Goal: Information Seeking & Learning: Learn about a topic

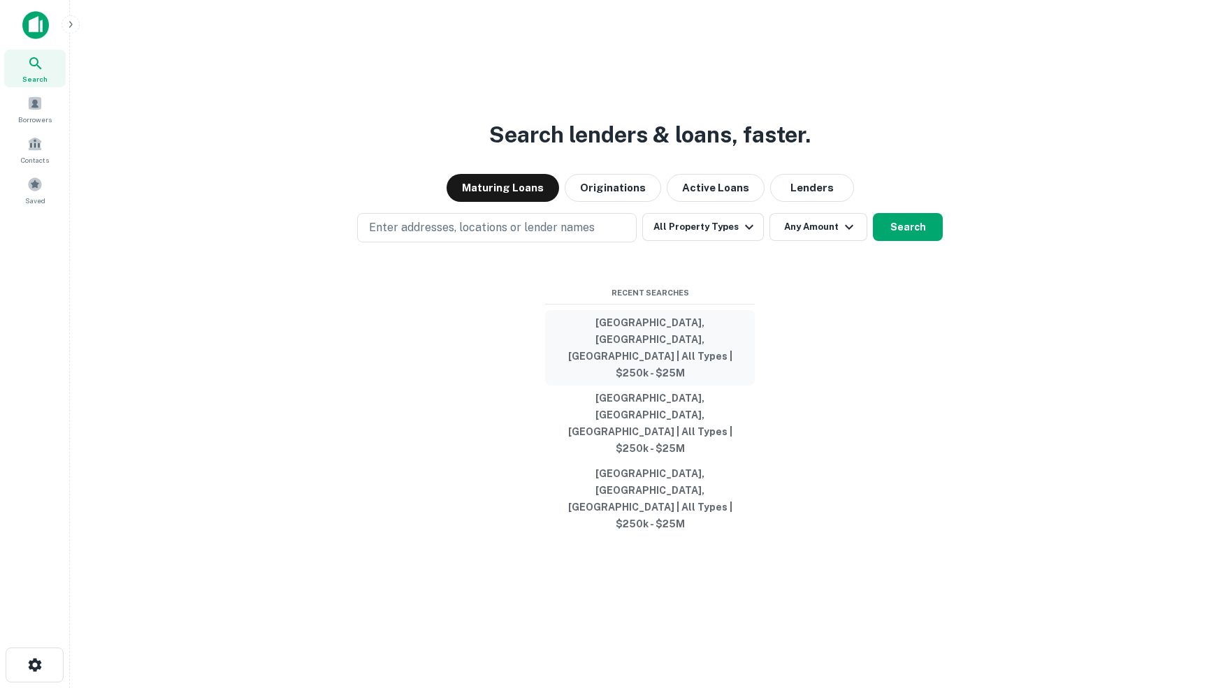
click at [688, 379] on button "[GEOGRAPHIC_DATA], [GEOGRAPHIC_DATA], [GEOGRAPHIC_DATA] | All Types | $250k - $…" at bounding box center [650, 347] width 210 height 75
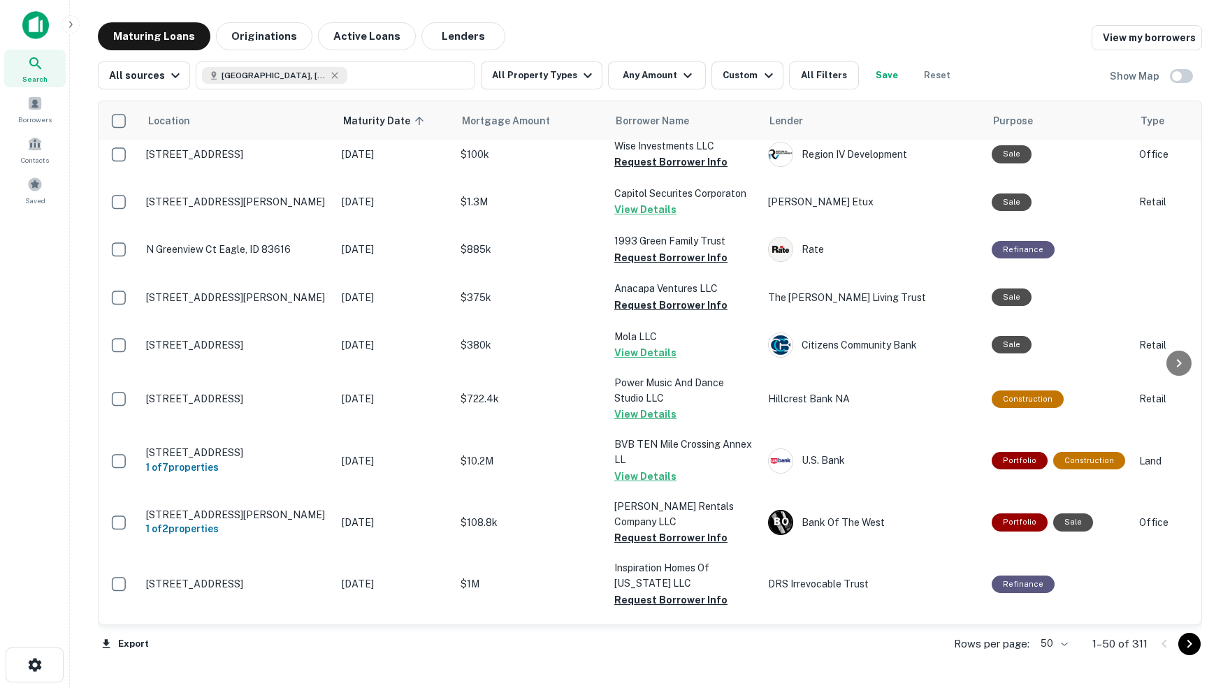
scroll to position [1559, 0]
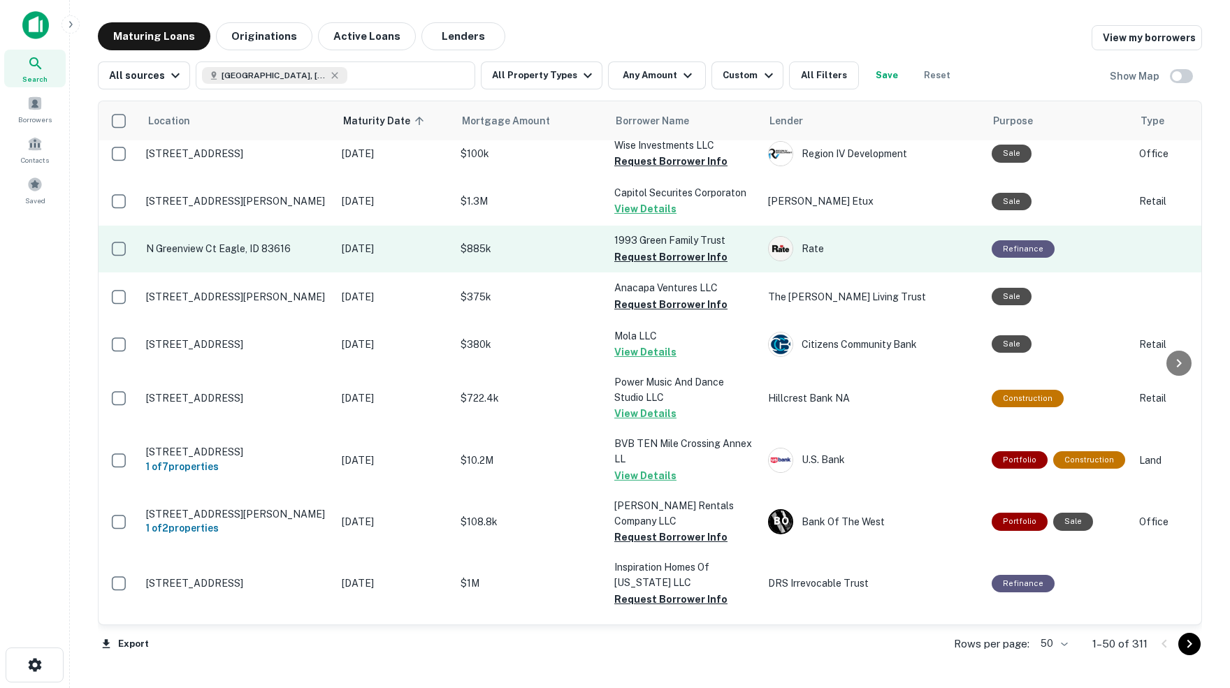
click at [544, 226] on td "$885k" at bounding box center [530, 249] width 154 height 46
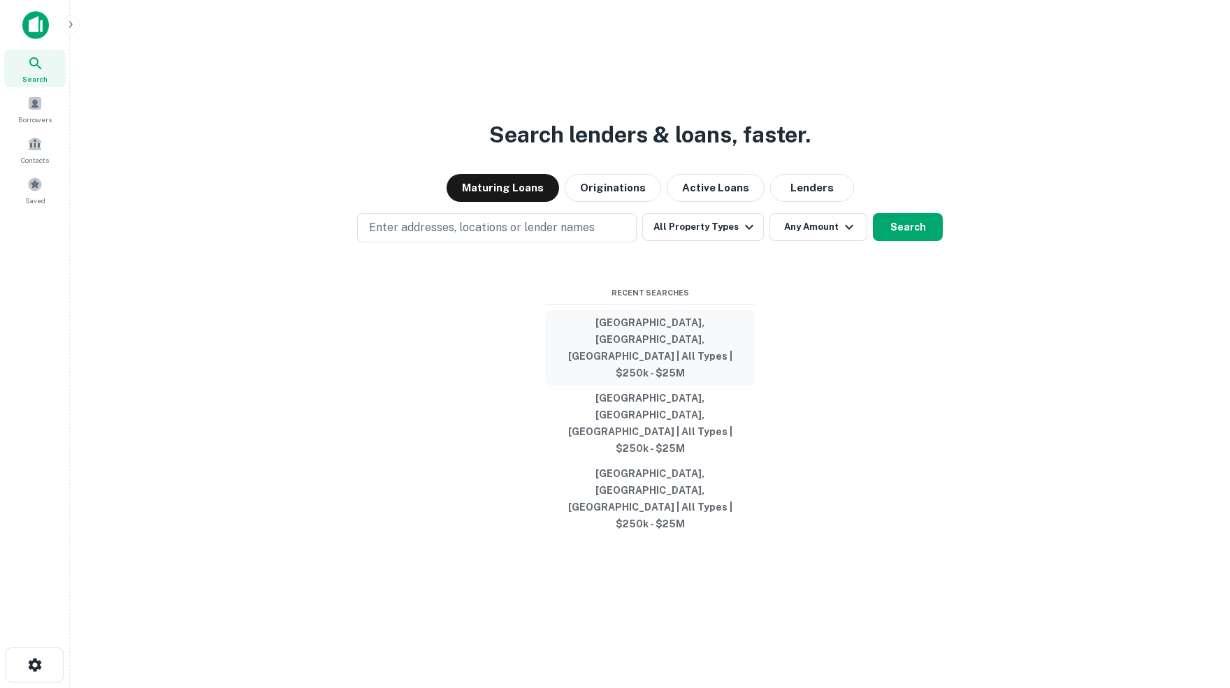
click at [654, 374] on button "[GEOGRAPHIC_DATA], [GEOGRAPHIC_DATA], [GEOGRAPHIC_DATA] | All Types | $250k - $…" at bounding box center [650, 347] width 210 height 75
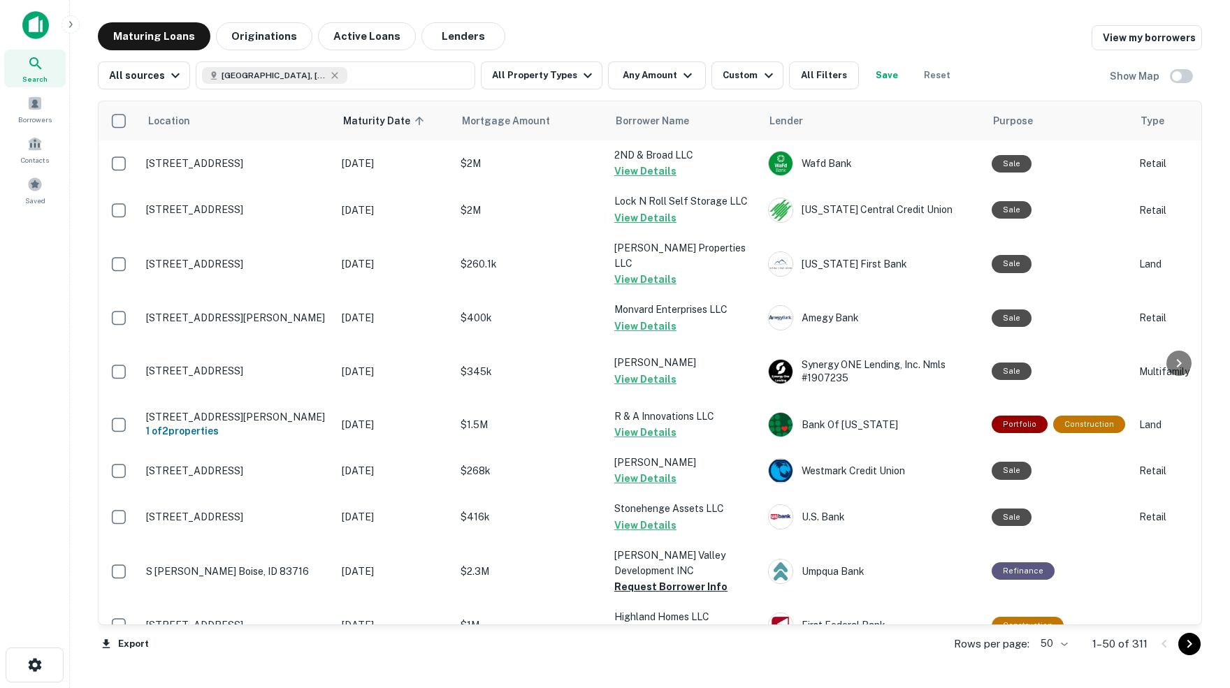
scroll to position [1527, 0]
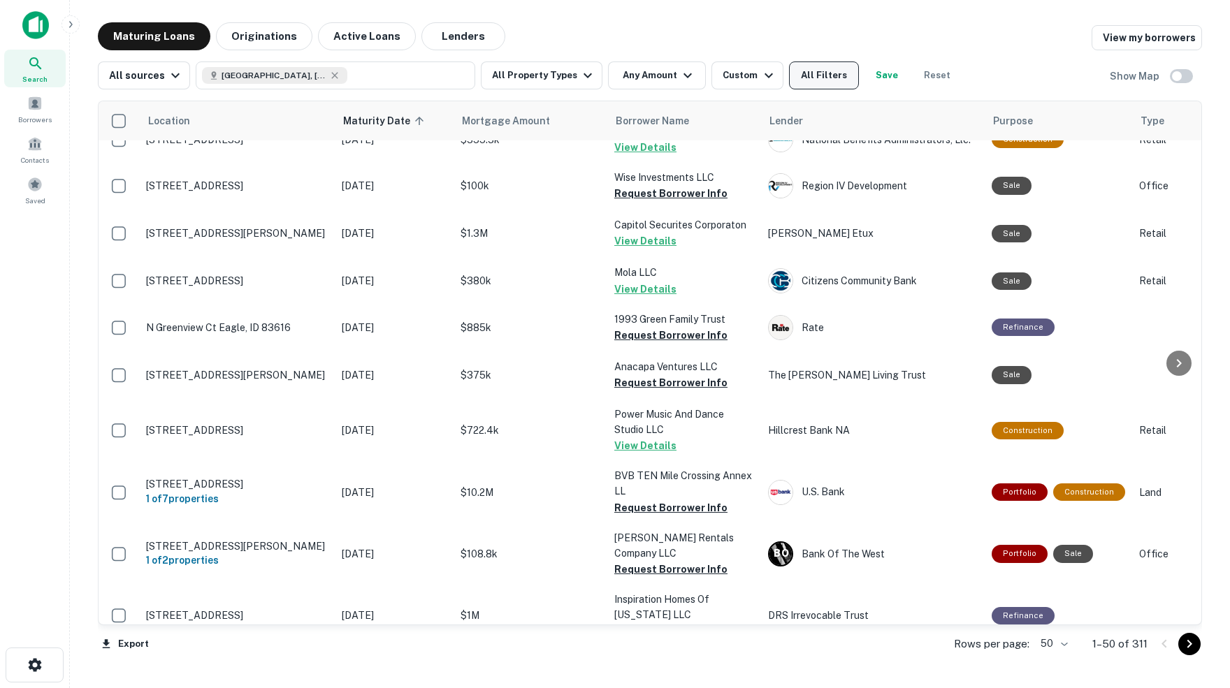
click at [843, 78] on button "All Filters" at bounding box center [824, 75] width 70 height 28
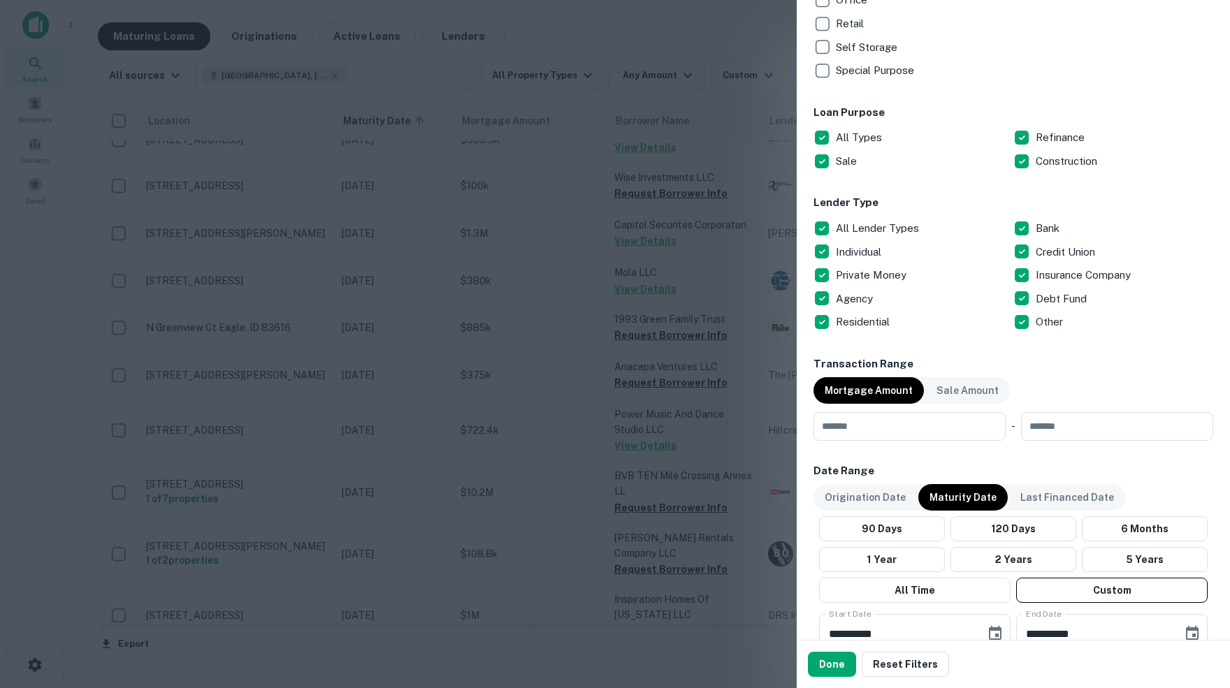
scroll to position [581, 0]
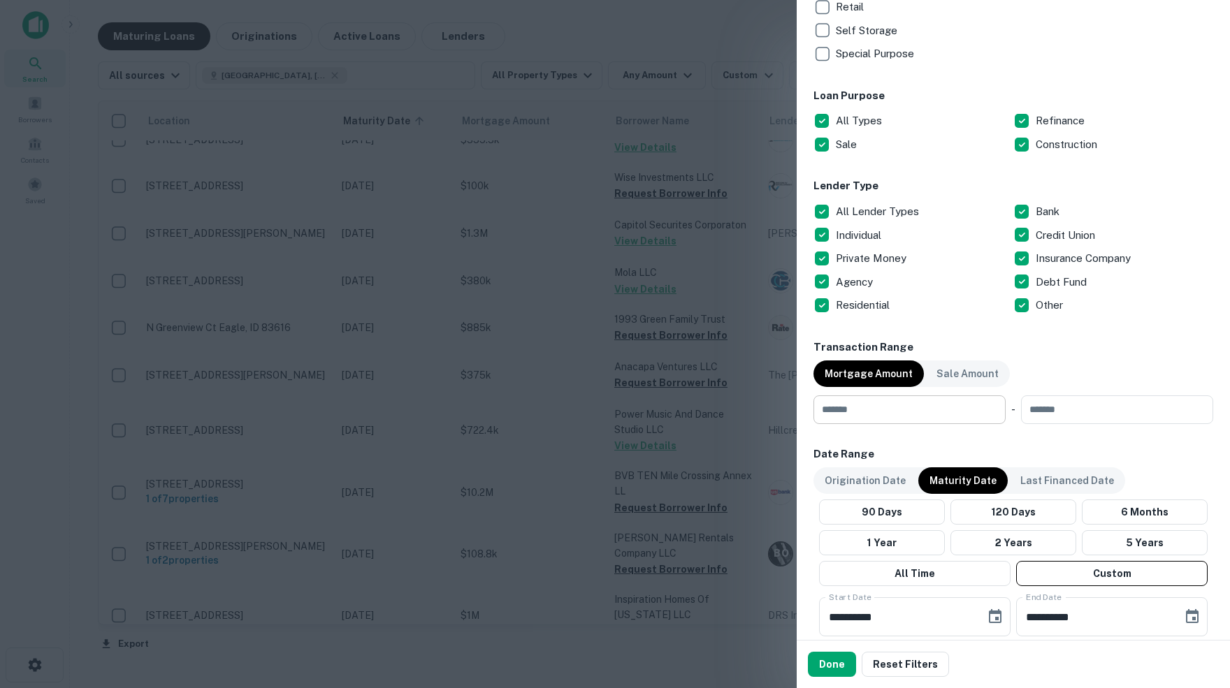
click at [913, 408] on input "number" at bounding box center [904, 409] width 182 height 28
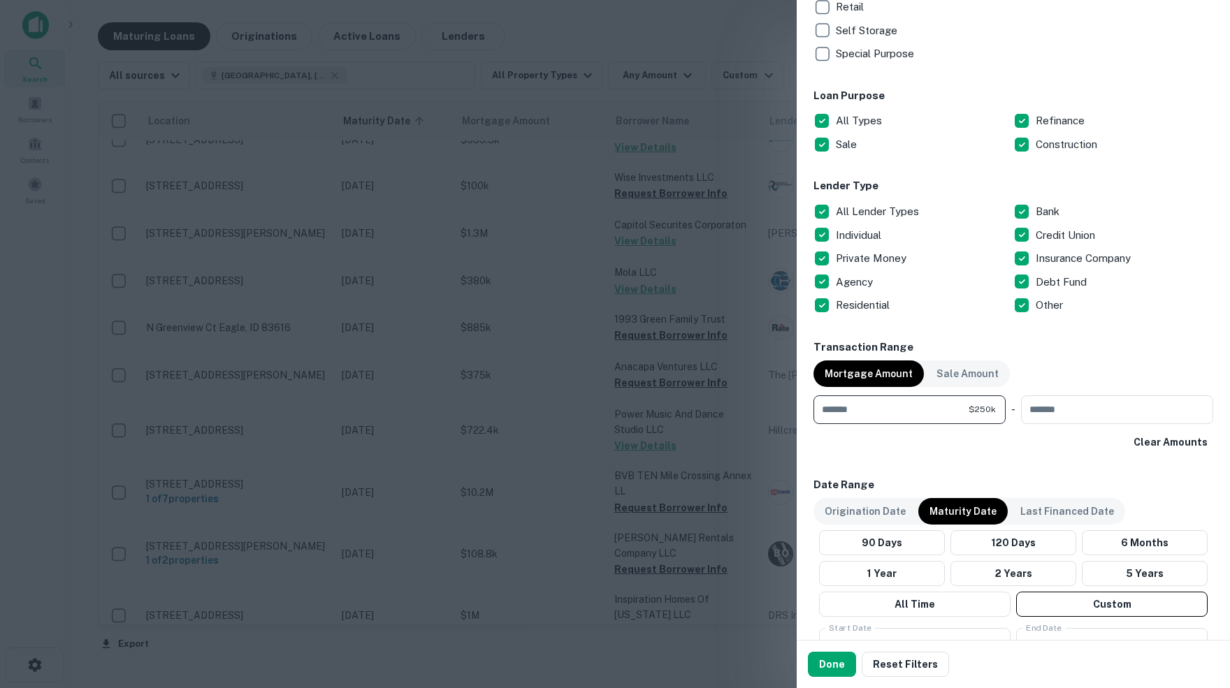
type input "******"
type input "********"
click at [939, 463] on div "**********" at bounding box center [1013, 282] width 400 height 1545
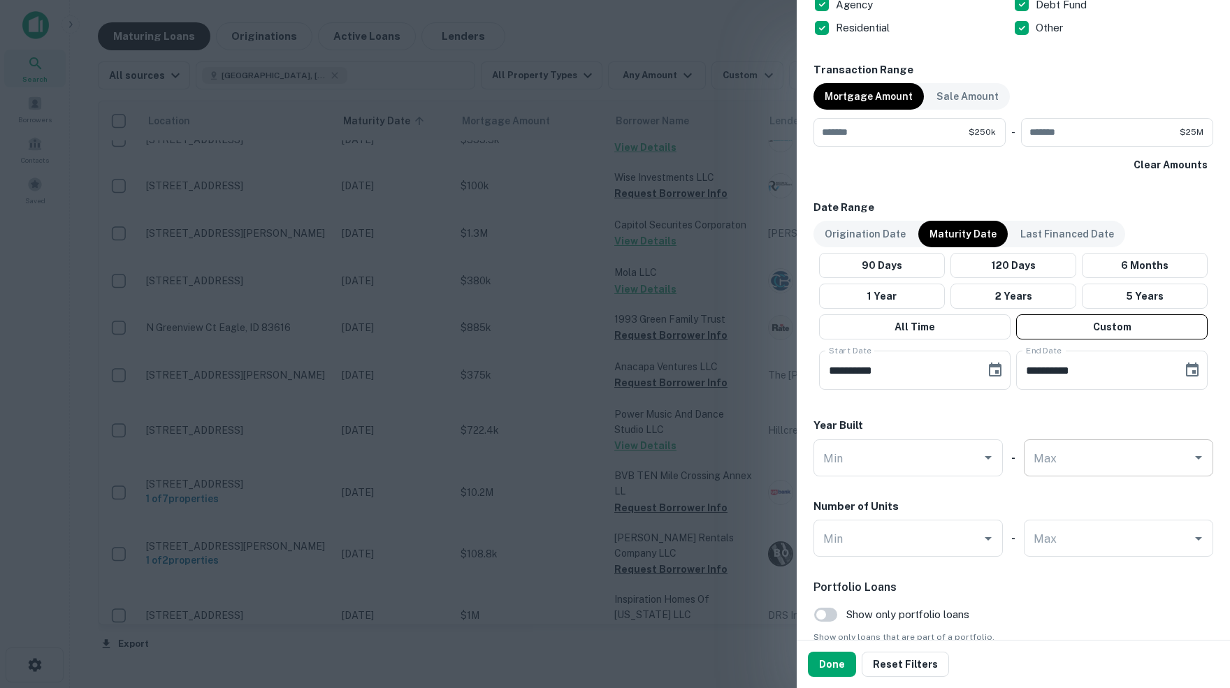
scroll to position [867, 0]
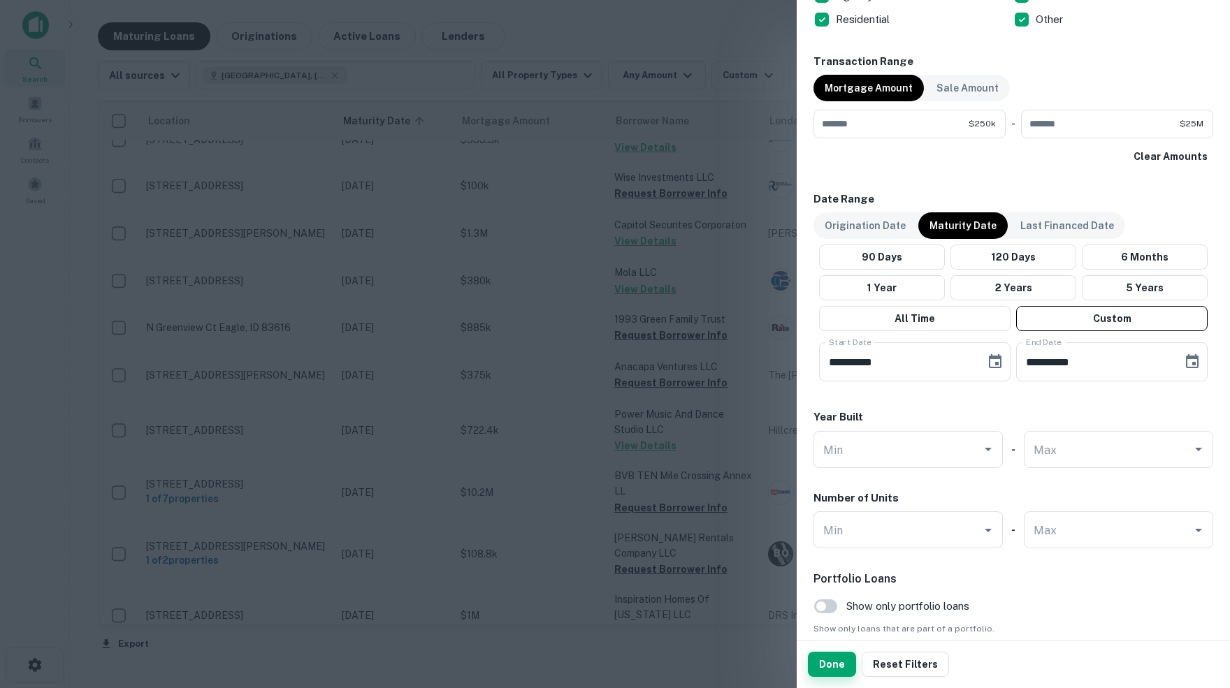
click at [832, 663] on button "Done" at bounding box center [832, 664] width 48 height 25
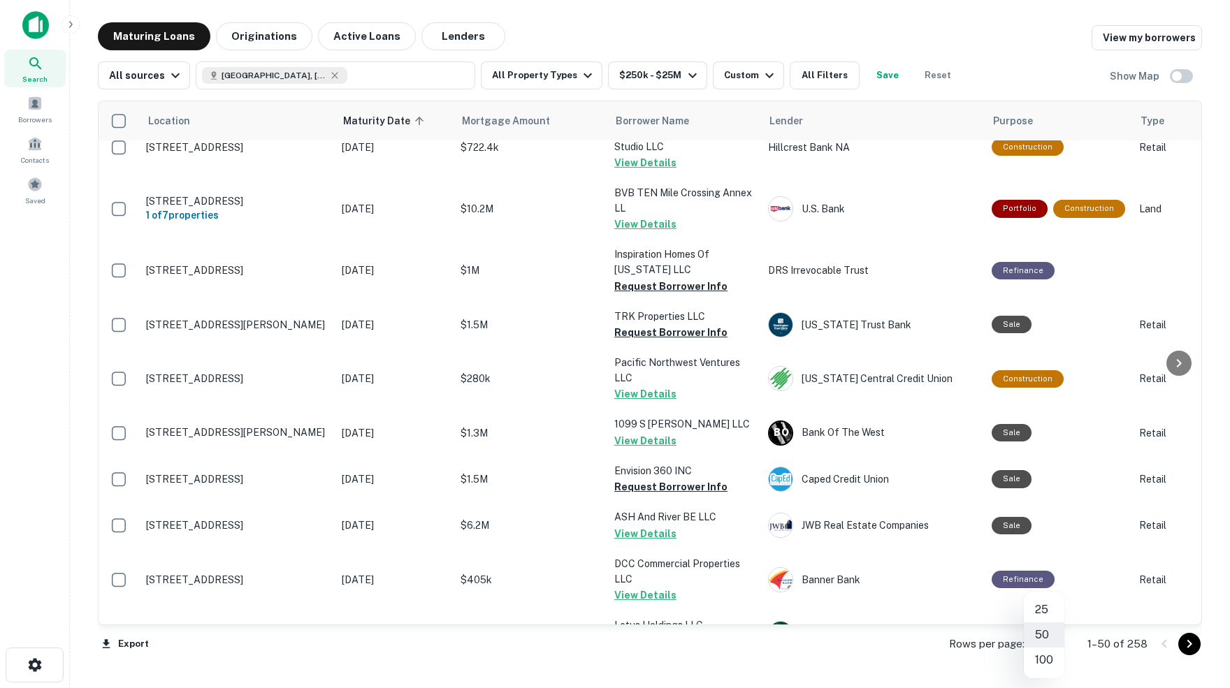
click at [1055, 644] on body "Search Borrowers Contacts Saved Maturing Loans Originations Active Loans Lender…" at bounding box center [615, 344] width 1230 height 688
click at [1045, 662] on li "100" at bounding box center [1044, 660] width 41 height 25
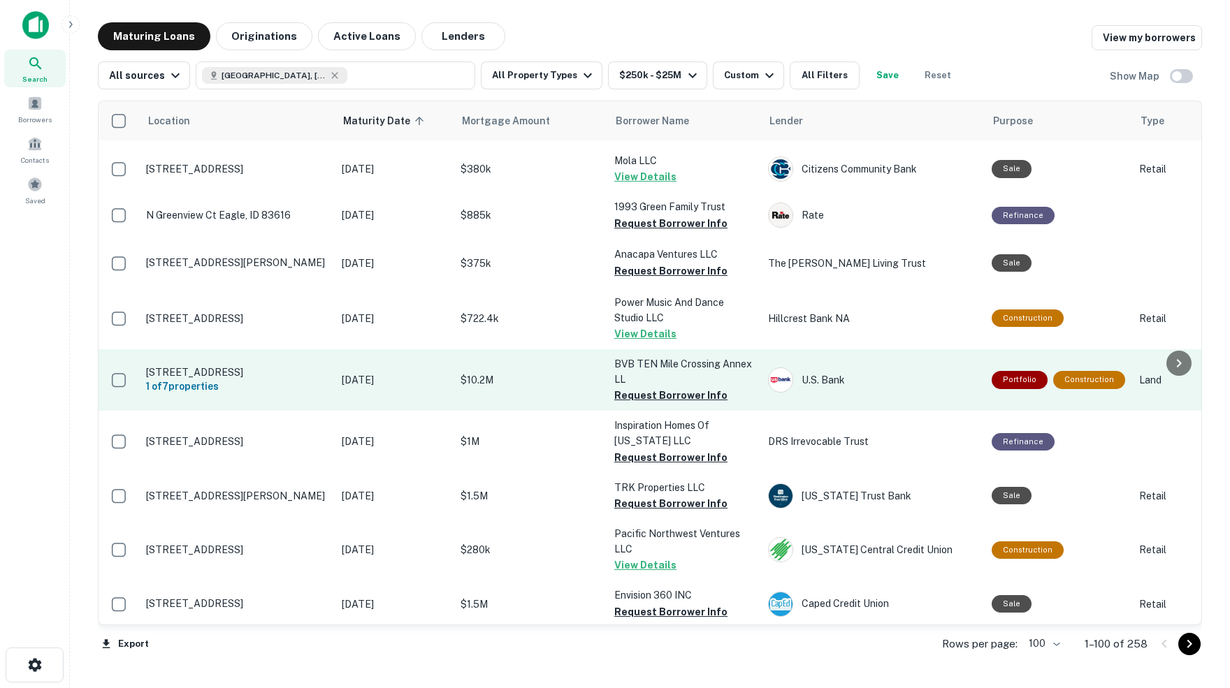
scroll to position [1357, 0]
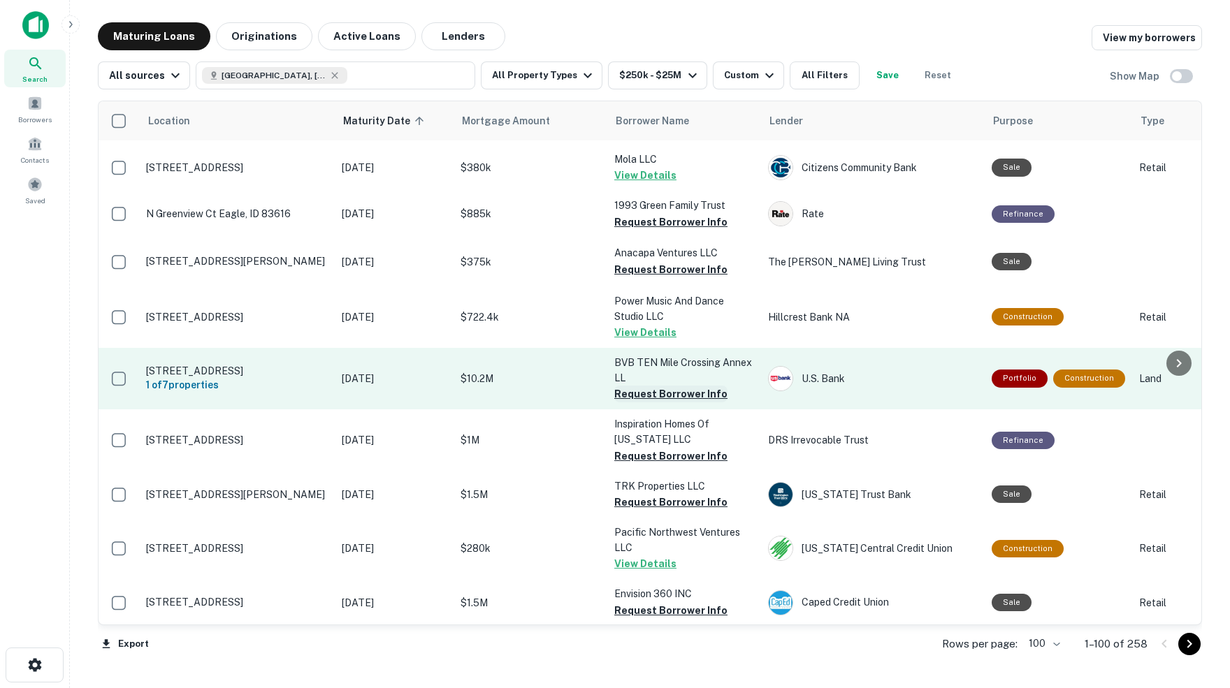
click at [627, 386] on button "Request Borrower Info" at bounding box center [670, 394] width 113 height 17
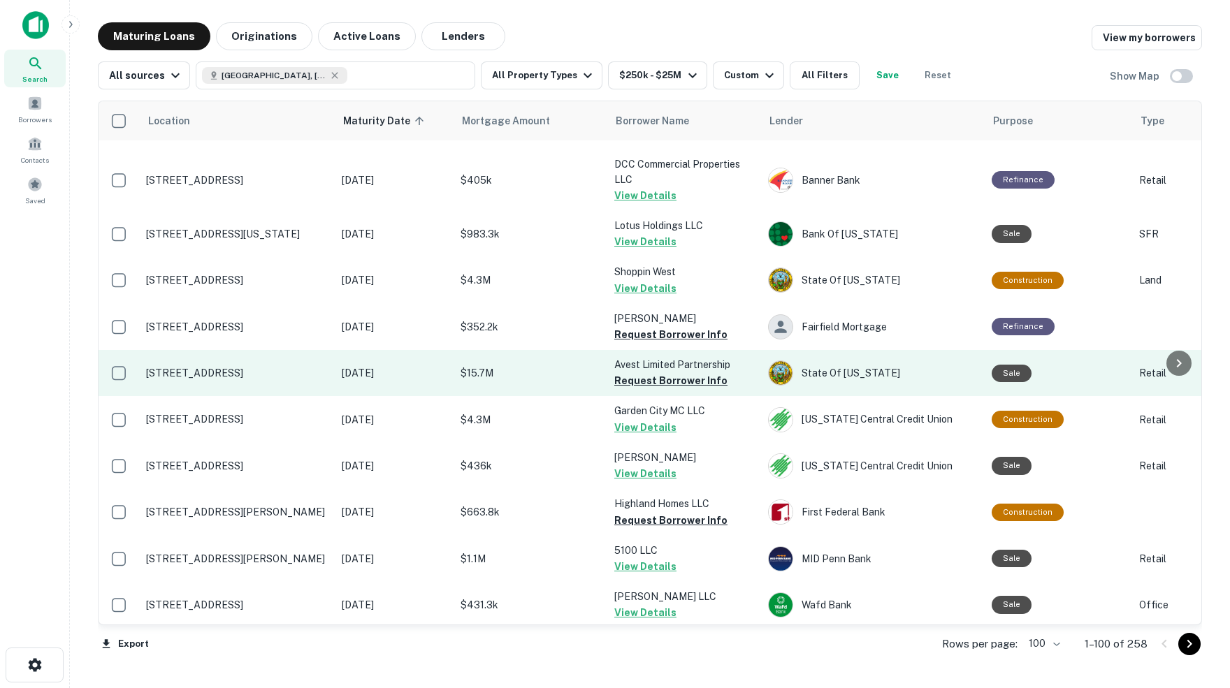
scroll to position [1927, 0]
click at [670, 372] on button "Request Borrower Info" at bounding box center [670, 380] width 113 height 17
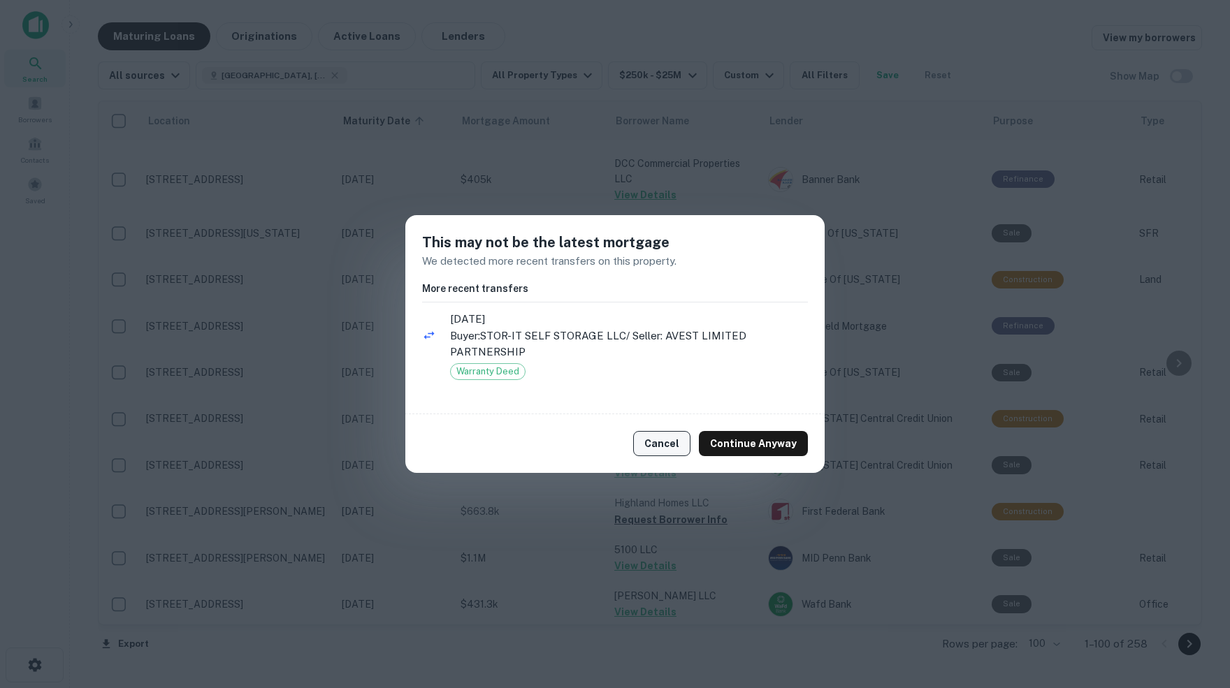
click at [667, 444] on button "Cancel" at bounding box center [661, 443] width 57 height 25
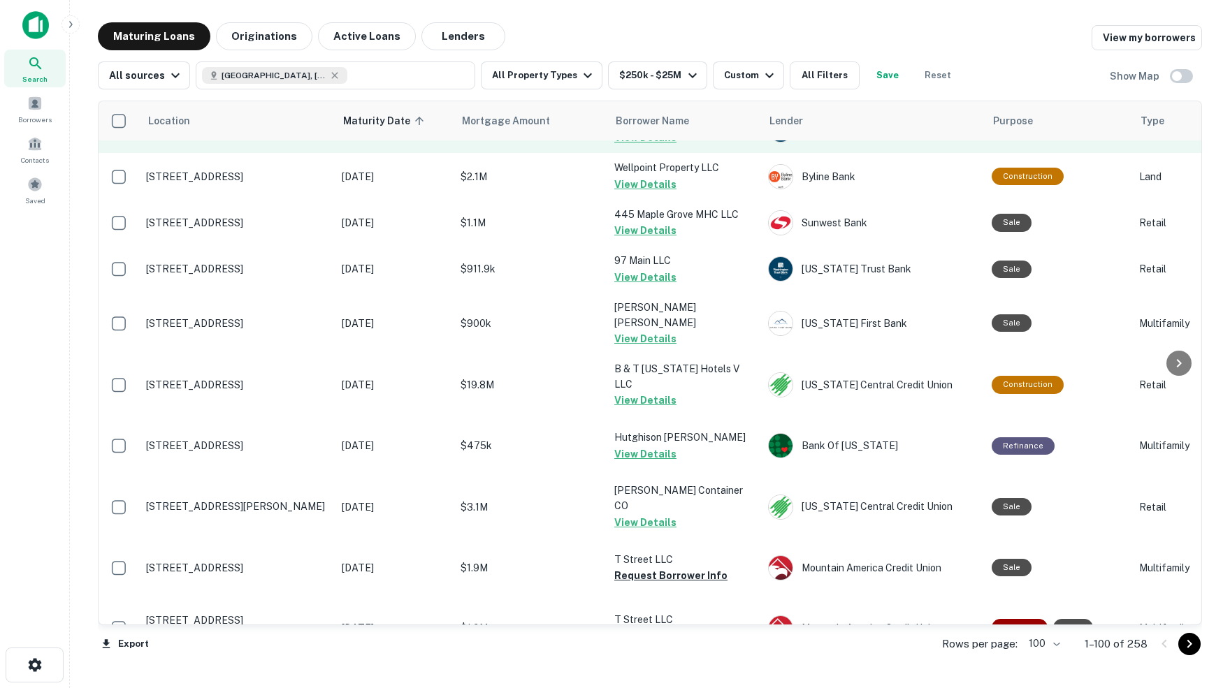
scroll to position [4283, 0]
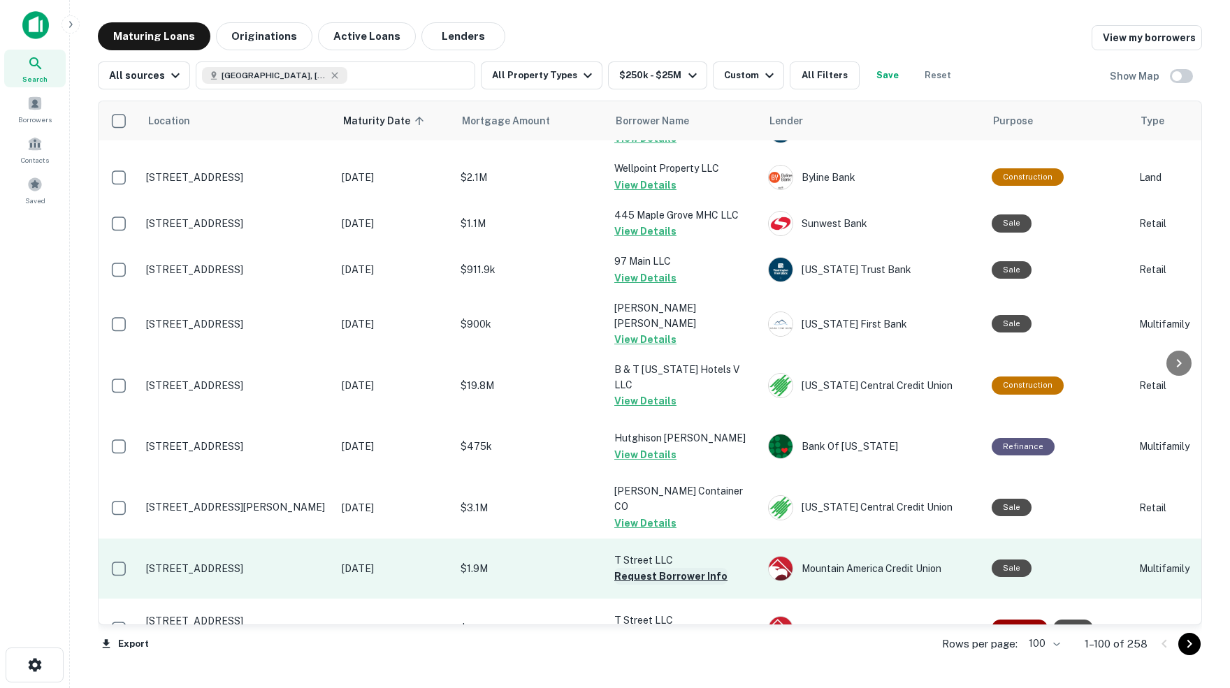
click at [671, 568] on button "Request Borrower Info" at bounding box center [670, 576] width 113 height 17
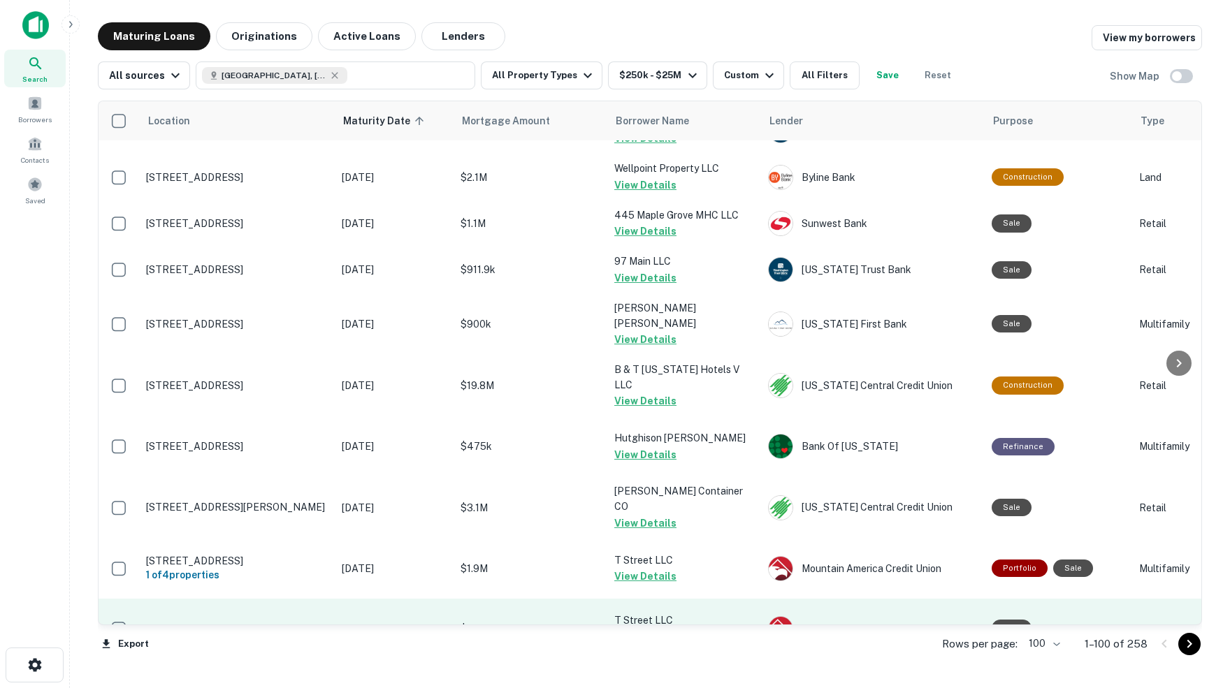
scroll to position [0, 0]
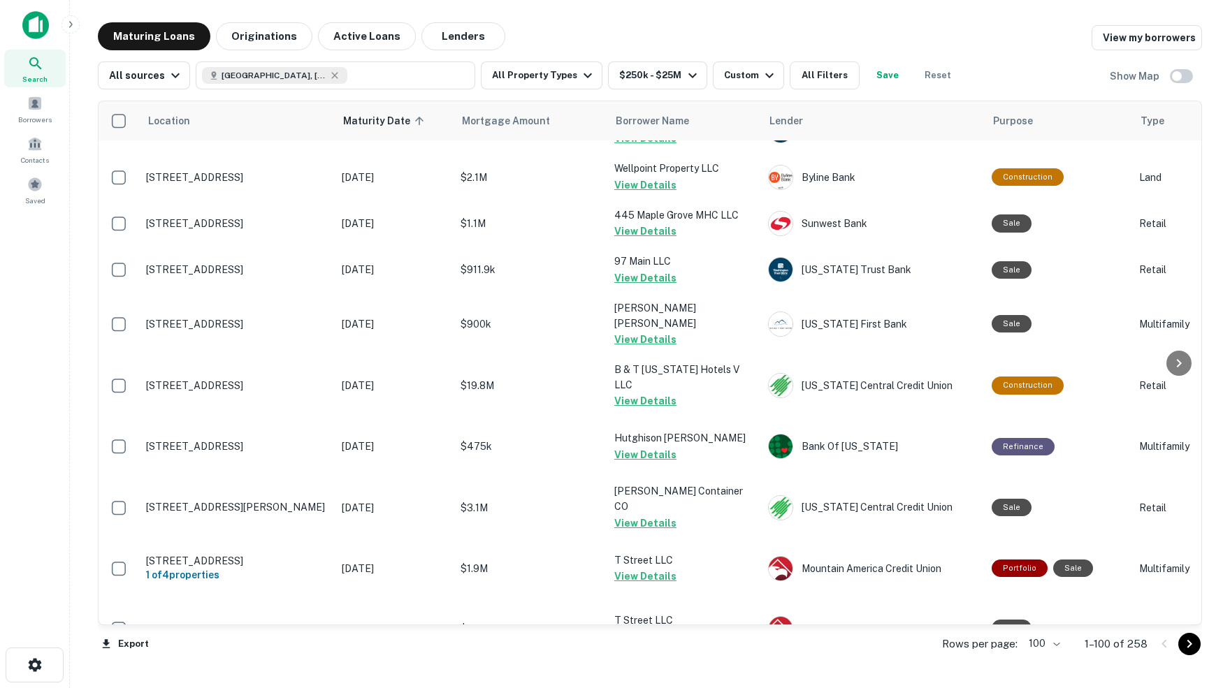
click at [1189, 645] on icon "Go to next page" at bounding box center [1189, 644] width 5 height 8
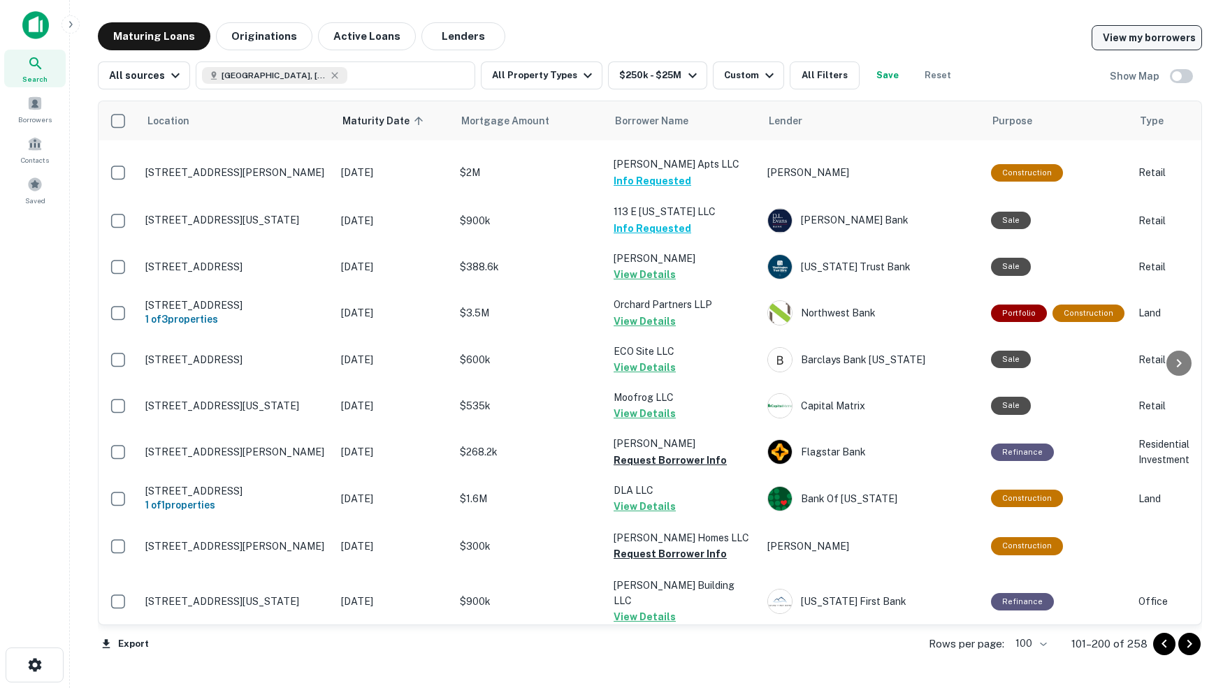
scroll to position [1909, 1]
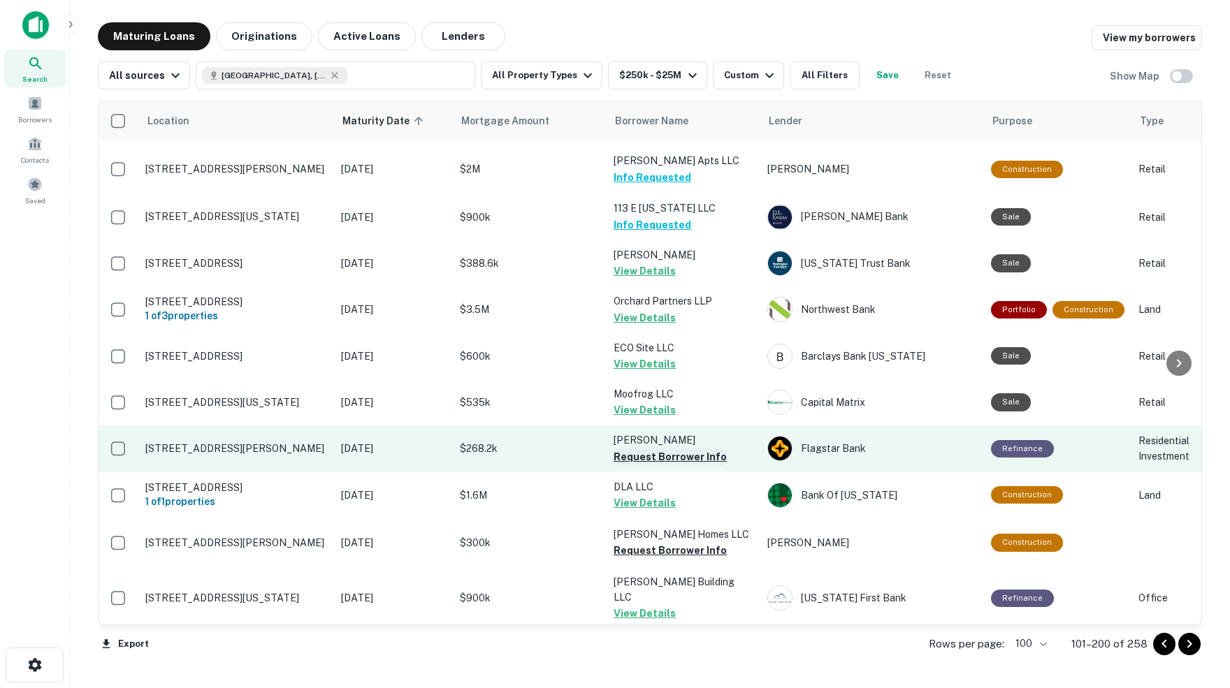
click at [641, 449] on button "Request Borrower Info" at bounding box center [669, 457] width 113 height 17
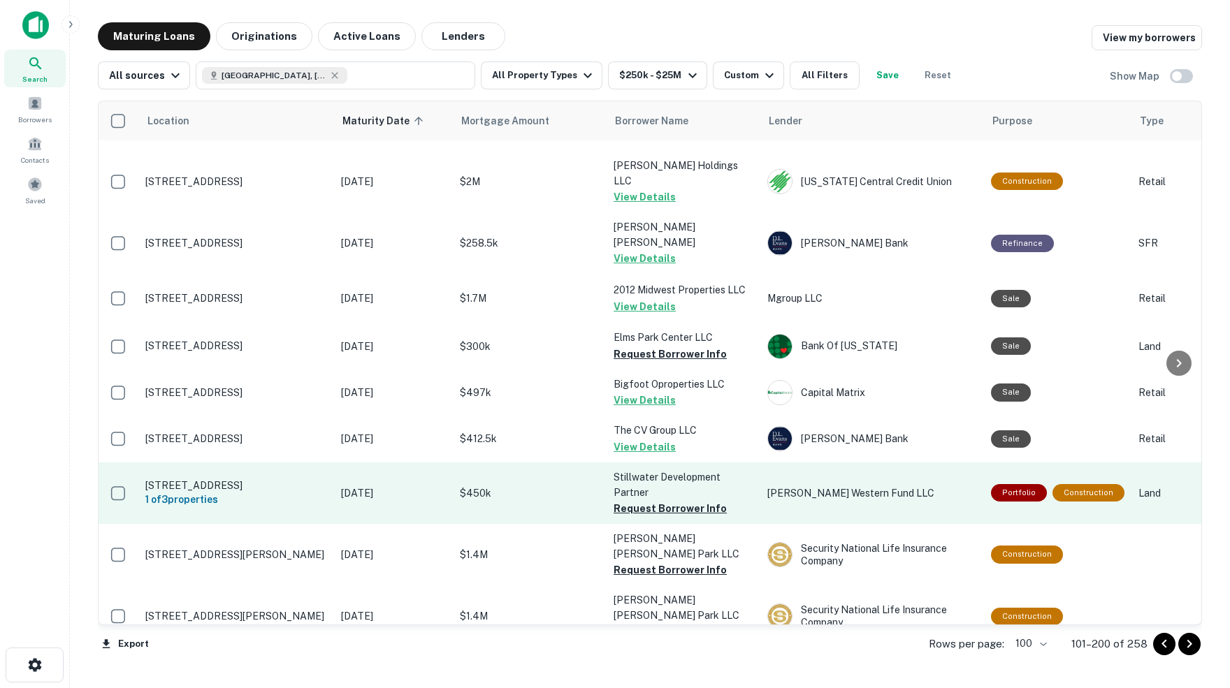
scroll to position [2740, 1]
click at [658, 501] on button "Request Borrower Info" at bounding box center [669, 509] width 113 height 17
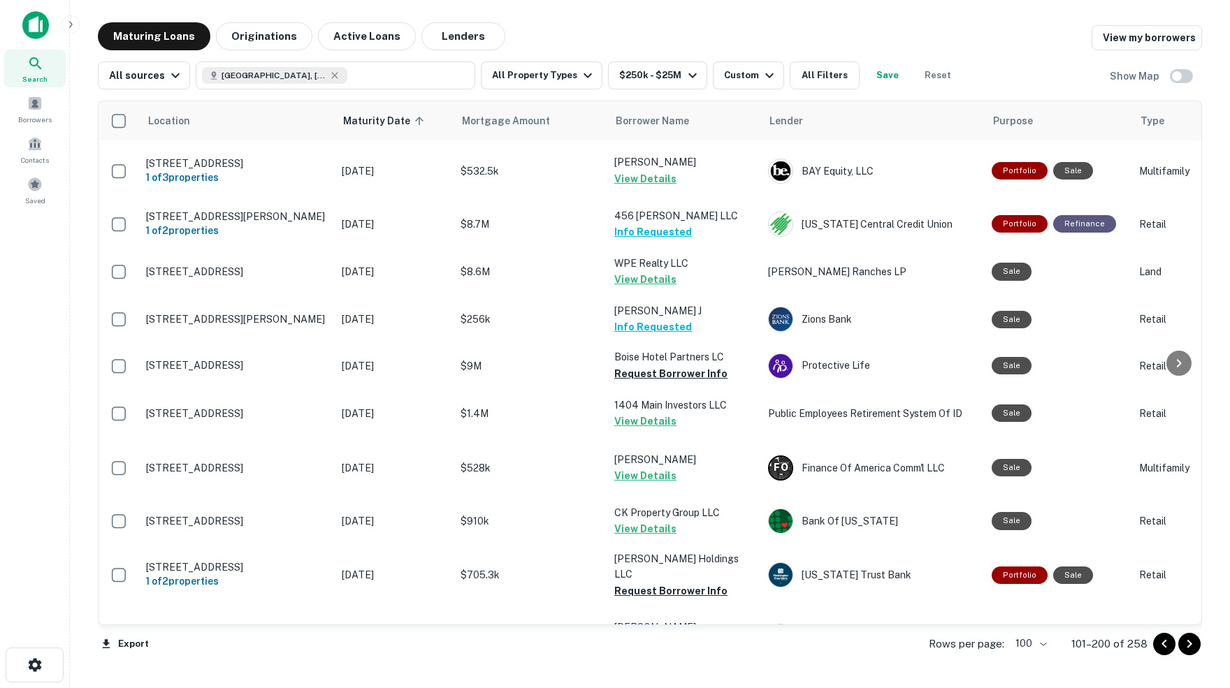
scroll to position [3257, 0]
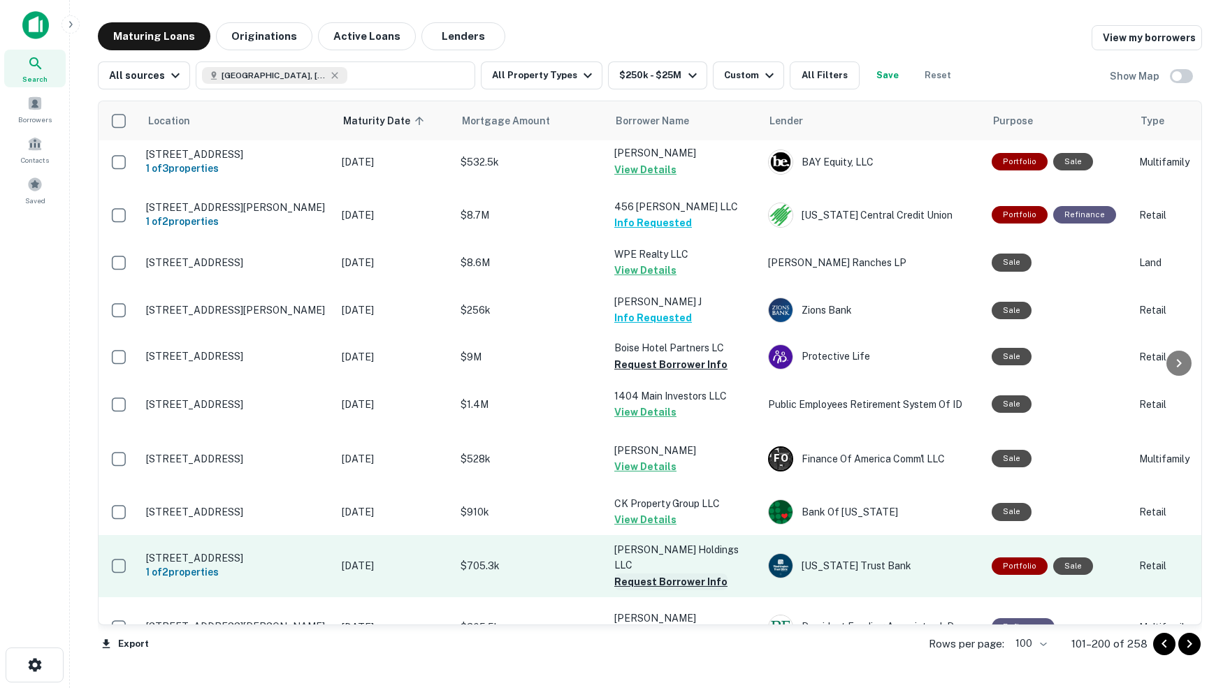
click at [646, 574] on button "Request Borrower Info" at bounding box center [670, 582] width 113 height 17
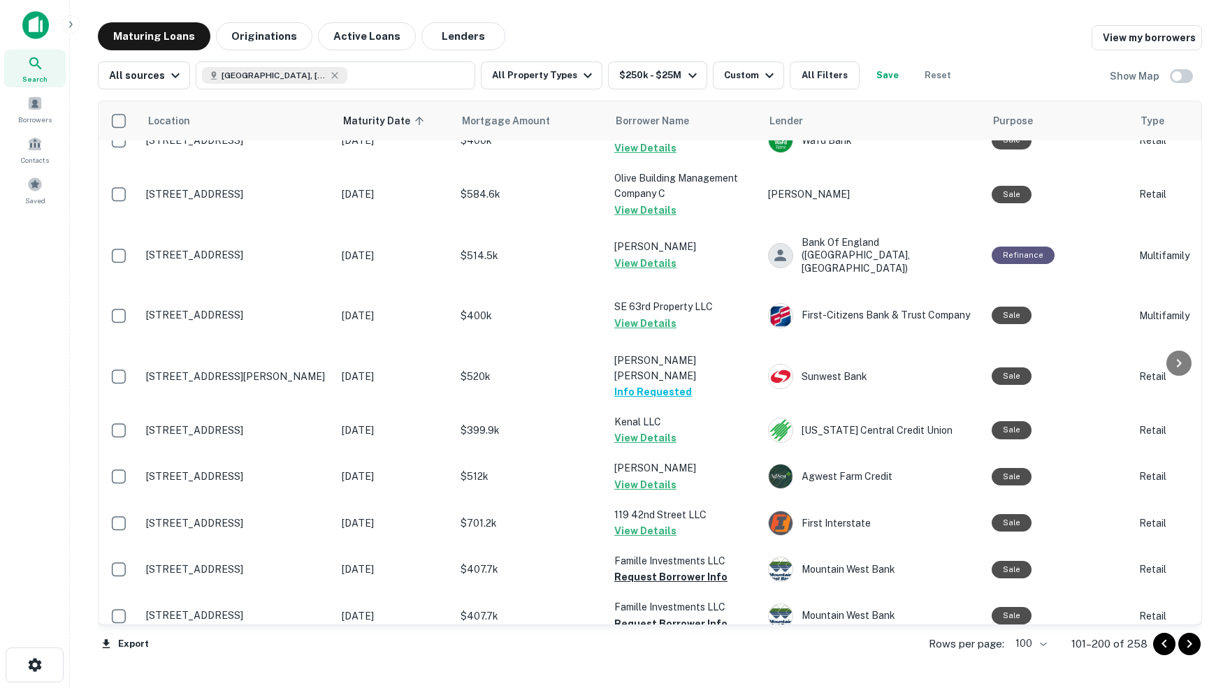
scroll to position [4203, 0]
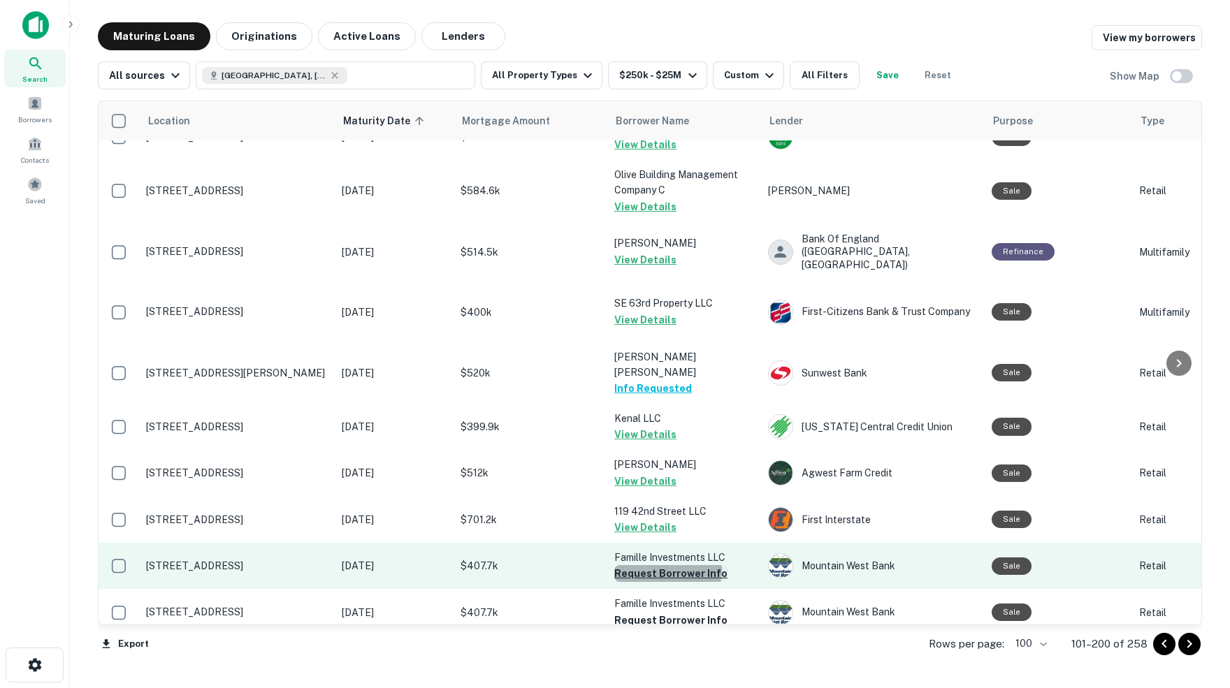
click at [660, 565] on button "Request Borrower Info" at bounding box center [670, 573] width 113 height 17
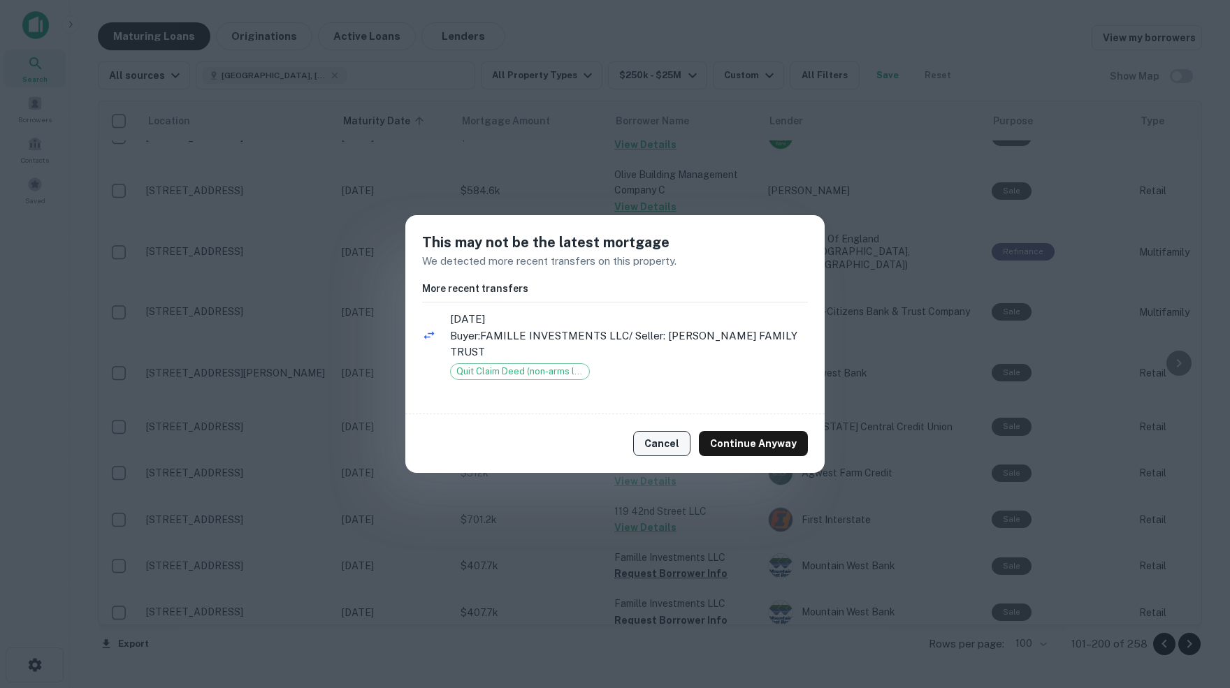
click at [674, 438] on button "Cancel" at bounding box center [661, 443] width 57 height 25
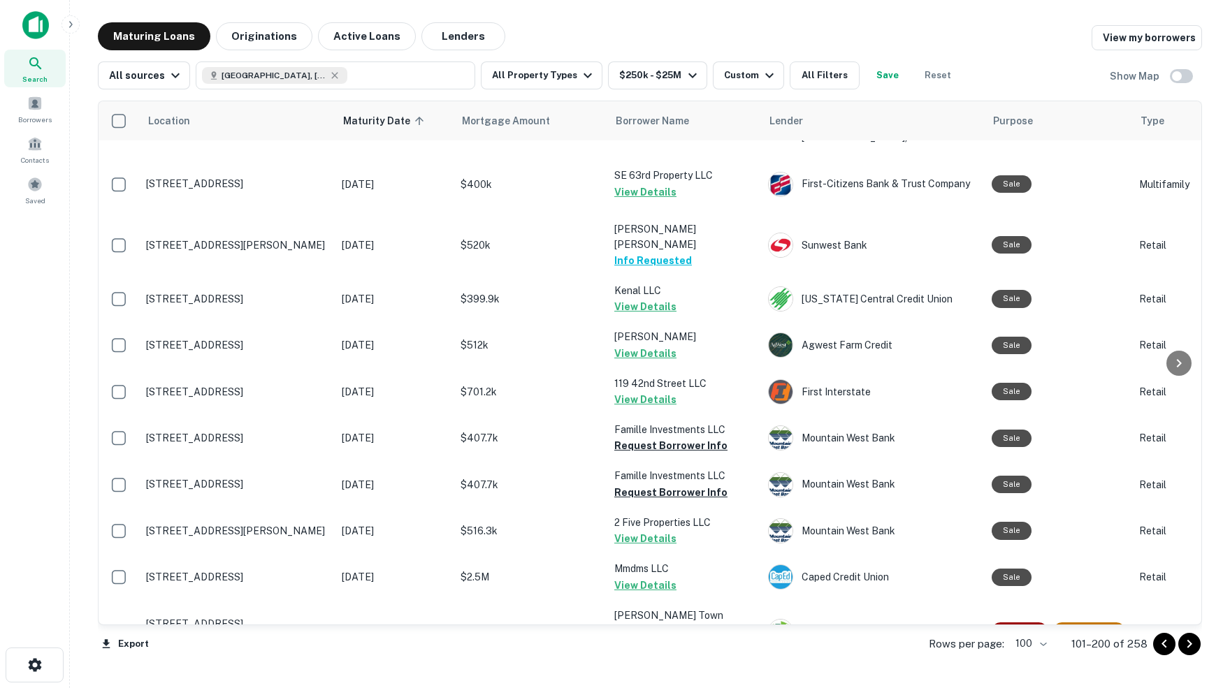
scroll to position [0, 0]
click at [1189, 645] on icon "Go to next page" at bounding box center [1189, 644] width 5 height 8
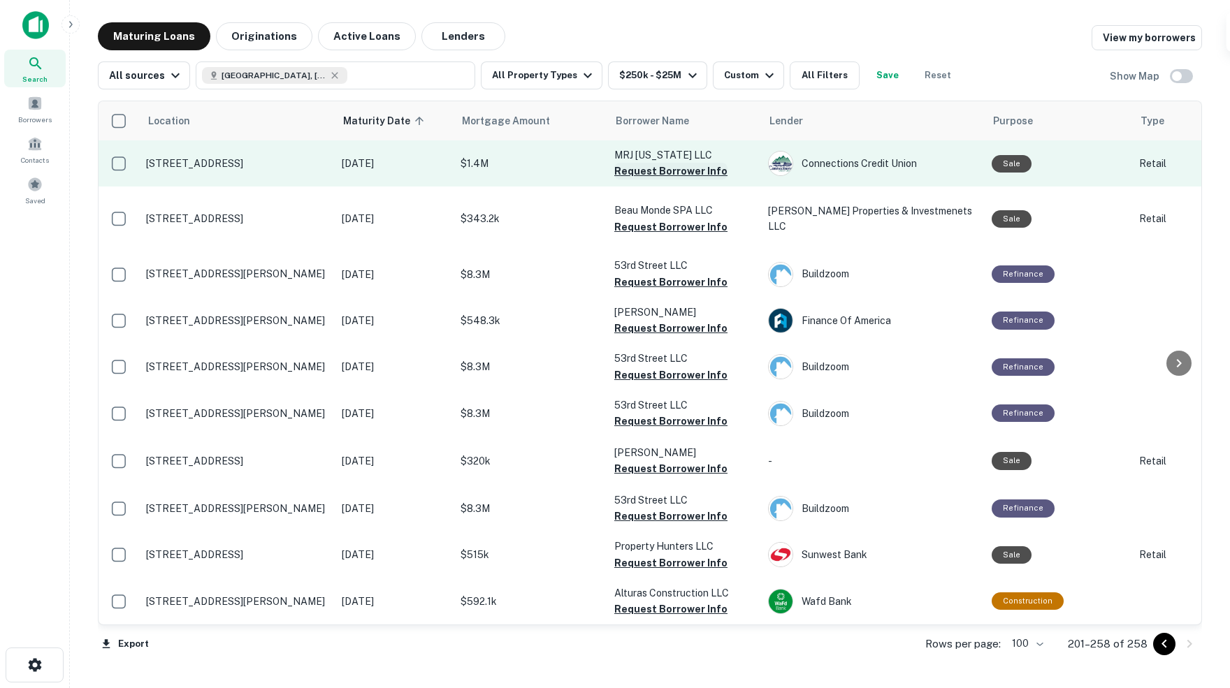
click at [665, 168] on button "Request Borrower Info" at bounding box center [670, 171] width 113 height 17
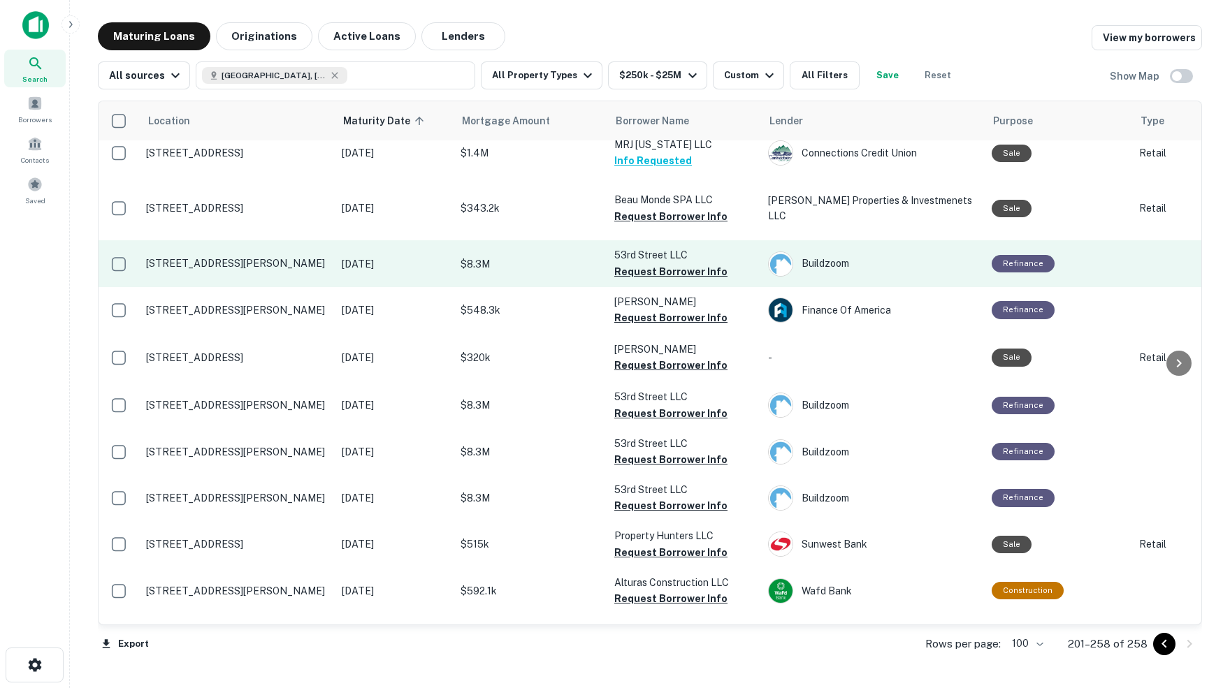
scroll to position [3, 0]
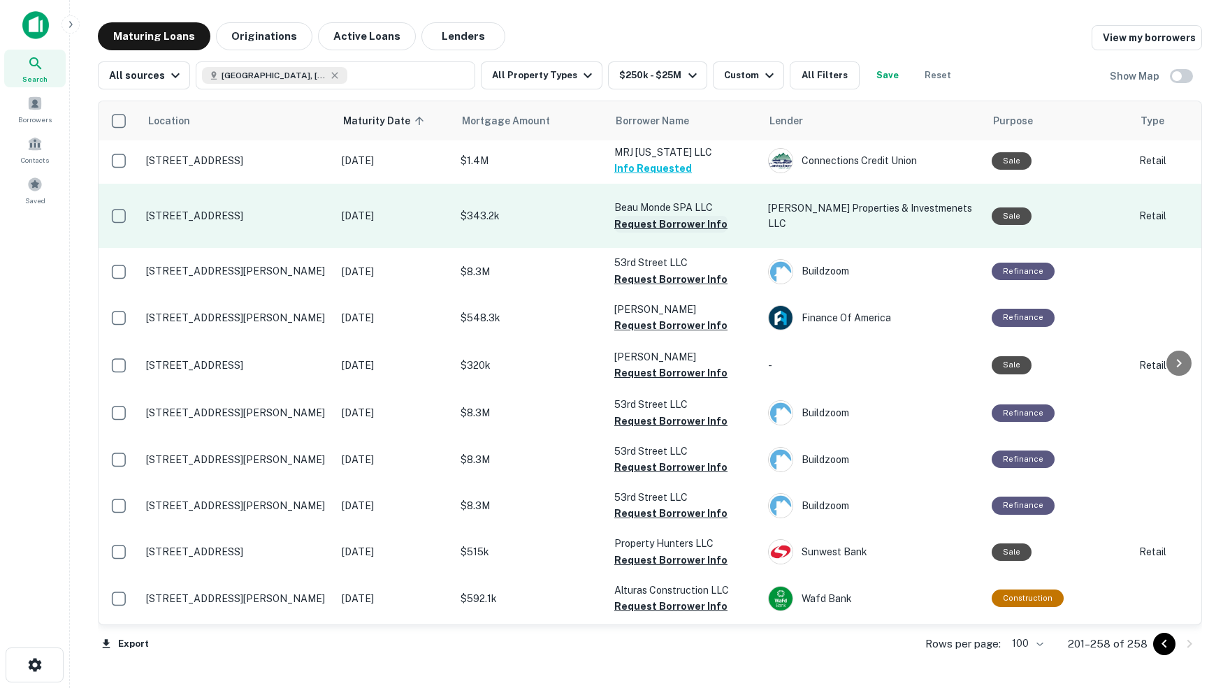
click at [678, 216] on button "Request Borrower Info" at bounding box center [670, 224] width 113 height 17
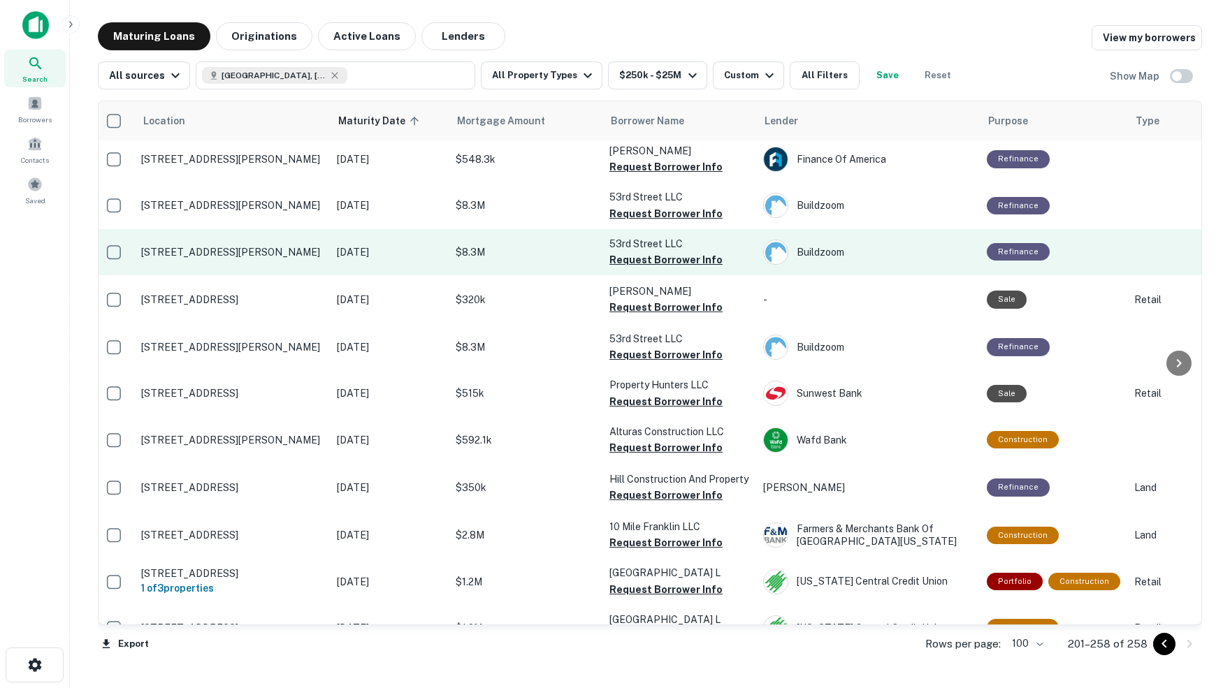
scroll to position [169, 5]
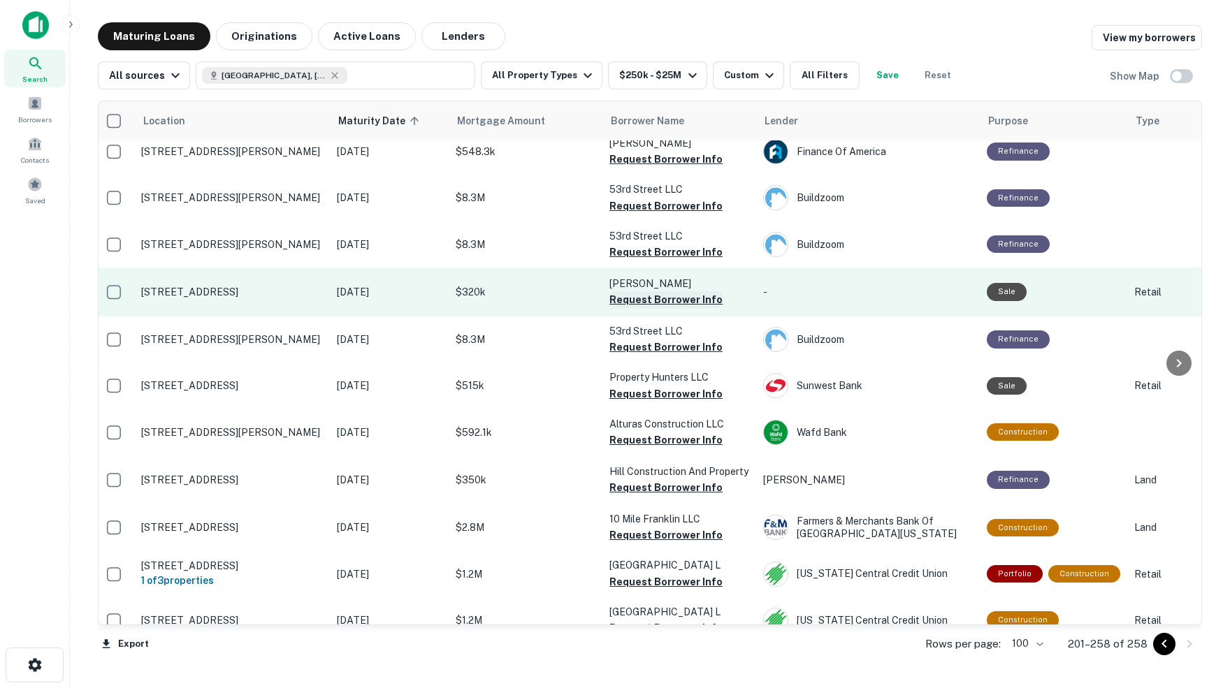
click at [662, 291] on button "Request Borrower Info" at bounding box center [665, 299] width 113 height 17
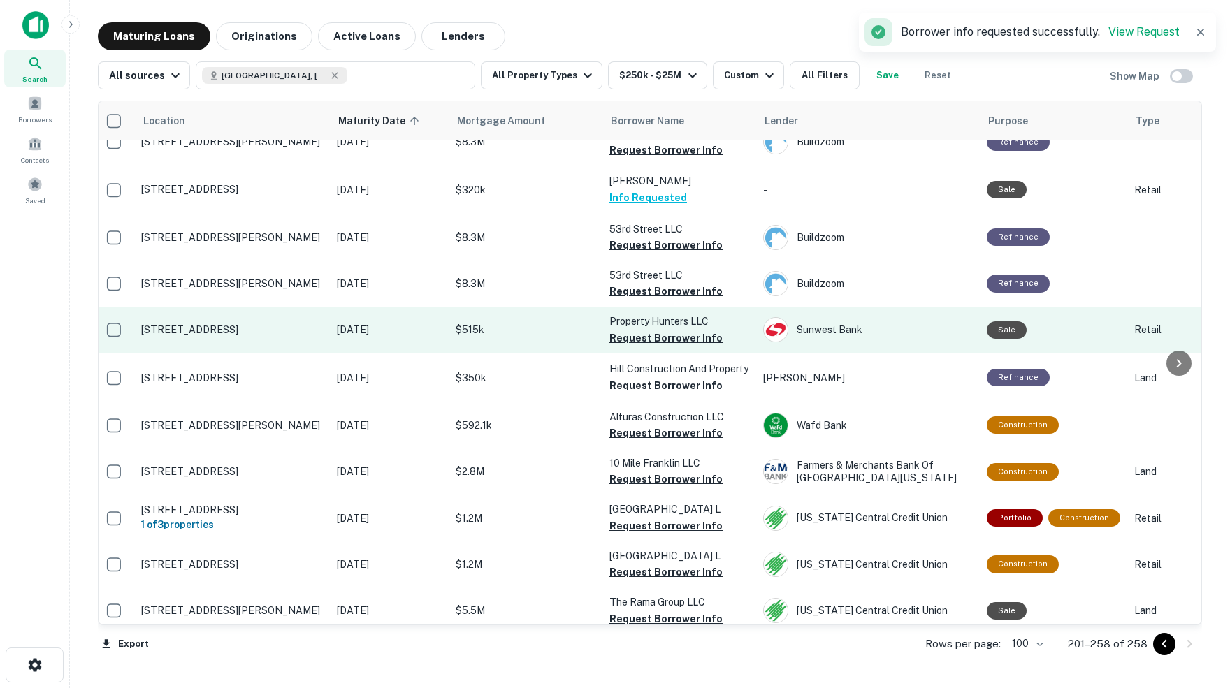
scroll to position [232, 5]
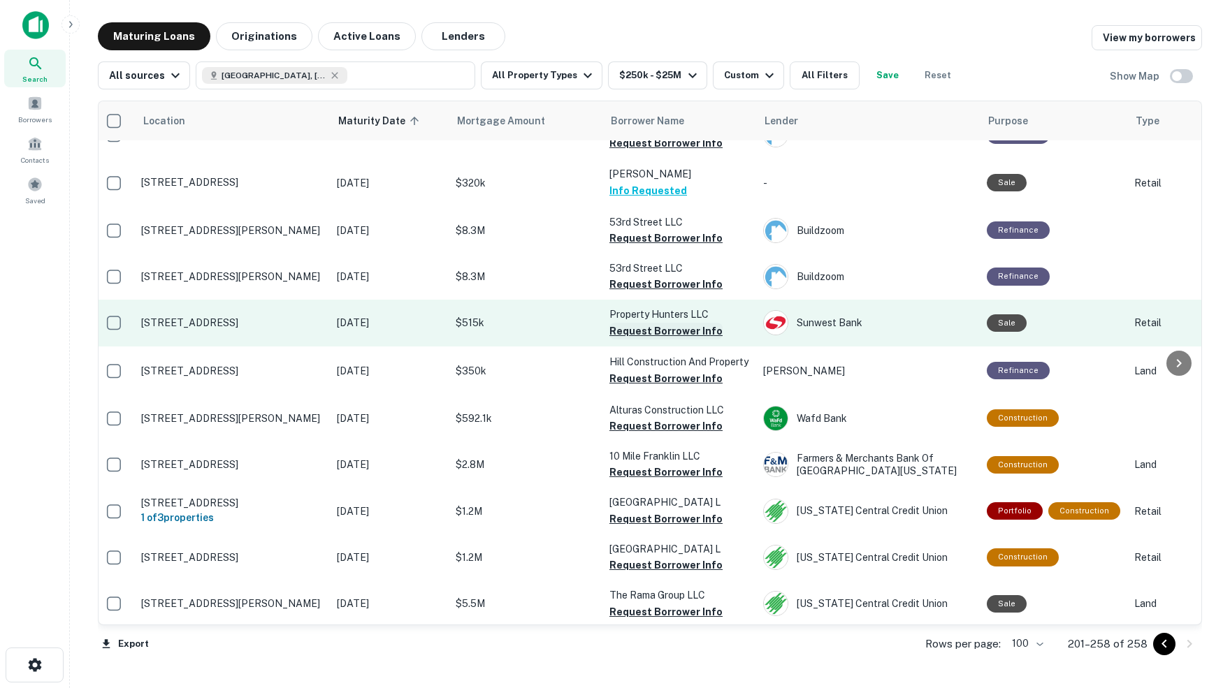
click at [676, 323] on button "Request Borrower Info" at bounding box center [665, 331] width 113 height 17
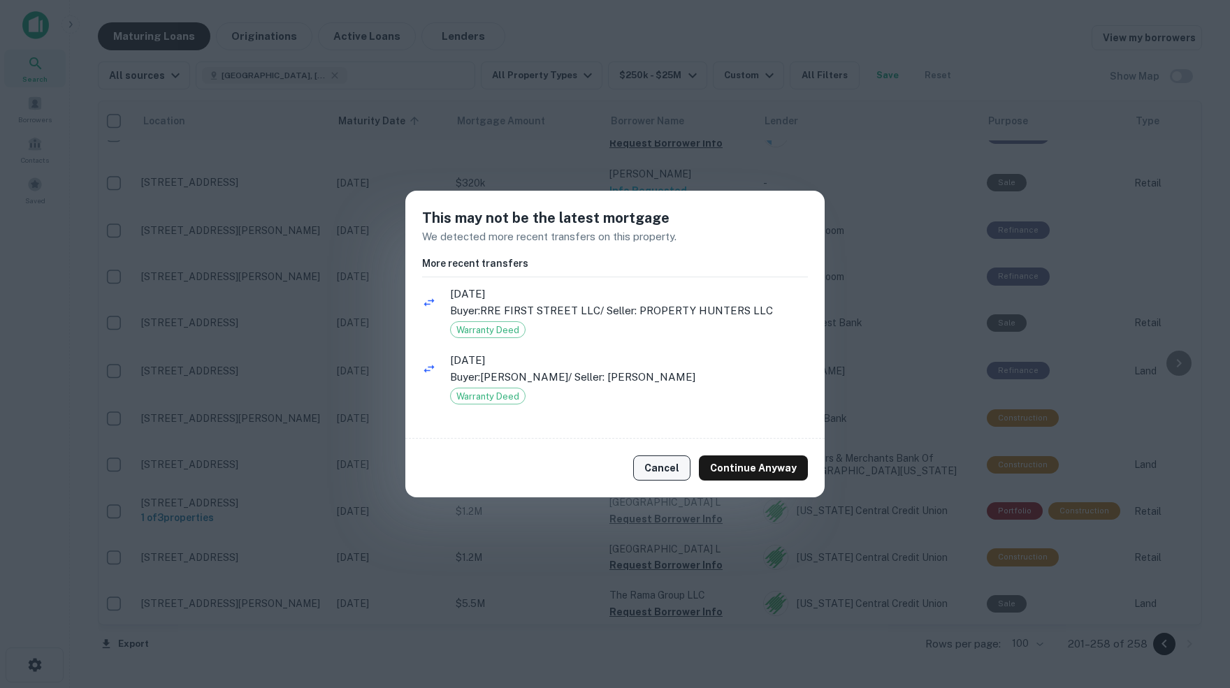
click at [669, 473] on button "Cancel" at bounding box center [661, 468] width 57 height 25
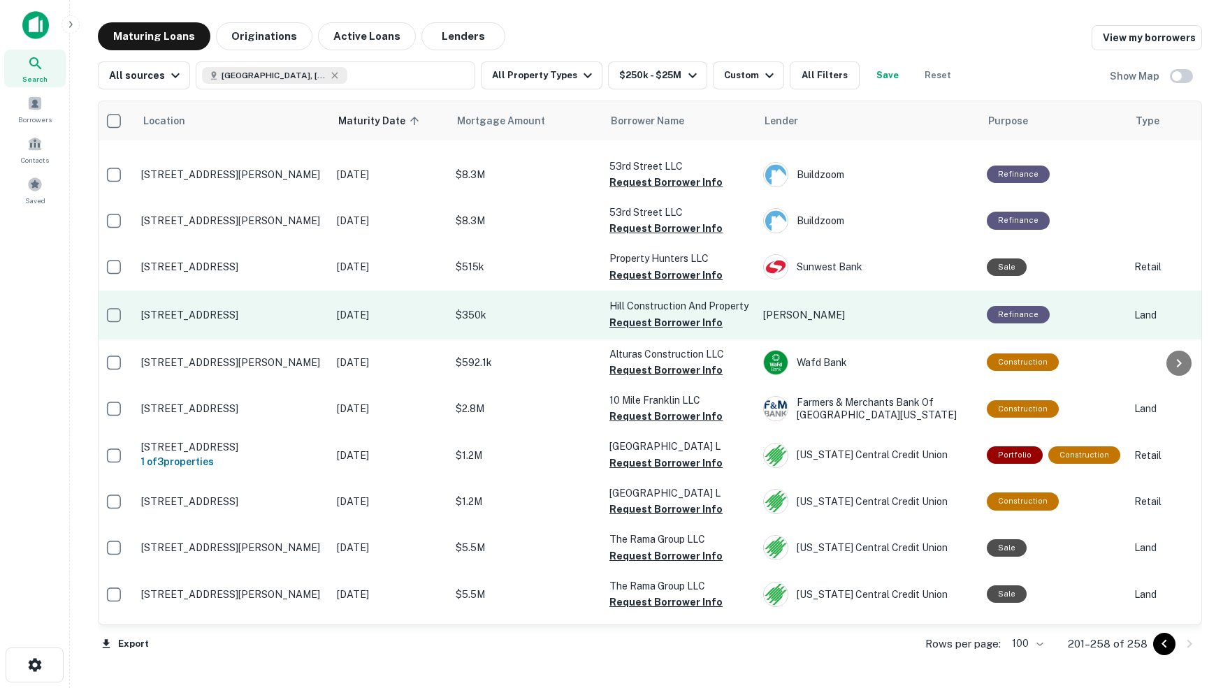
scroll to position [296, 5]
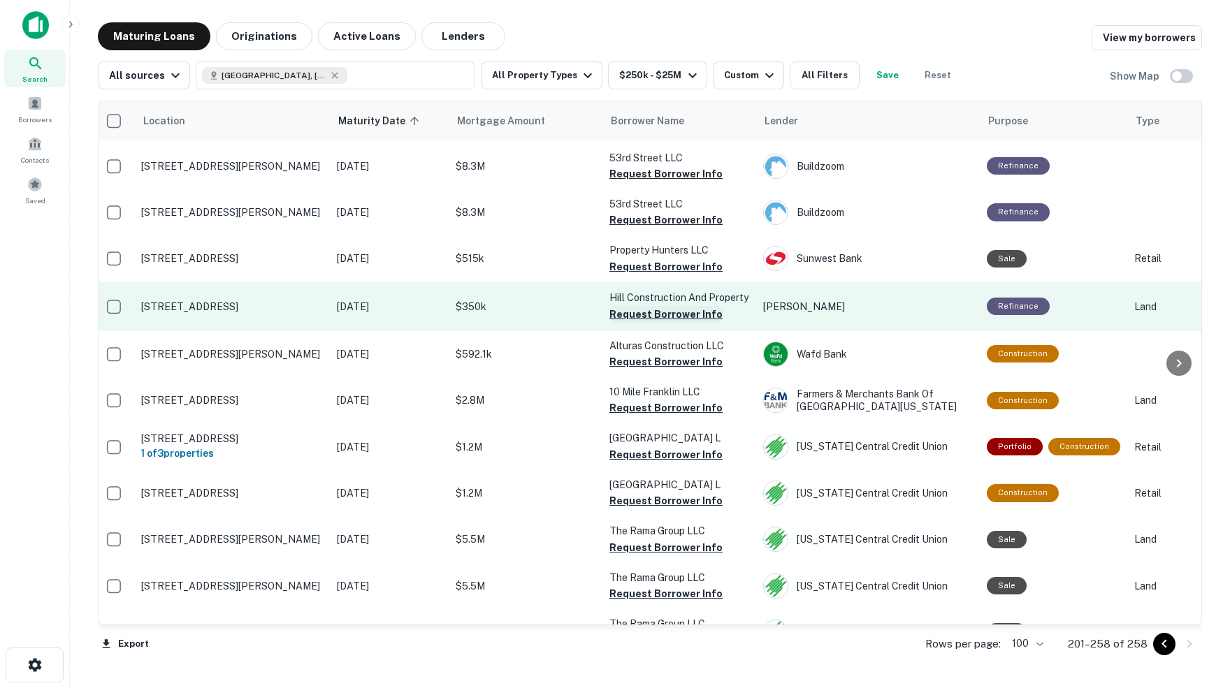
click at [650, 306] on button "Request Borrower Info" at bounding box center [665, 314] width 113 height 17
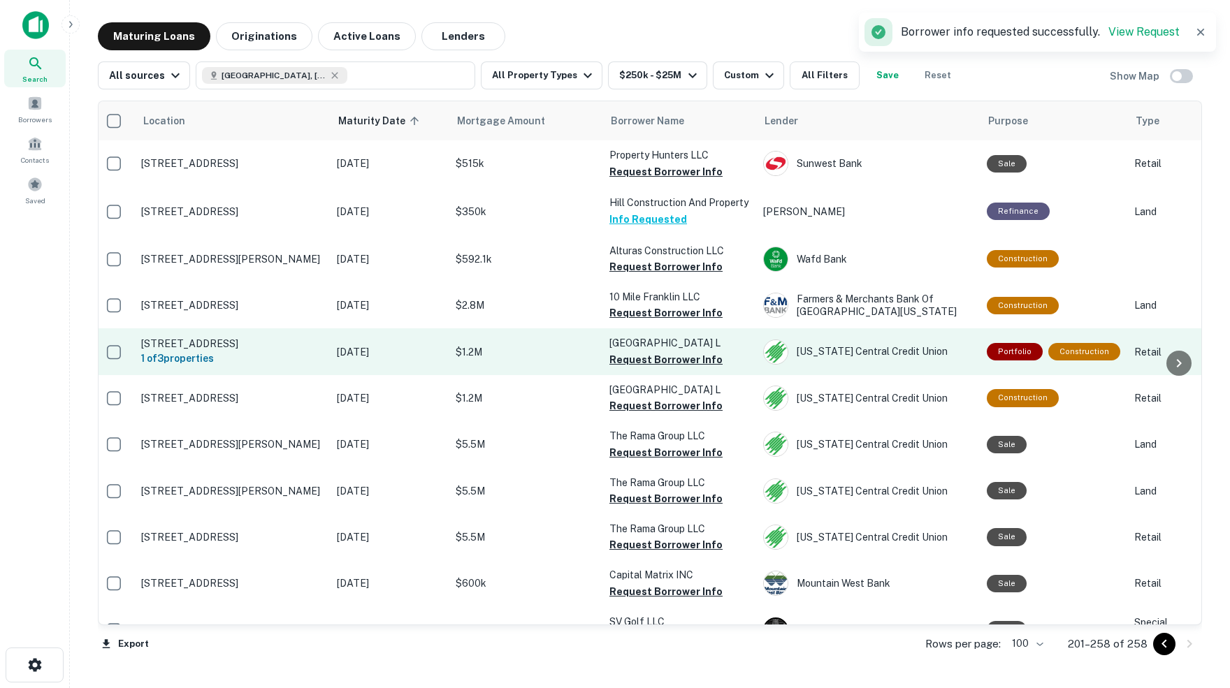
scroll to position [393, 5]
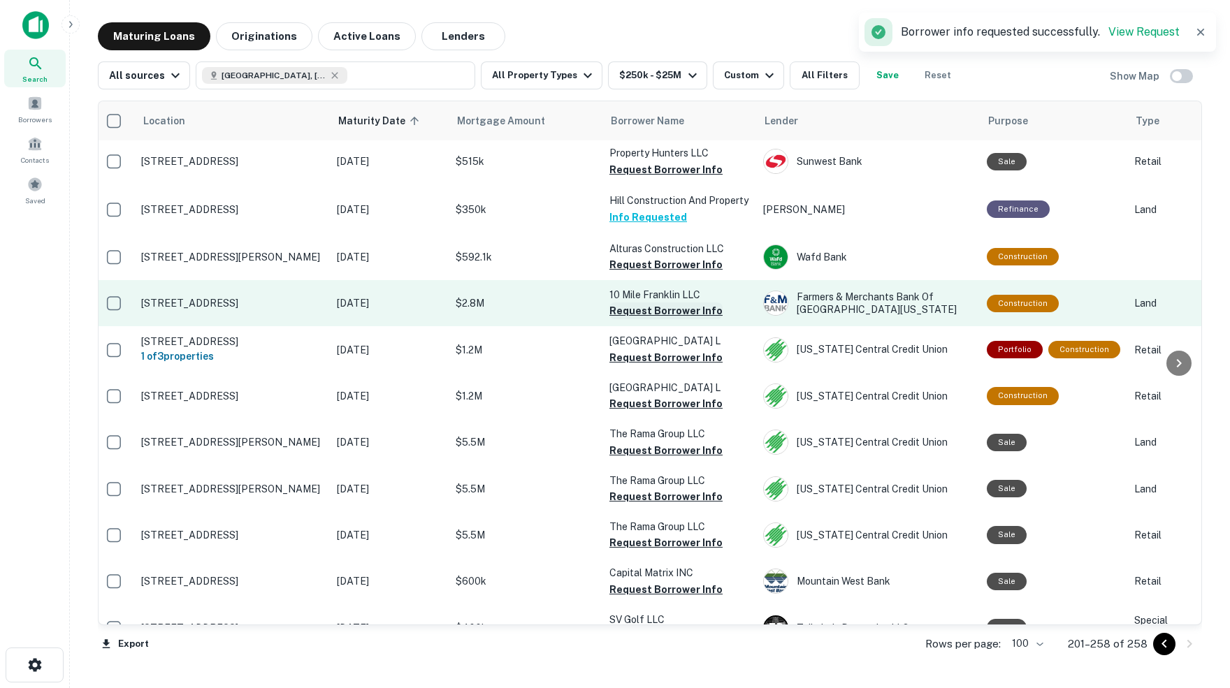
click at [667, 303] on button "Request Borrower Info" at bounding box center [665, 311] width 113 height 17
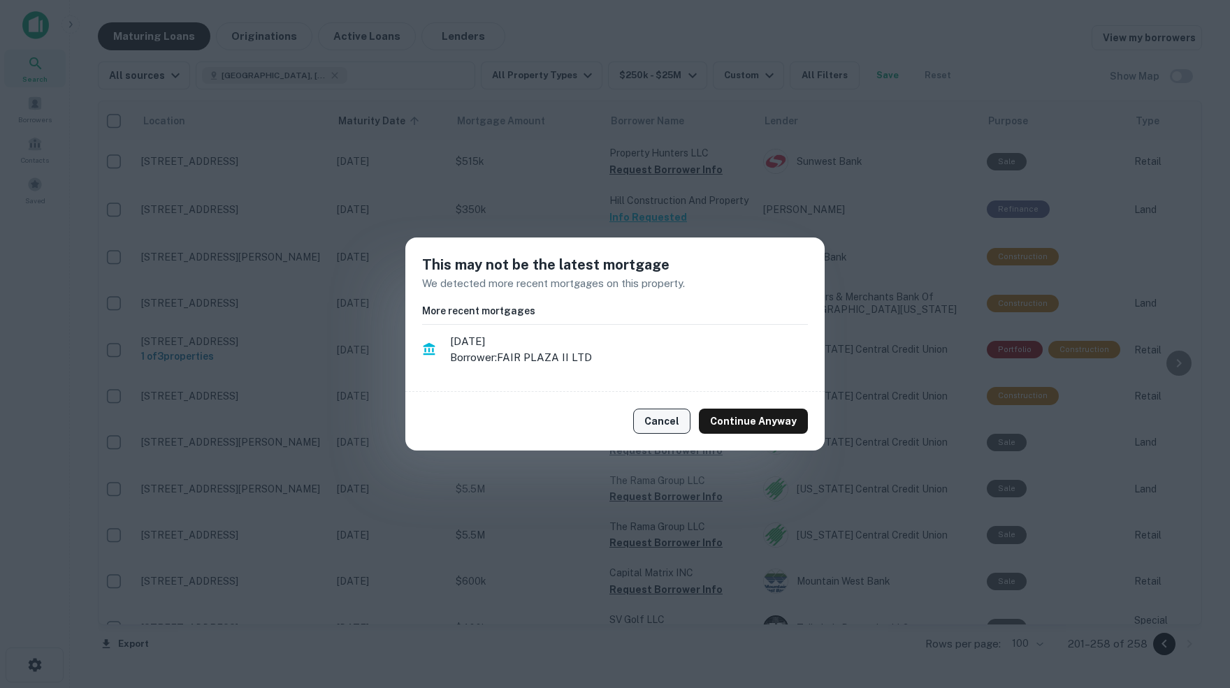
click at [667, 419] on button "Cancel" at bounding box center [661, 421] width 57 height 25
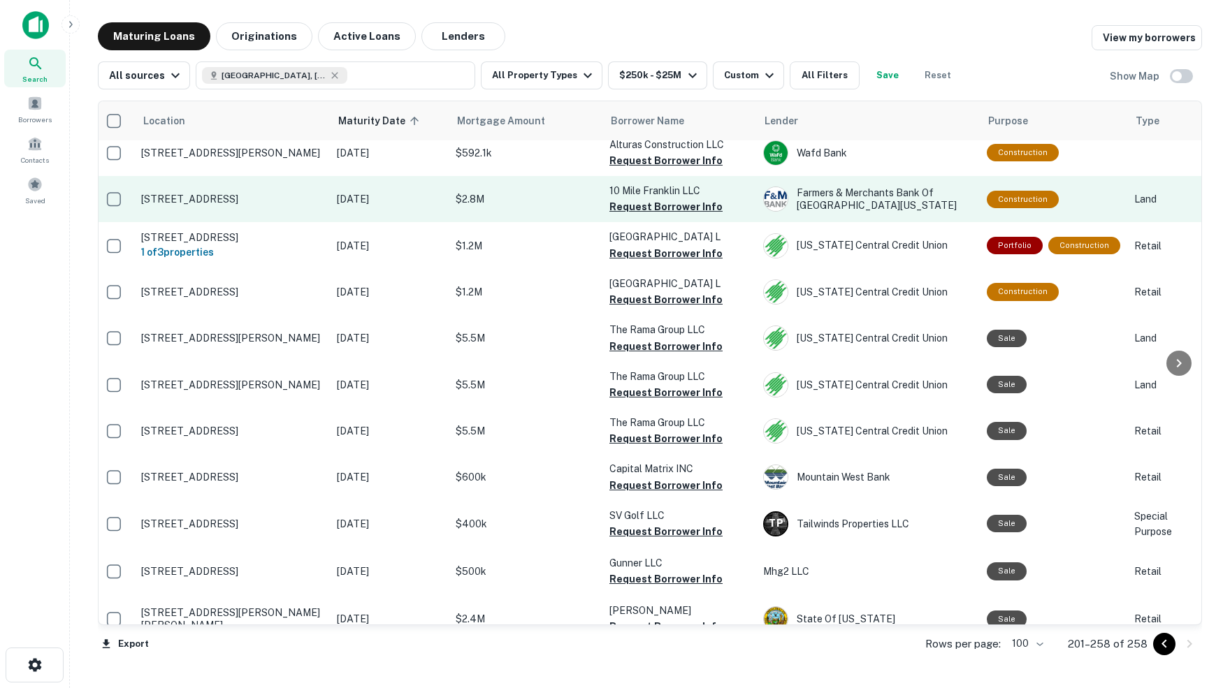
scroll to position [499, 5]
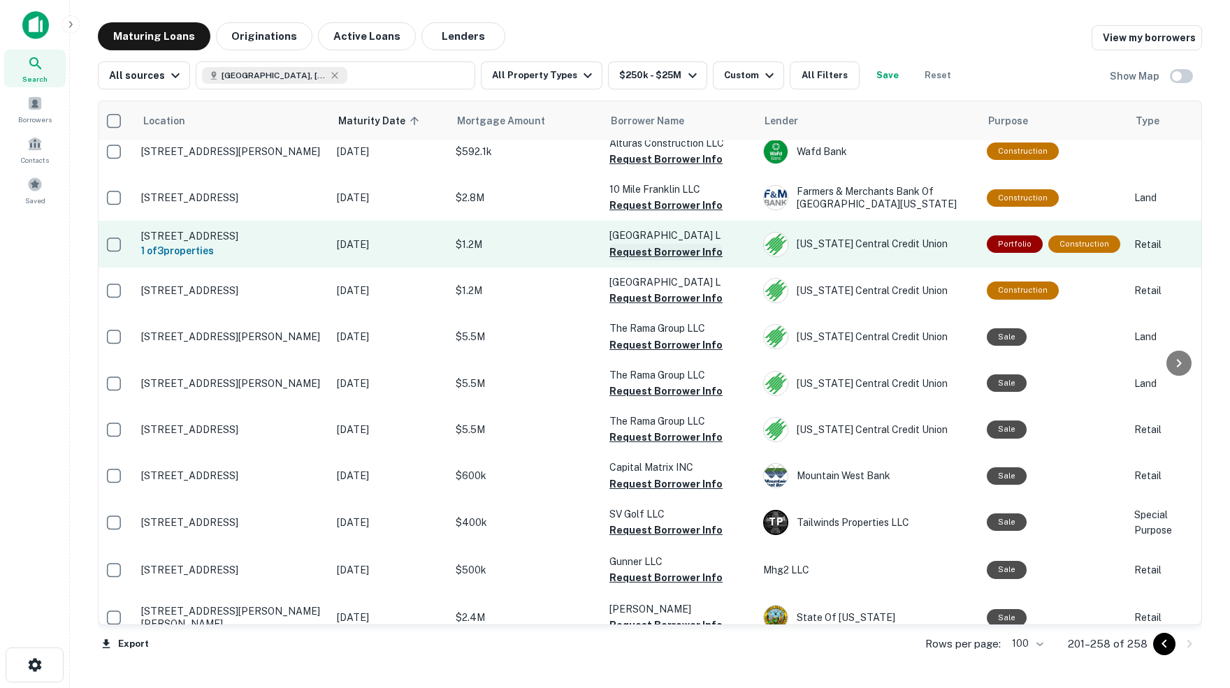
click at [676, 252] on button "Request Borrower Info" at bounding box center [665, 252] width 113 height 17
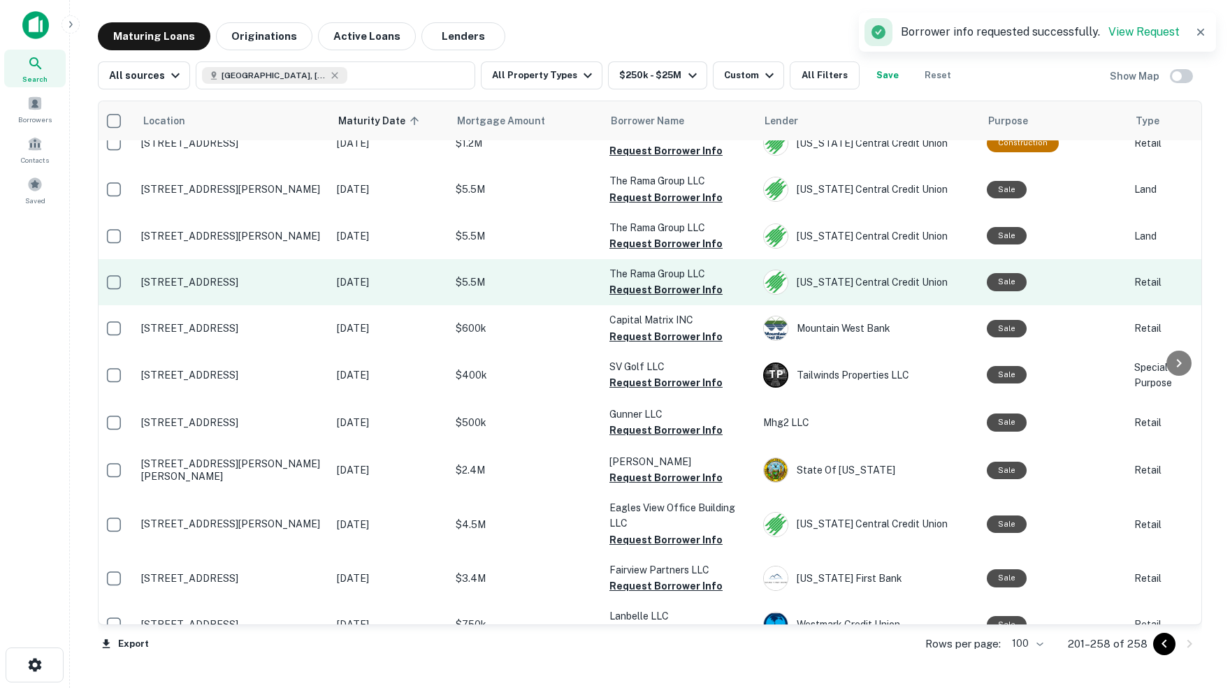
scroll to position [649, 5]
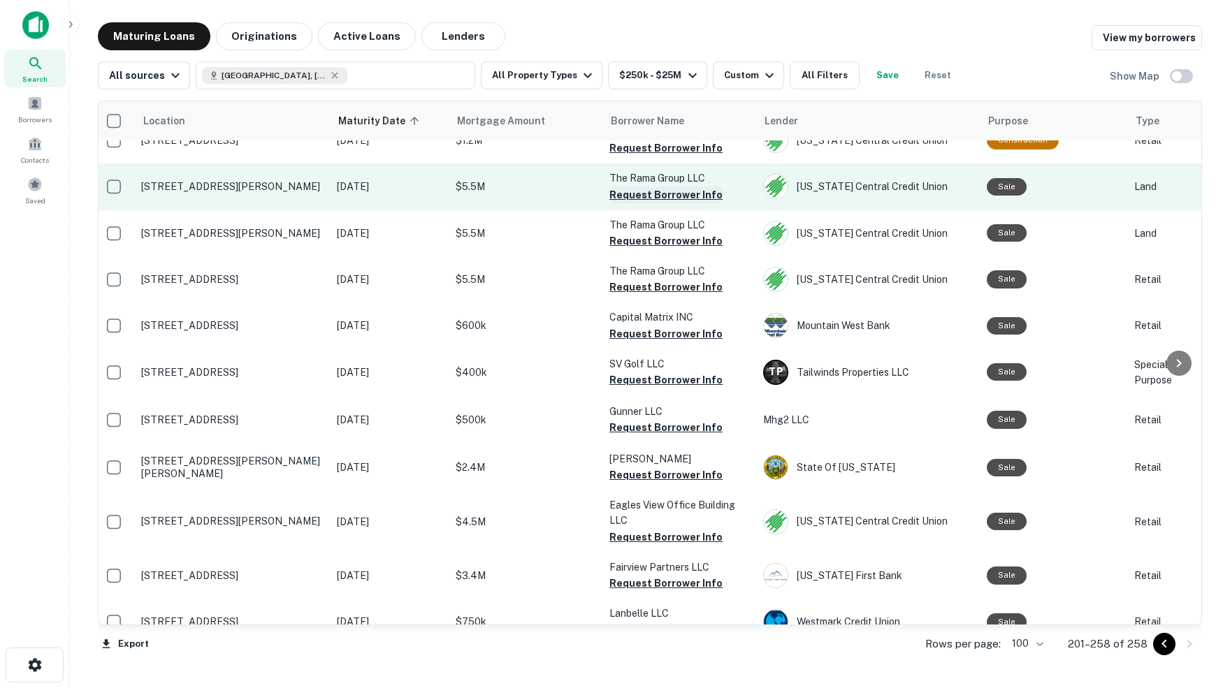
click at [649, 201] on button "Request Borrower Info" at bounding box center [665, 195] width 113 height 17
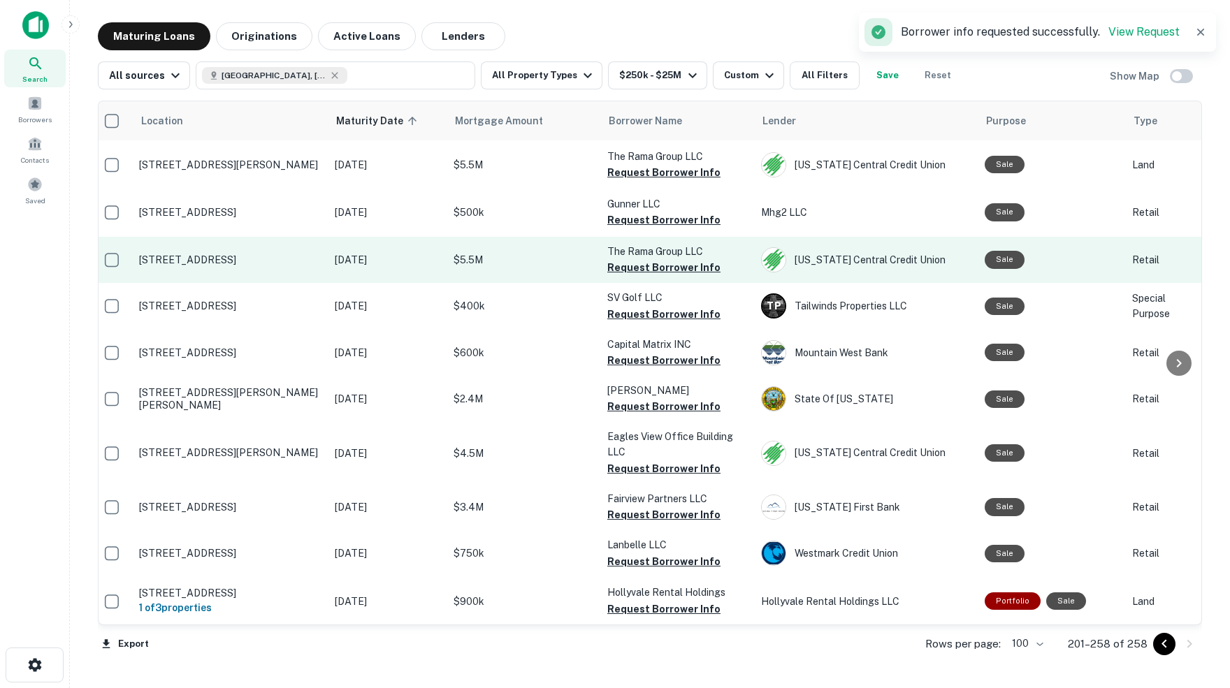
scroll to position [718, 7]
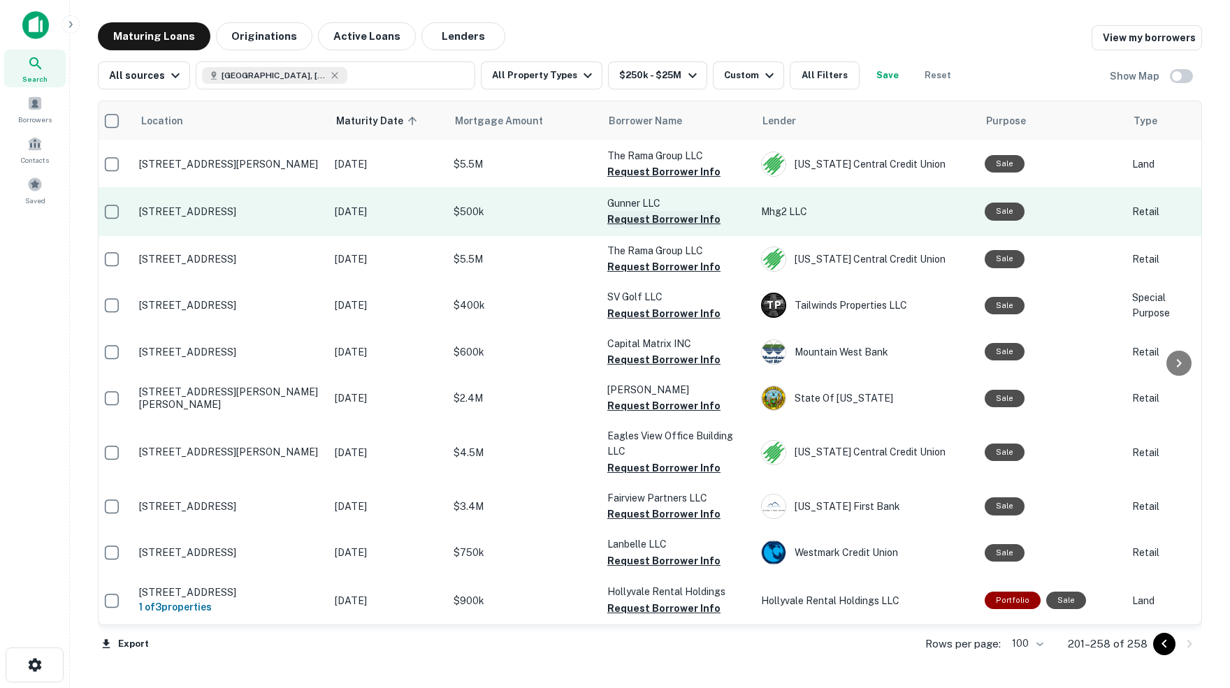
click at [642, 228] on button "Request Borrower Info" at bounding box center [663, 219] width 113 height 17
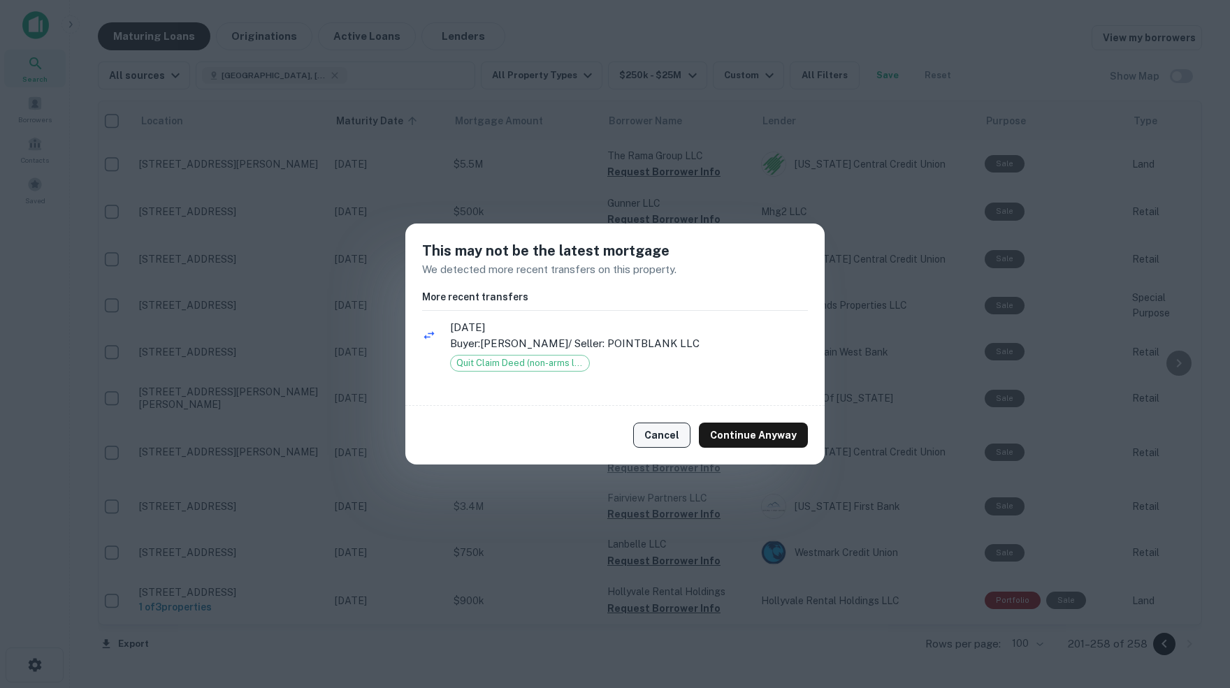
click at [667, 437] on button "Cancel" at bounding box center [661, 435] width 57 height 25
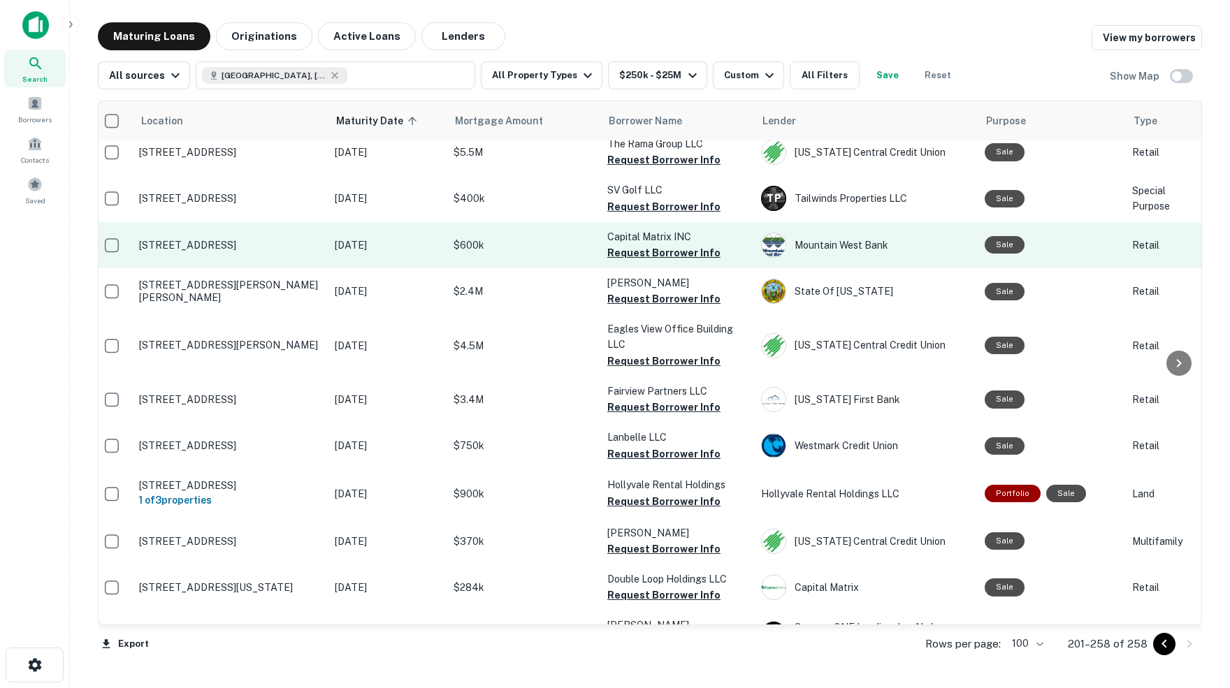
scroll to position [826, 7]
click at [662, 254] on button "Request Borrower Info" at bounding box center [663, 252] width 113 height 17
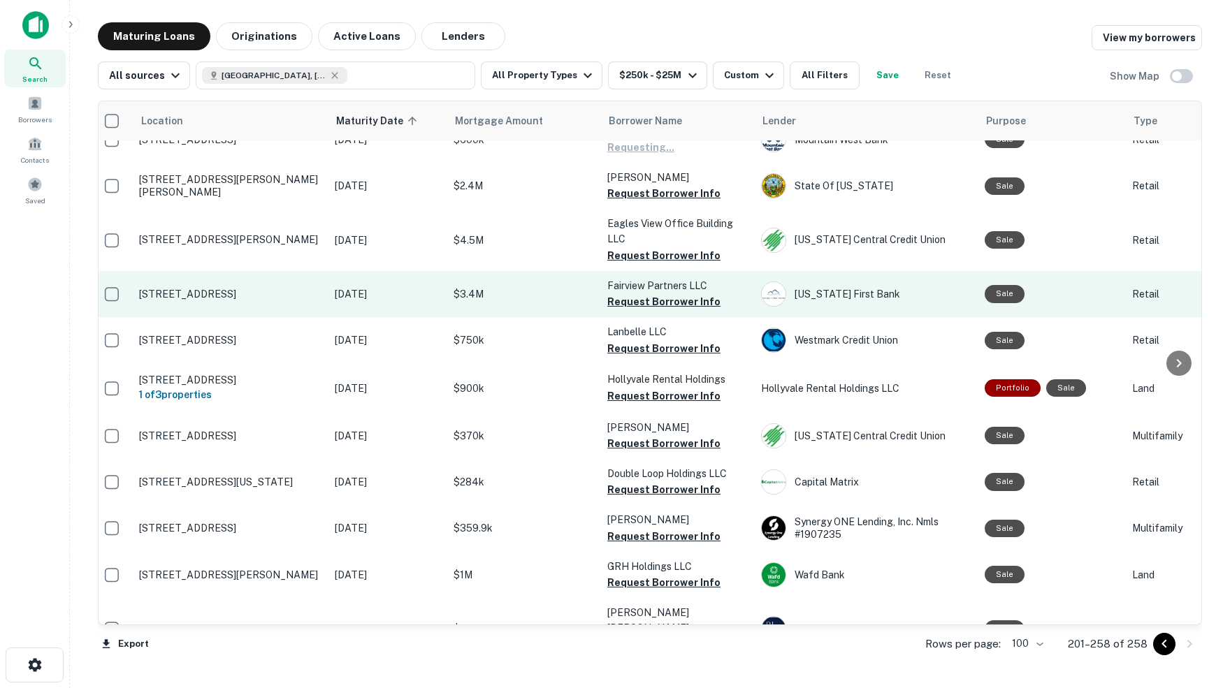
scroll to position [934, 7]
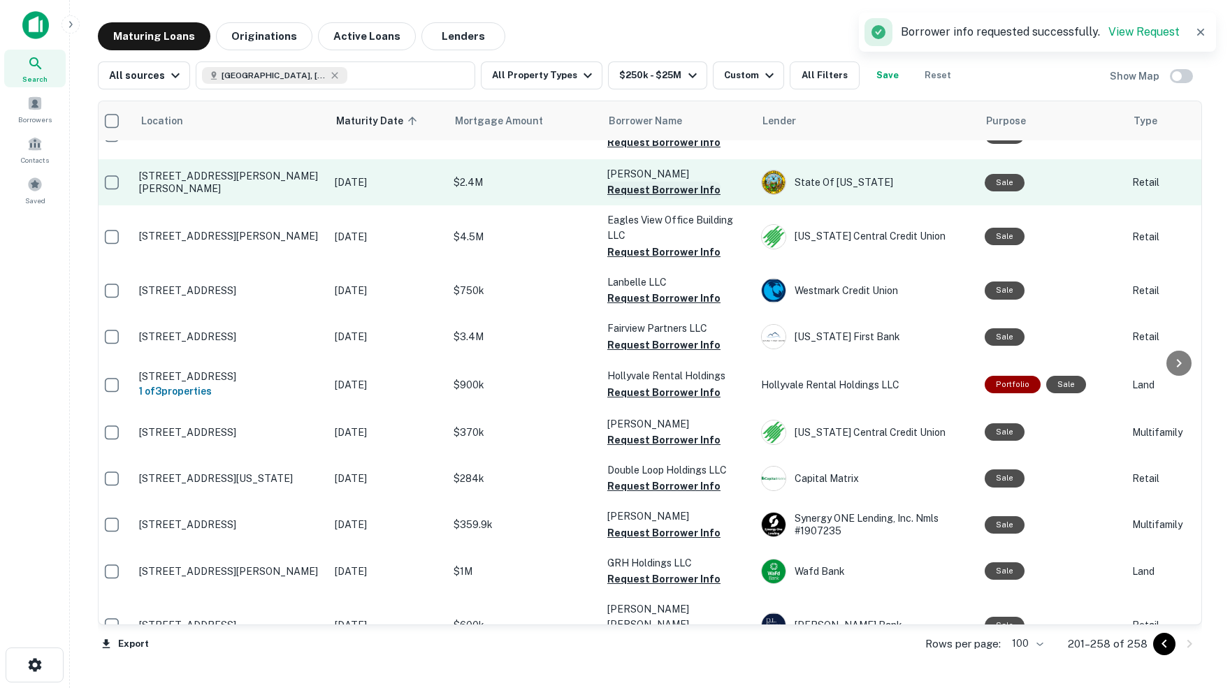
click at [646, 194] on button "Request Borrower Info" at bounding box center [663, 190] width 113 height 17
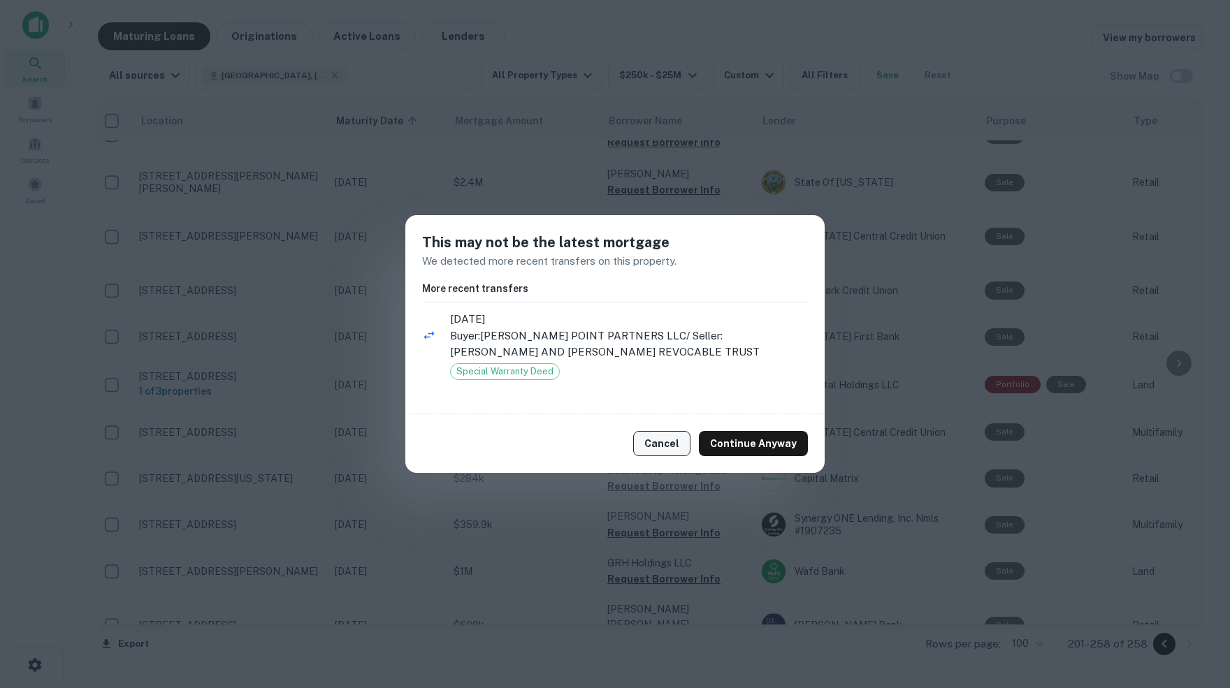
click at [670, 444] on button "Cancel" at bounding box center [661, 443] width 57 height 25
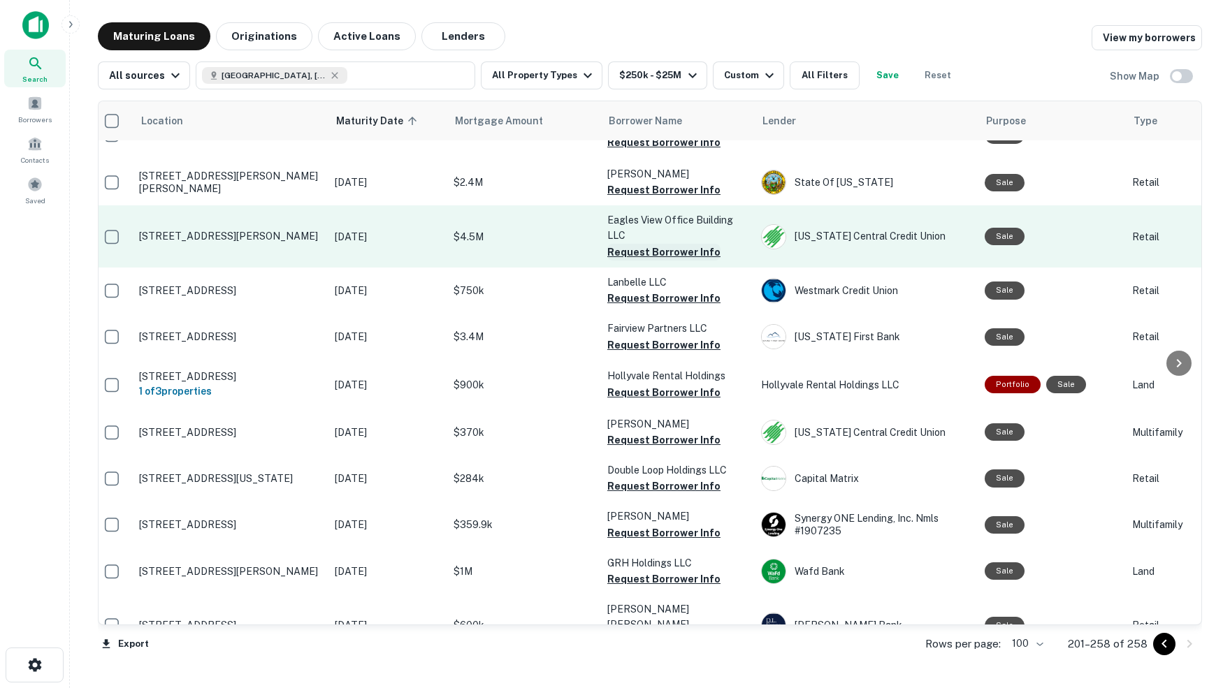
click at [648, 251] on button "Request Borrower Info" at bounding box center [663, 252] width 113 height 17
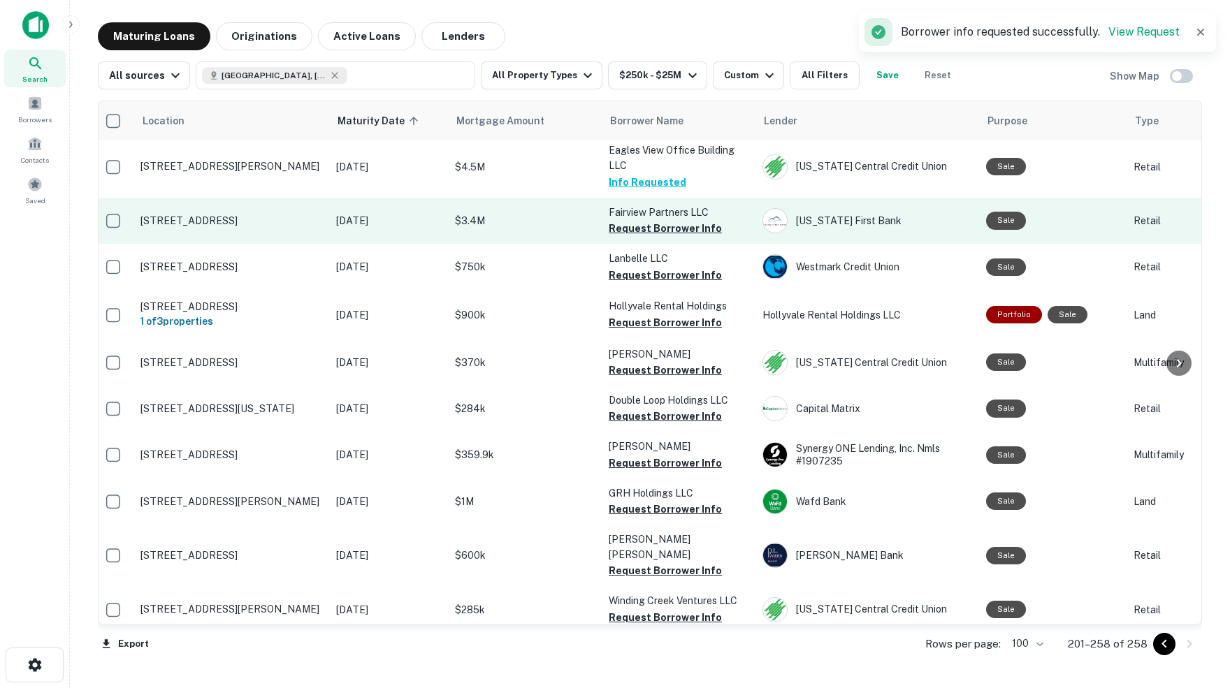
scroll to position [1006, 6]
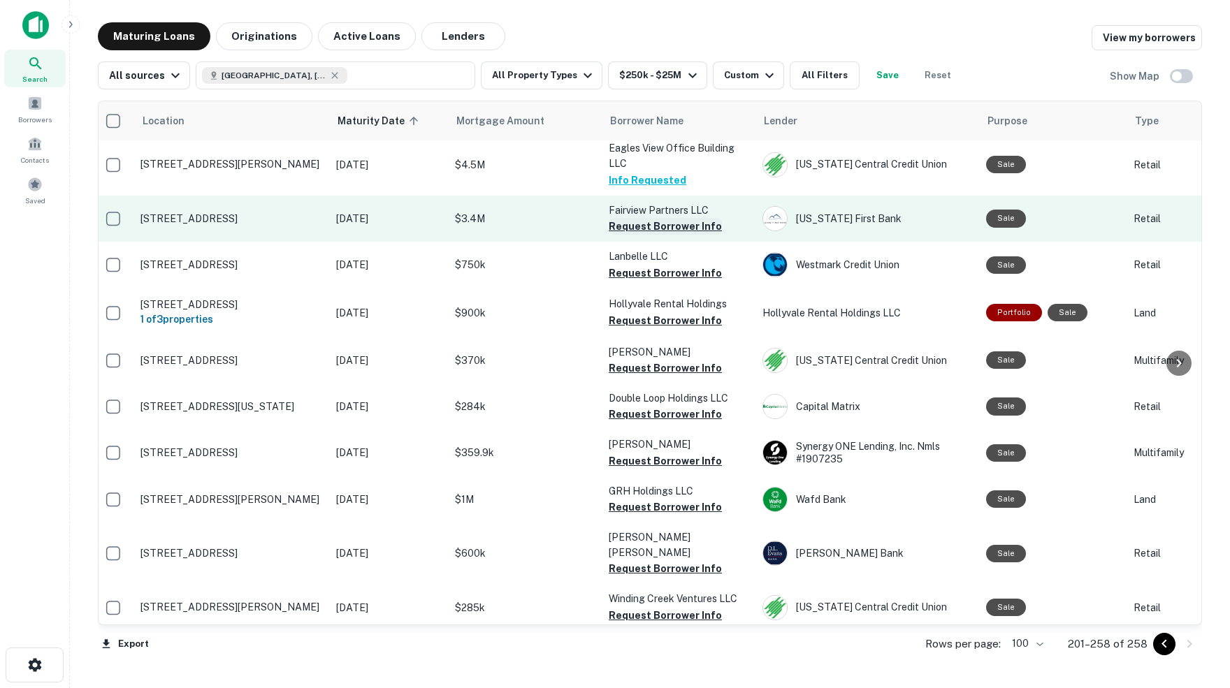
click at [677, 227] on button "Request Borrower Info" at bounding box center [665, 226] width 113 height 17
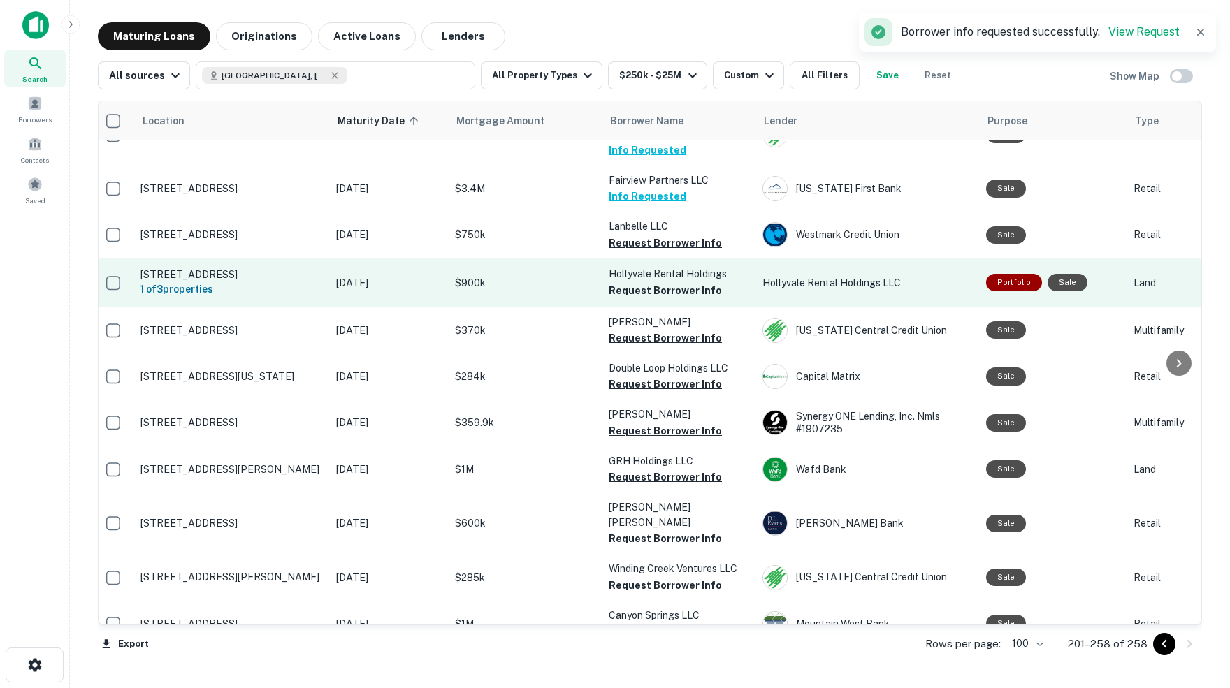
scroll to position [1040, 6]
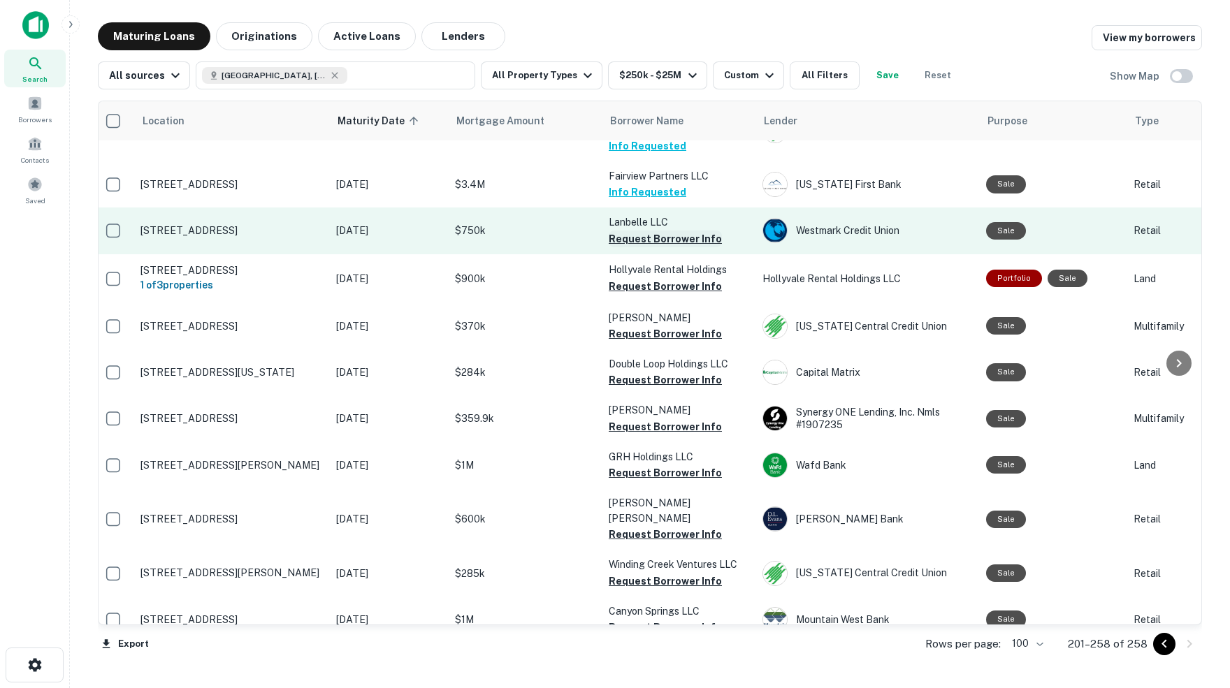
click at [631, 239] on button "Request Borrower Info" at bounding box center [665, 239] width 113 height 17
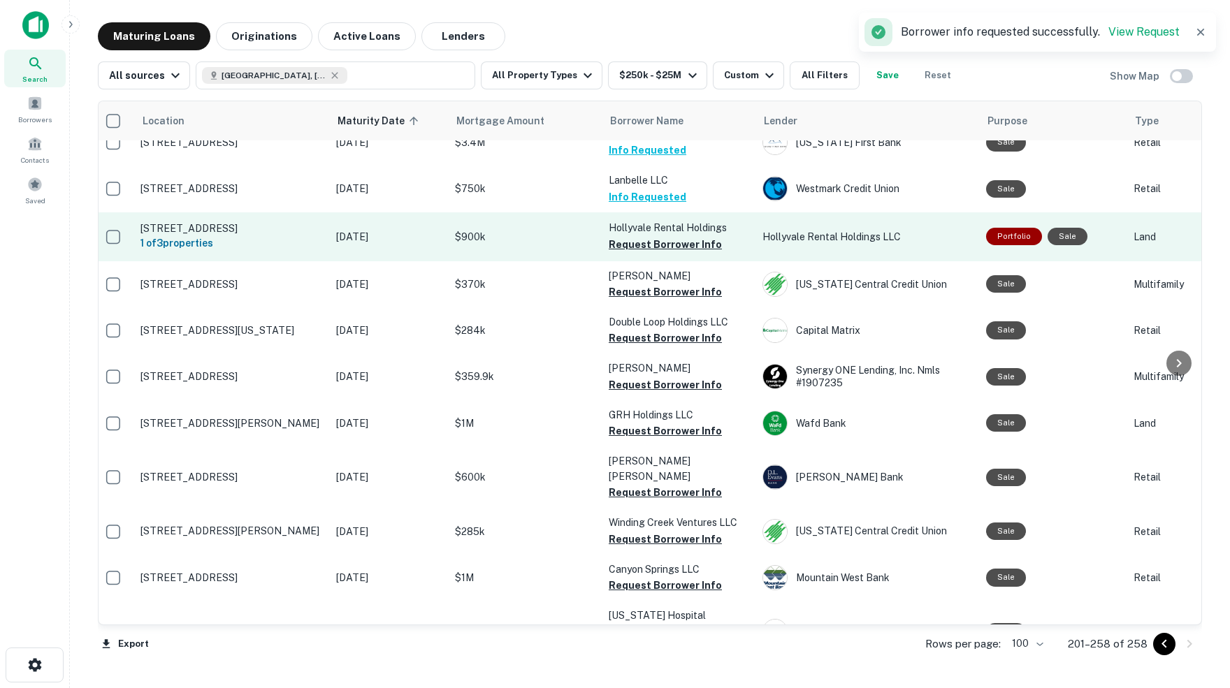
scroll to position [1097, 6]
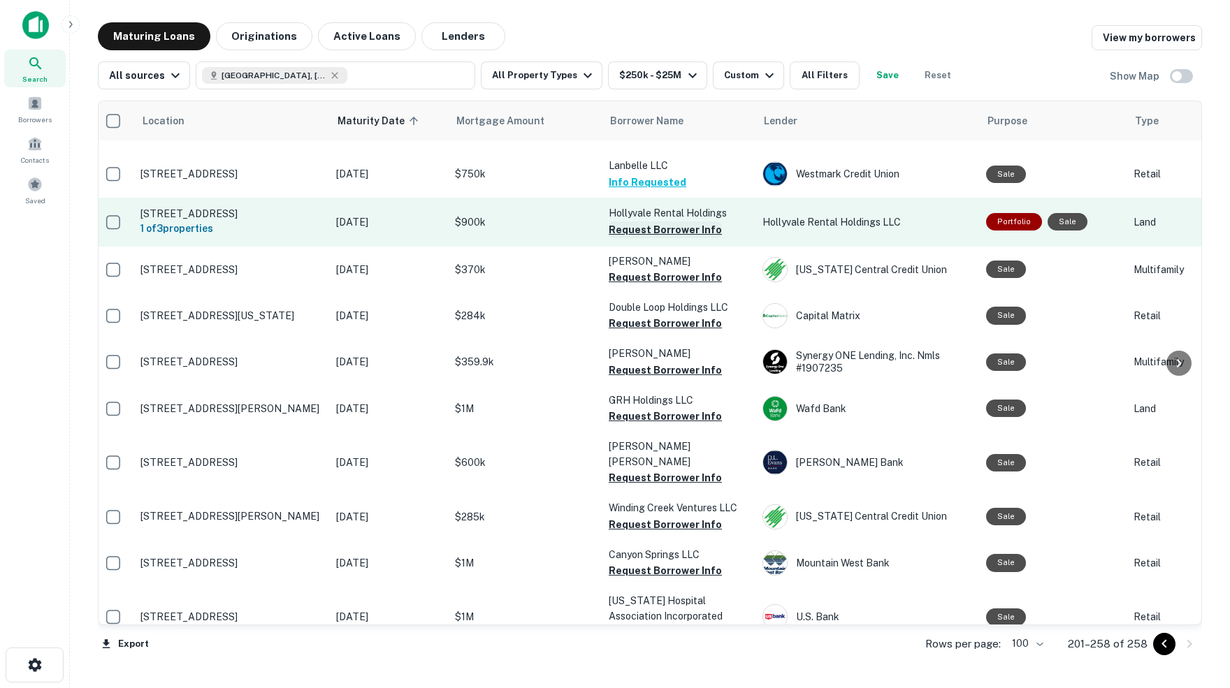
click at [655, 227] on button "Request Borrower Info" at bounding box center [665, 230] width 113 height 17
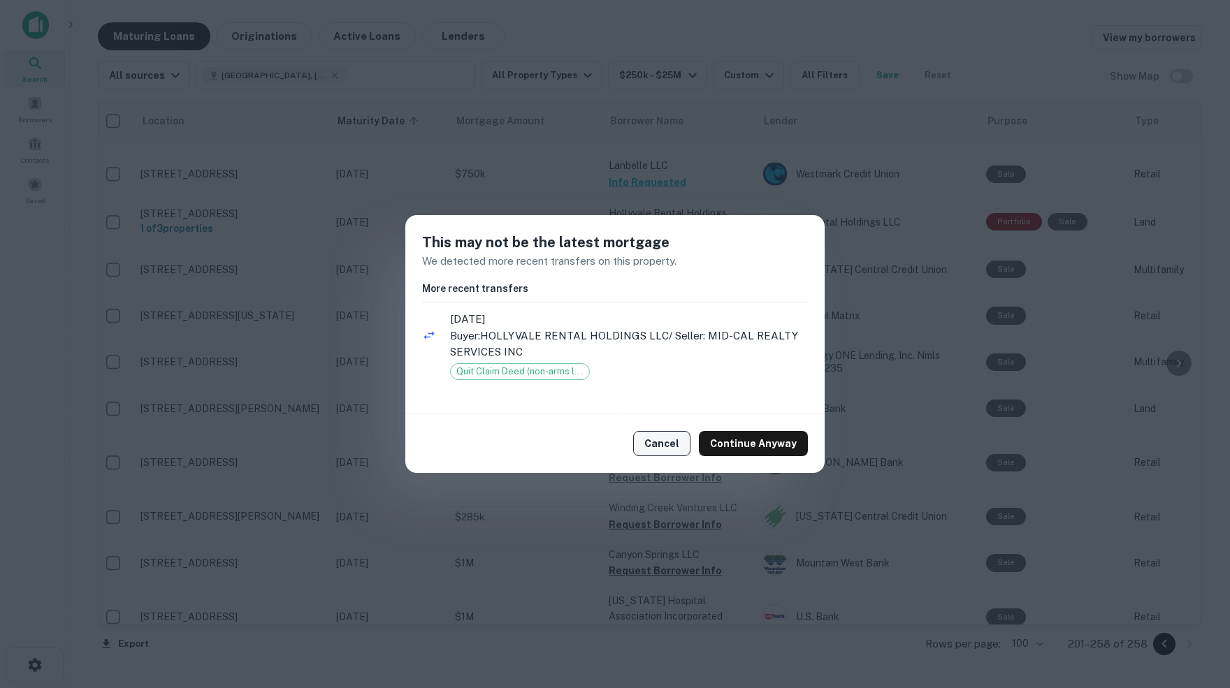
click at [676, 444] on button "Cancel" at bounding box center [661, 443] width 57 height 25
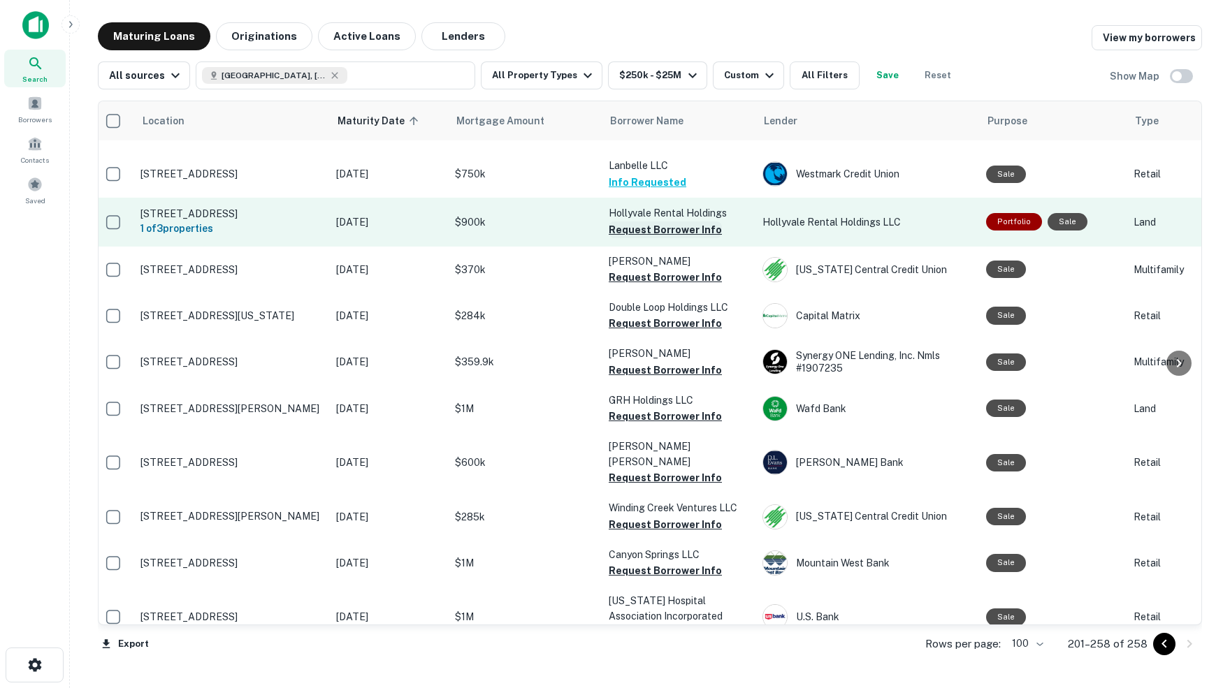
click at [669, 230] on button "Request Borrower Info" at bounding box center [665, 230] width 113 height 17
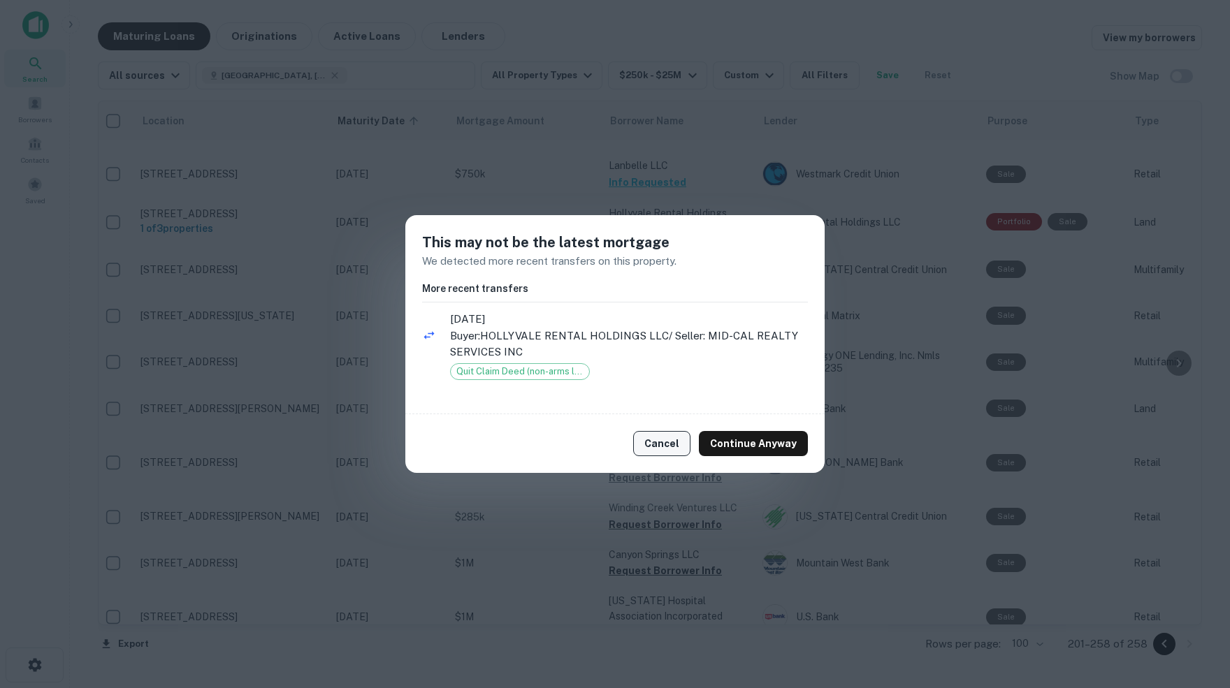
click at [672, 445] on button "Cancel" at bounding box center [661, 443] width 57 height 25
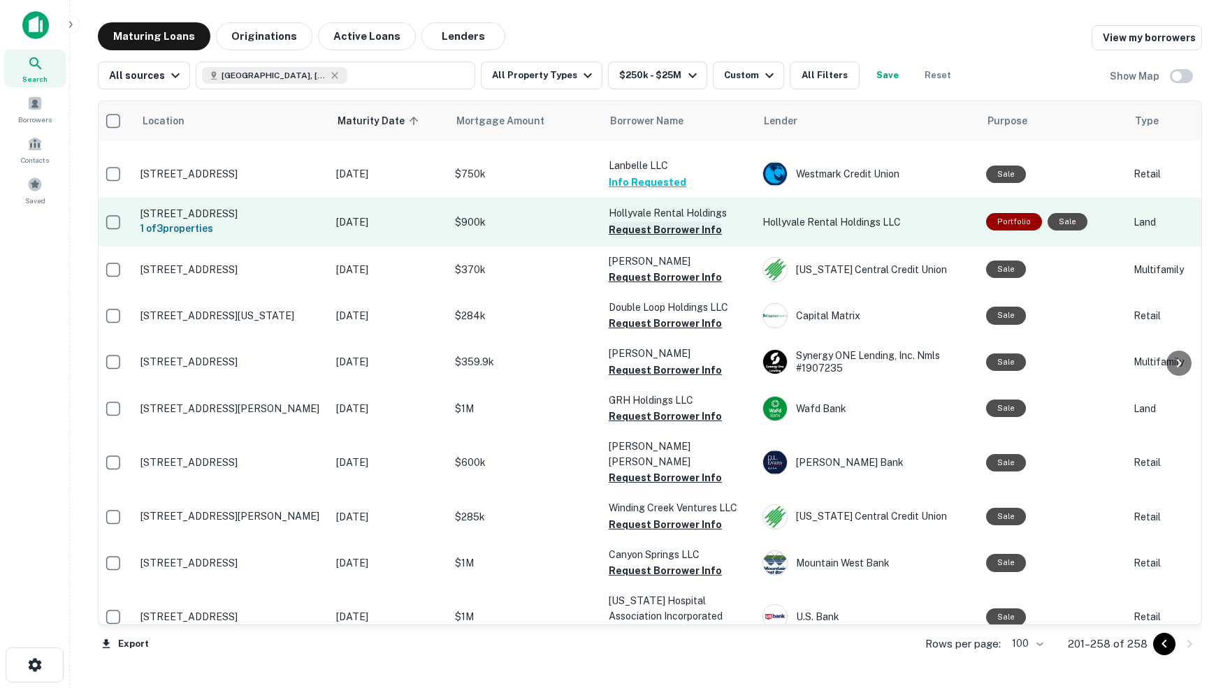
click at [668, 227] on button "Request Borrower Info" at bounding box center [665, 230] width 113 height 17
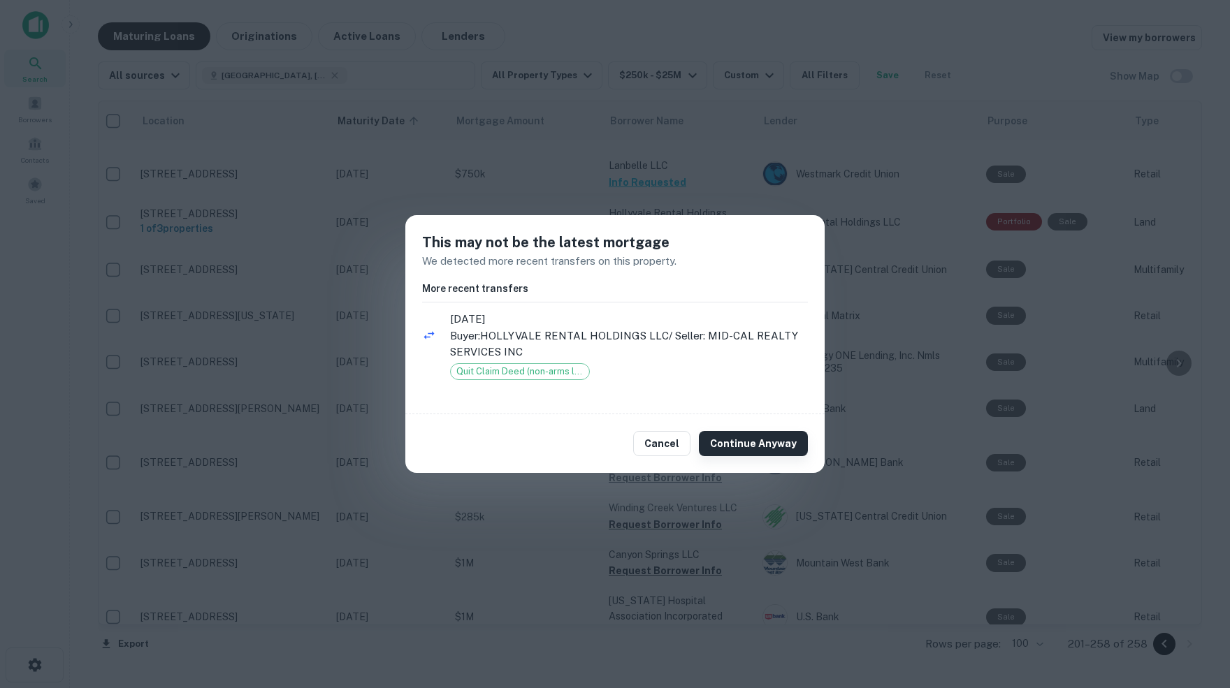
click at [743, 448] on button "Continue Anyway" at bounding box center [753, 443] width 109 height 25
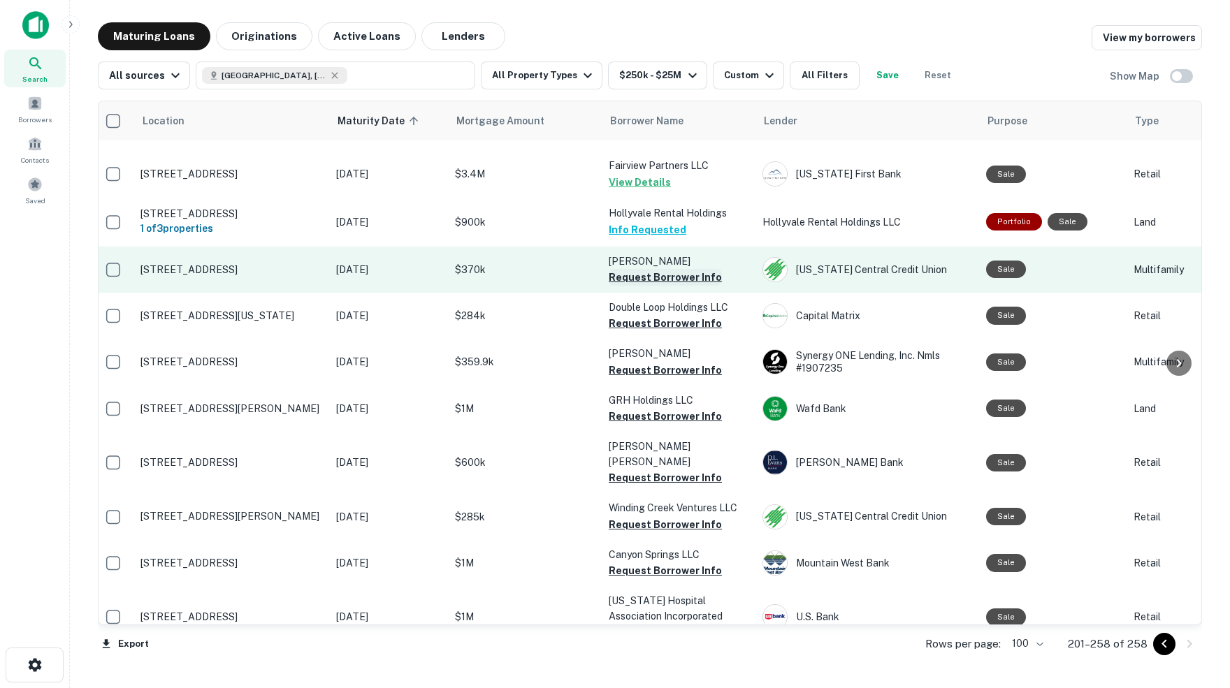
click at [660, 273] on button "Request Borrower Info" at bounding box center [665, 277] width 113 height 17
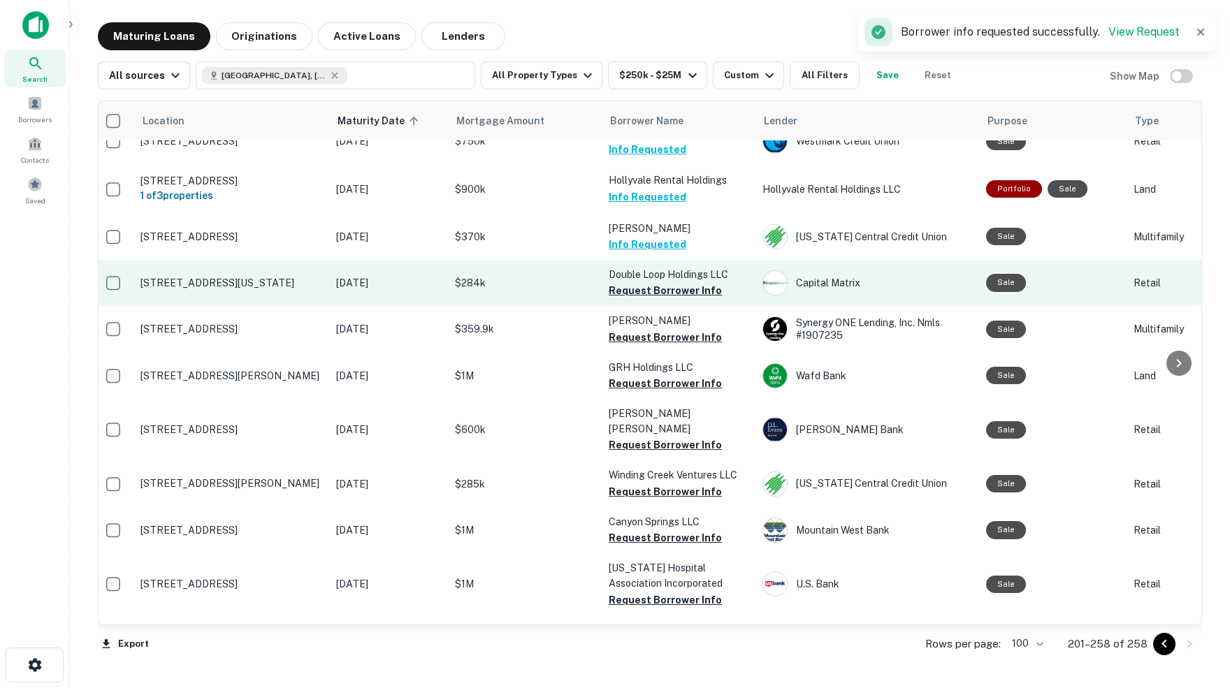
scroll to position [1139, 6]
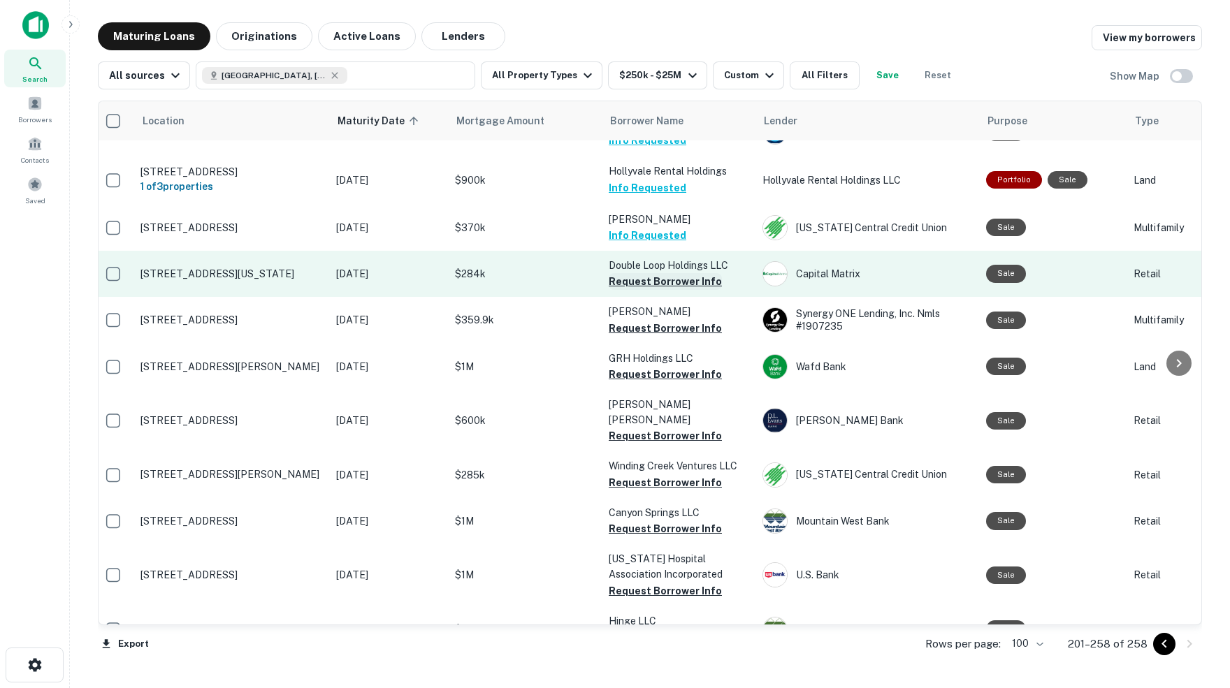
click at [664, 282] on button "Request Borrower Info" at bounding box center [665, 281] width 113 height 17
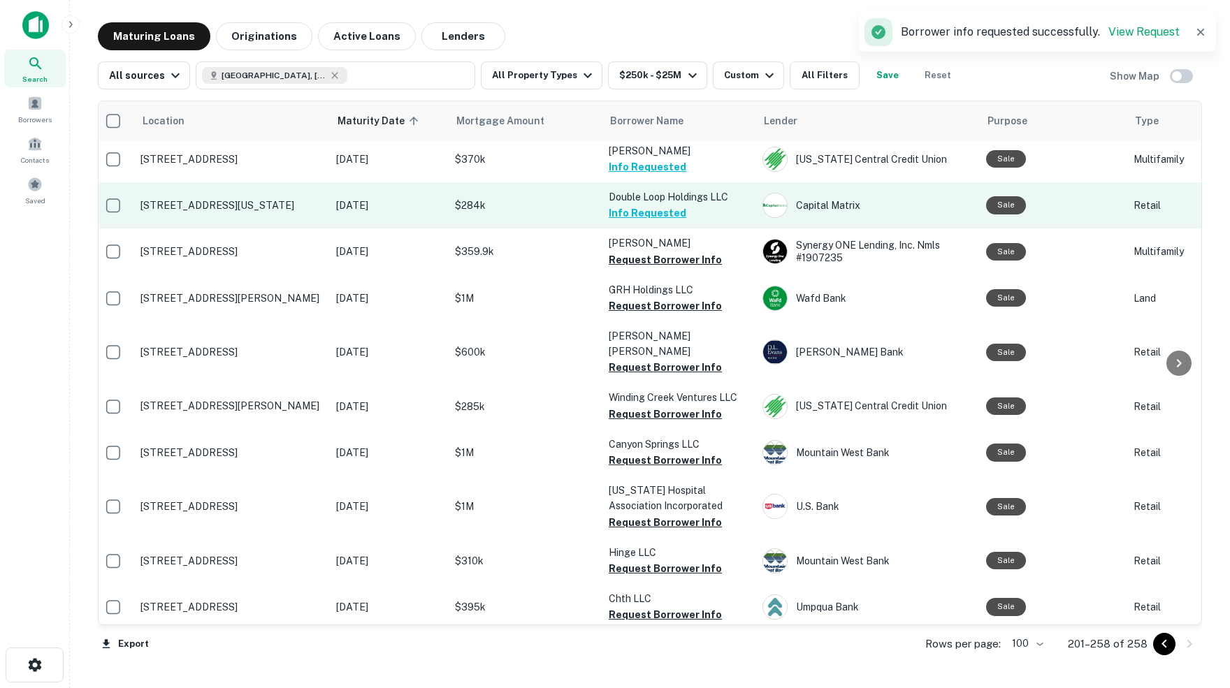
scroll to position [1212, 6]
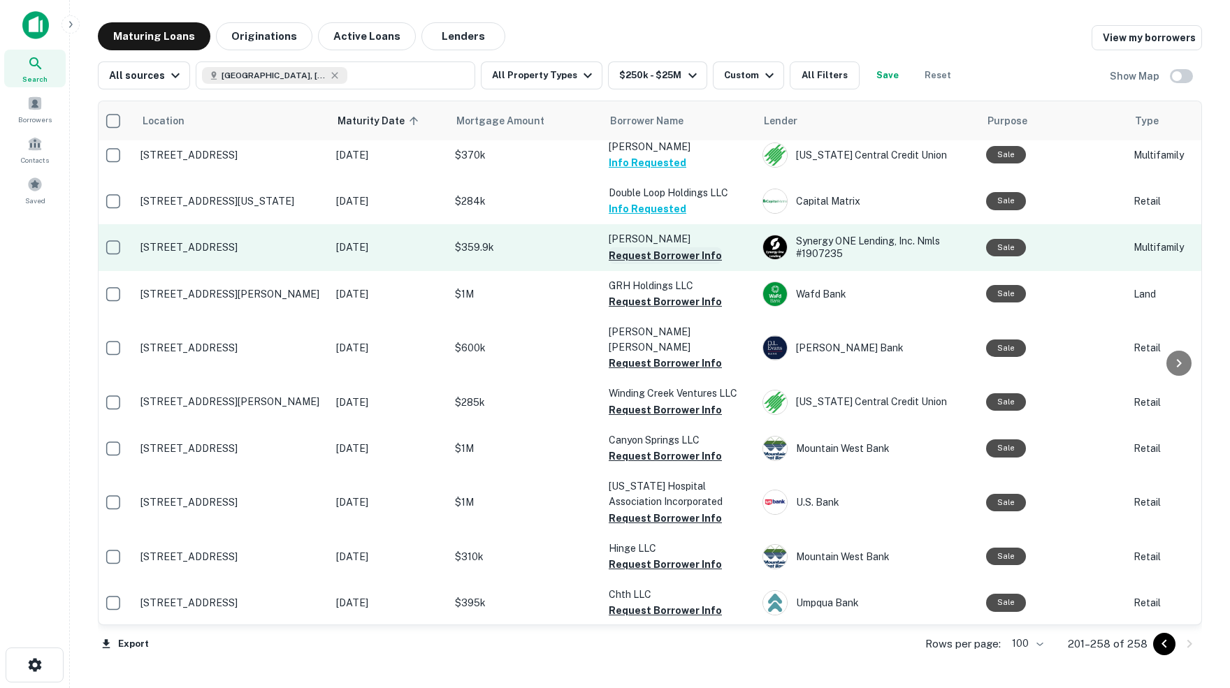
click at [671, 253] on button "Request Borrower Info" at bounding box center [665, 255] width 113 height 17
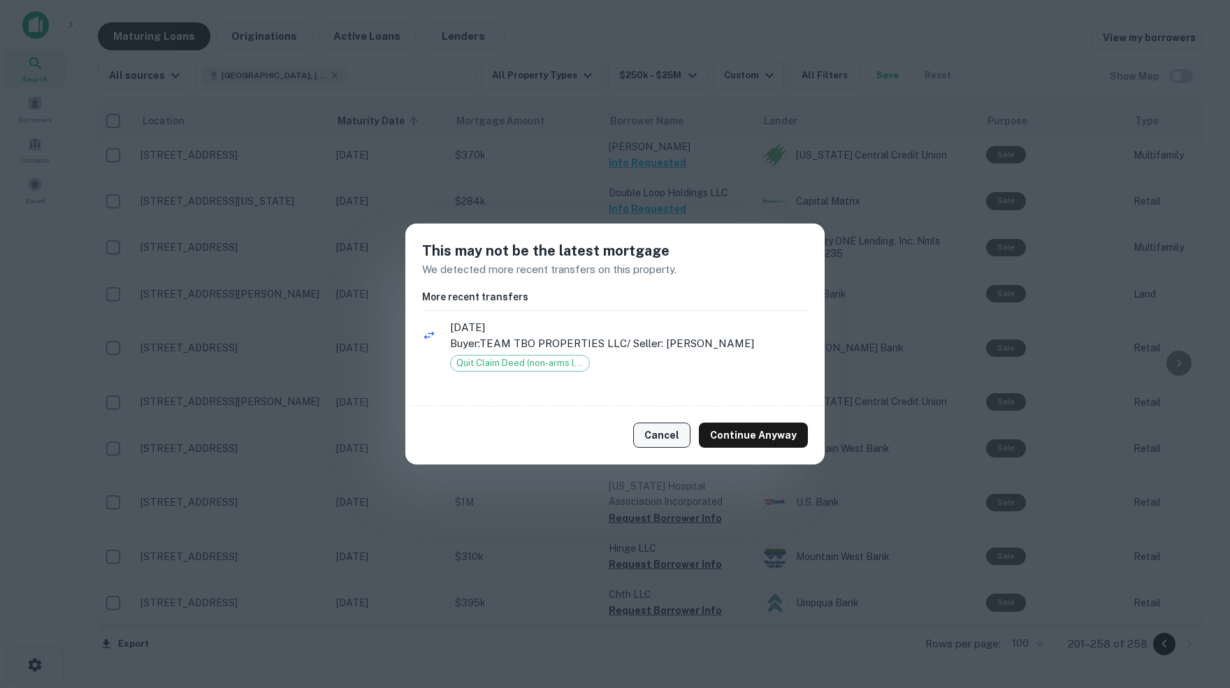
click at [669, 439] on button "Cancel" at bounding box center [661, 435] width 57 height 25
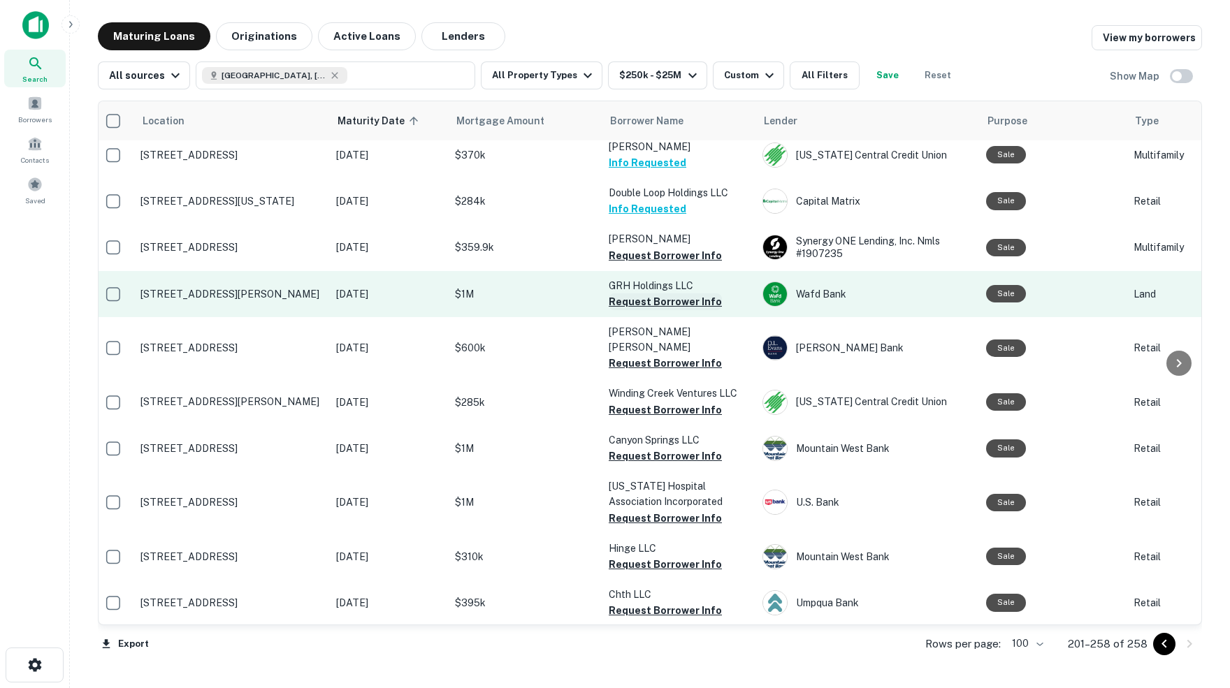
click at [651, 296] on button "Request Borrower Info" at bounding box center [665, 301] width 113 height 17
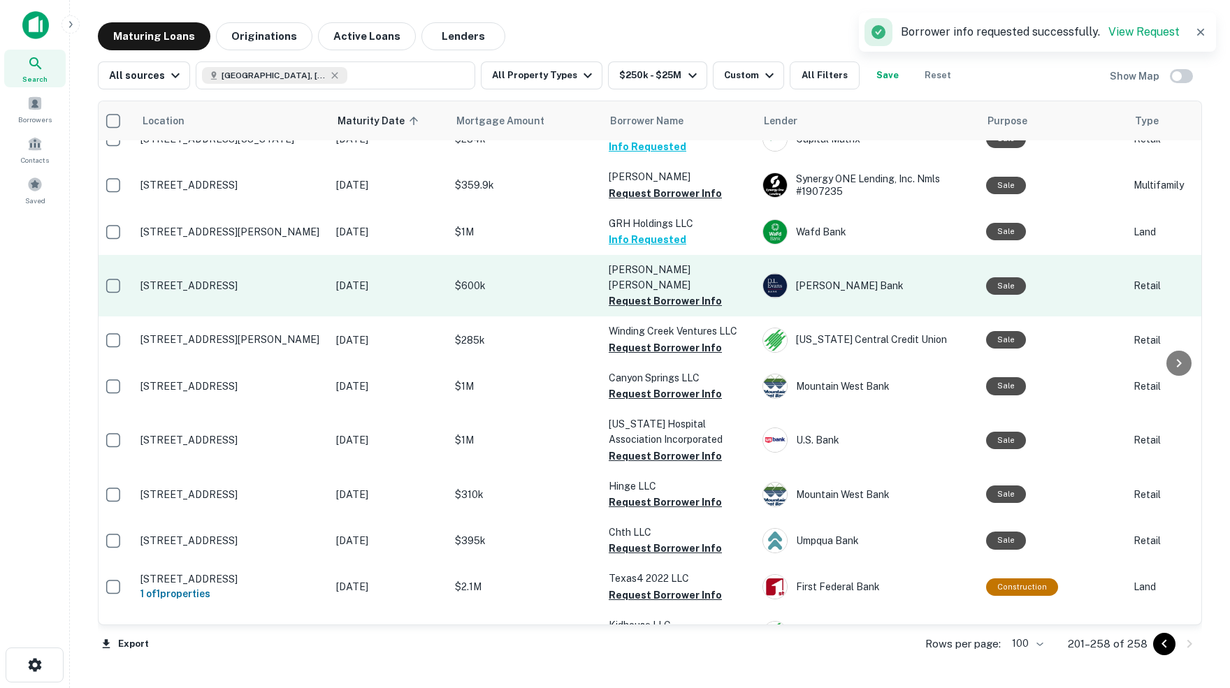
scroll to position [1275, 6]
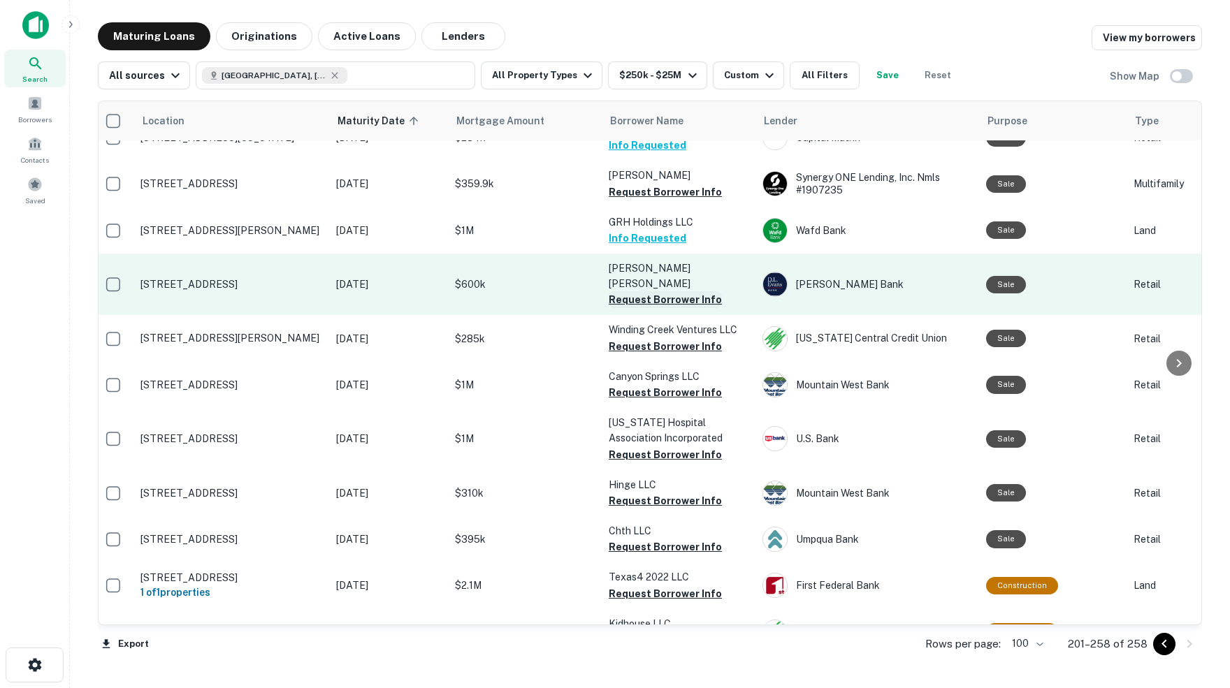
click at [659, 291] on button "Request Borrower Info" at bounding box center [665, 299] width 113 height 17
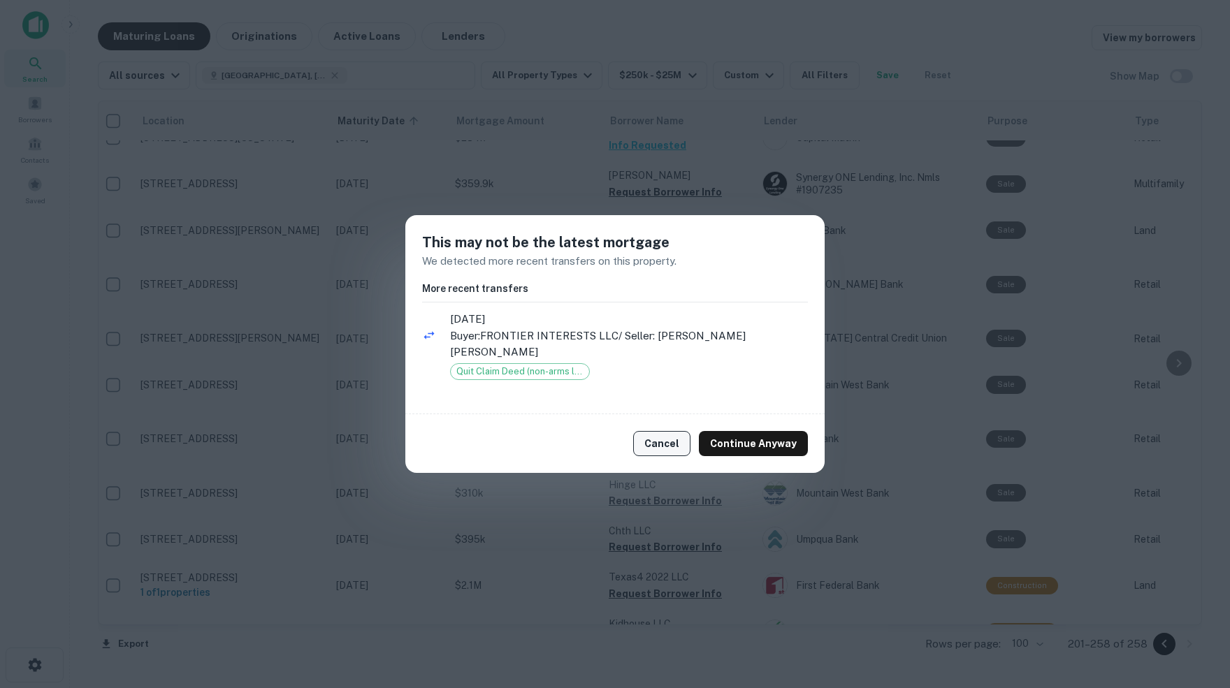
click at [676, 435] on button "Cancel" at bounding box center [661, 443] width 57 height 25
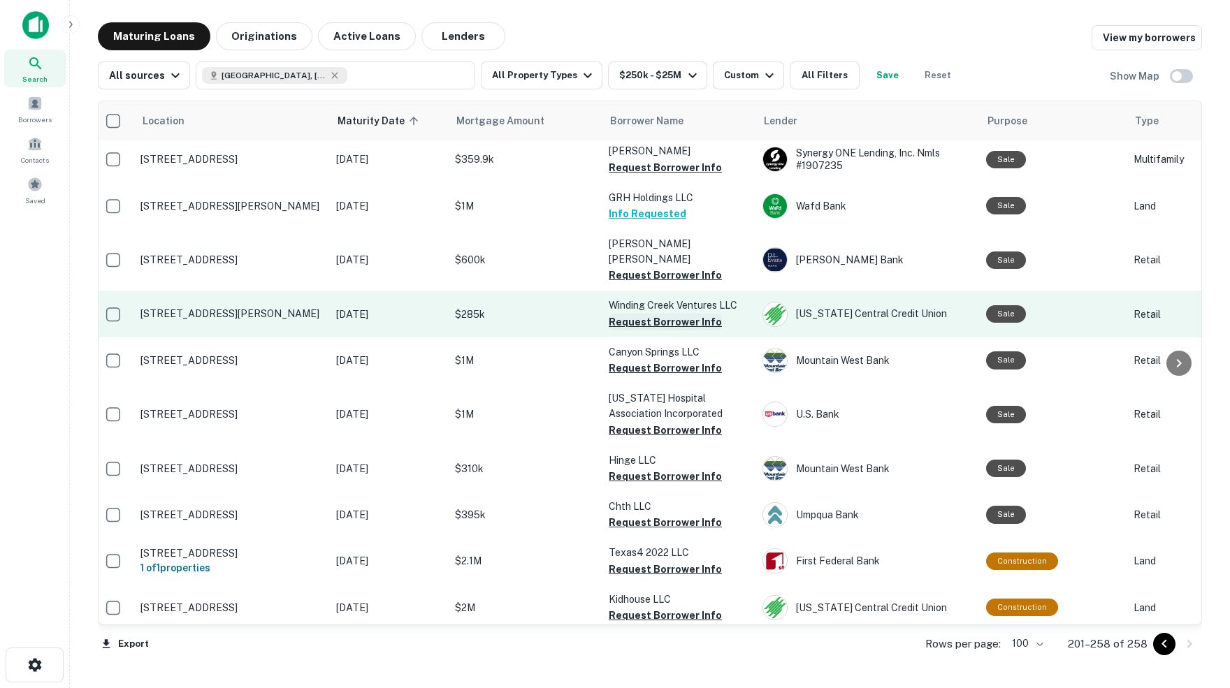
scroll to position [1307, 6]
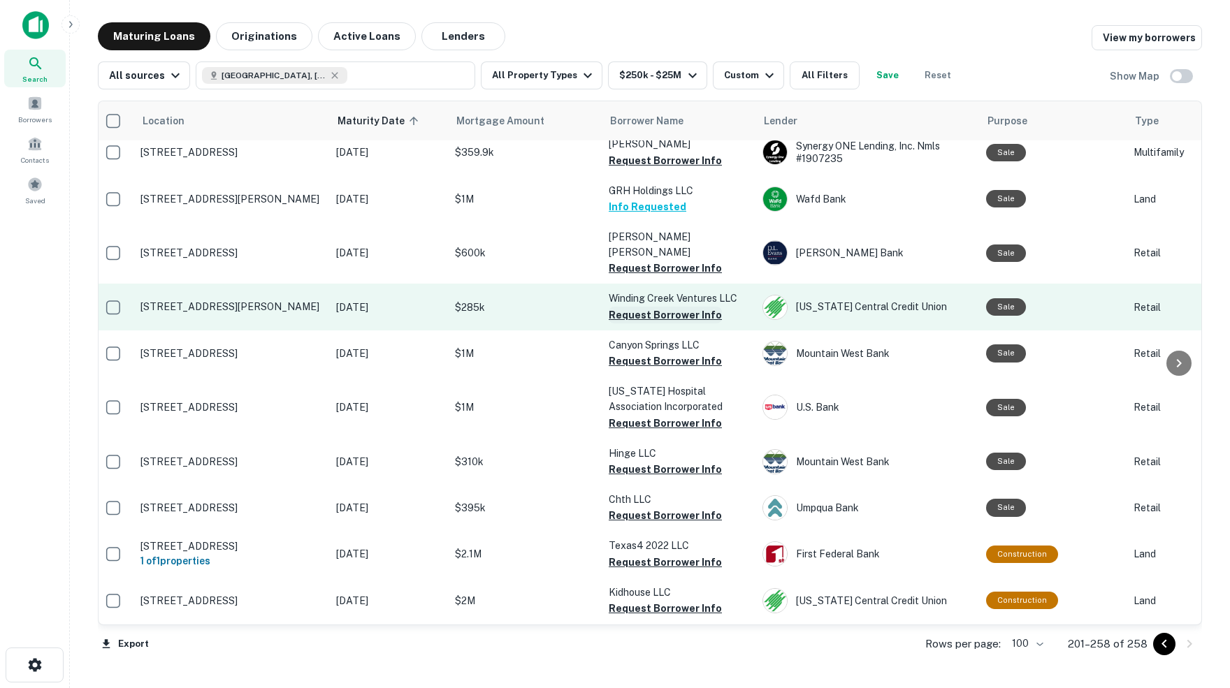
click at [664, 307] on button "Request Borrower Info" at bounding box center [665, 315] width 113 height 17
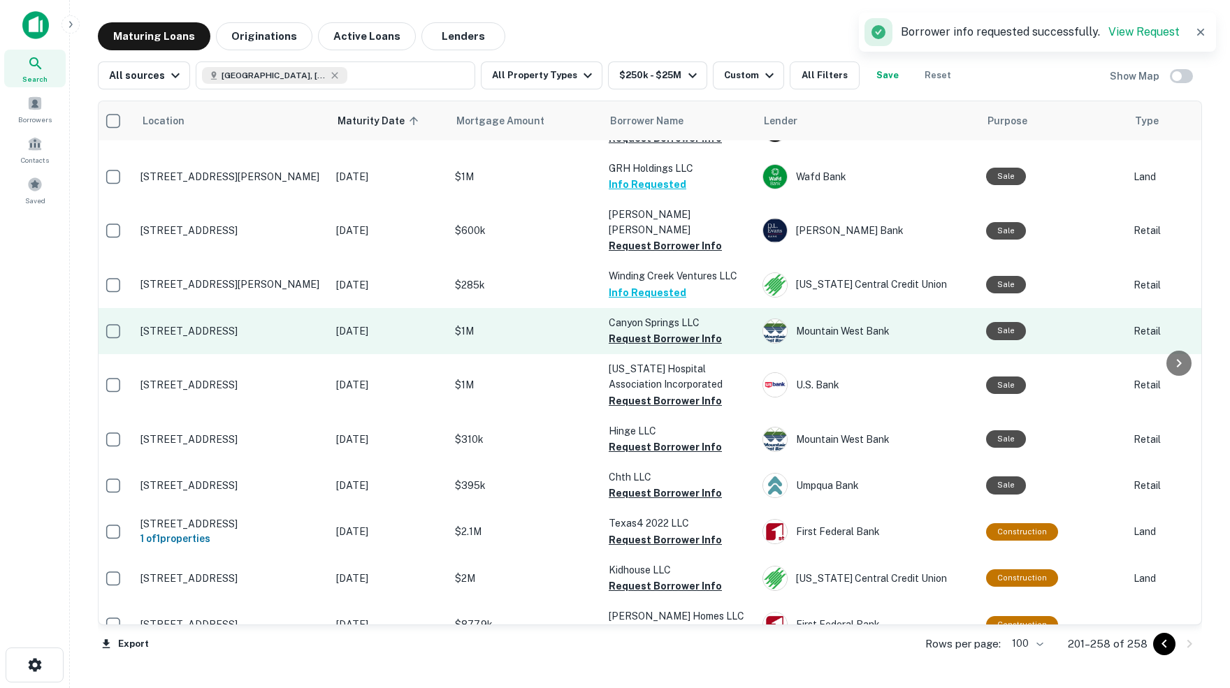
scroll to position [1345, 6]
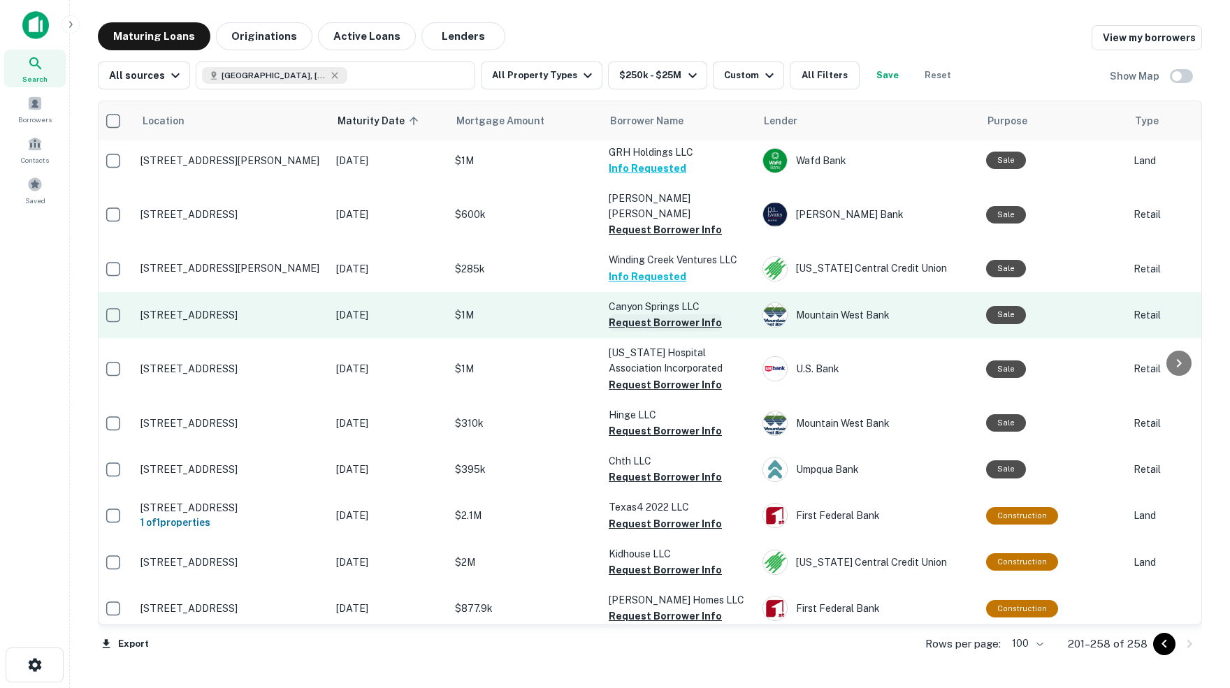
click at [656, 314] on button "Request Borrower Info" at bounding box center [665, 322] width 113 height 17
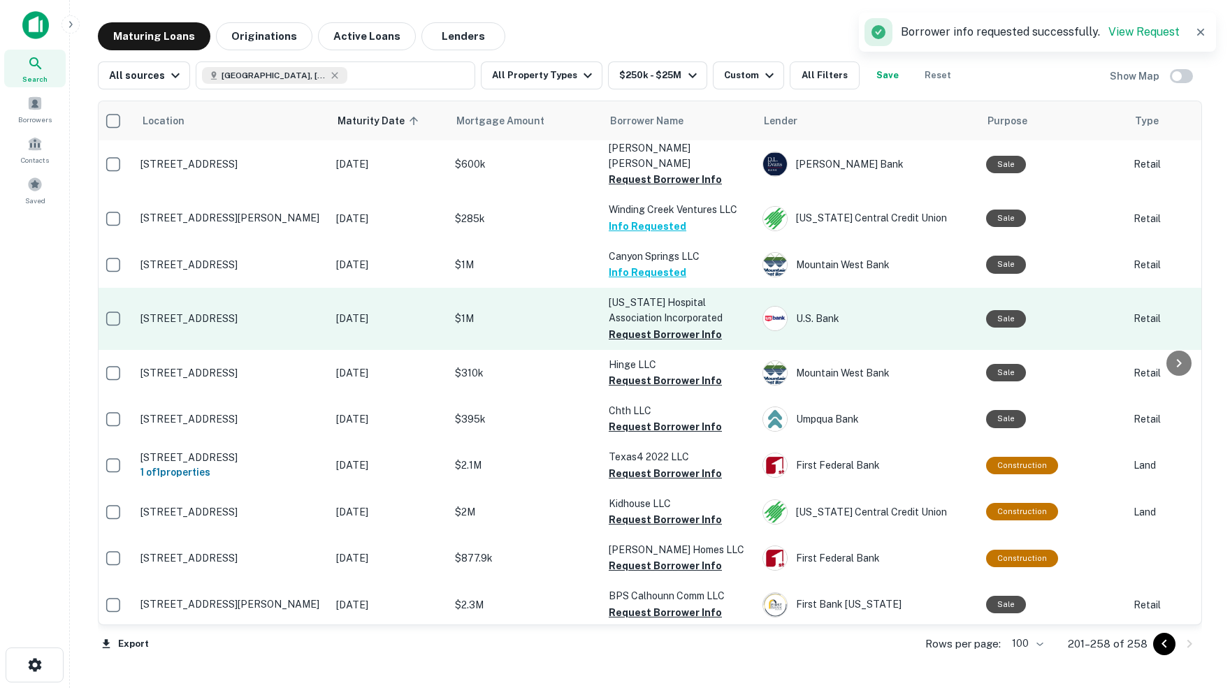
scroll to position [1398, 6]
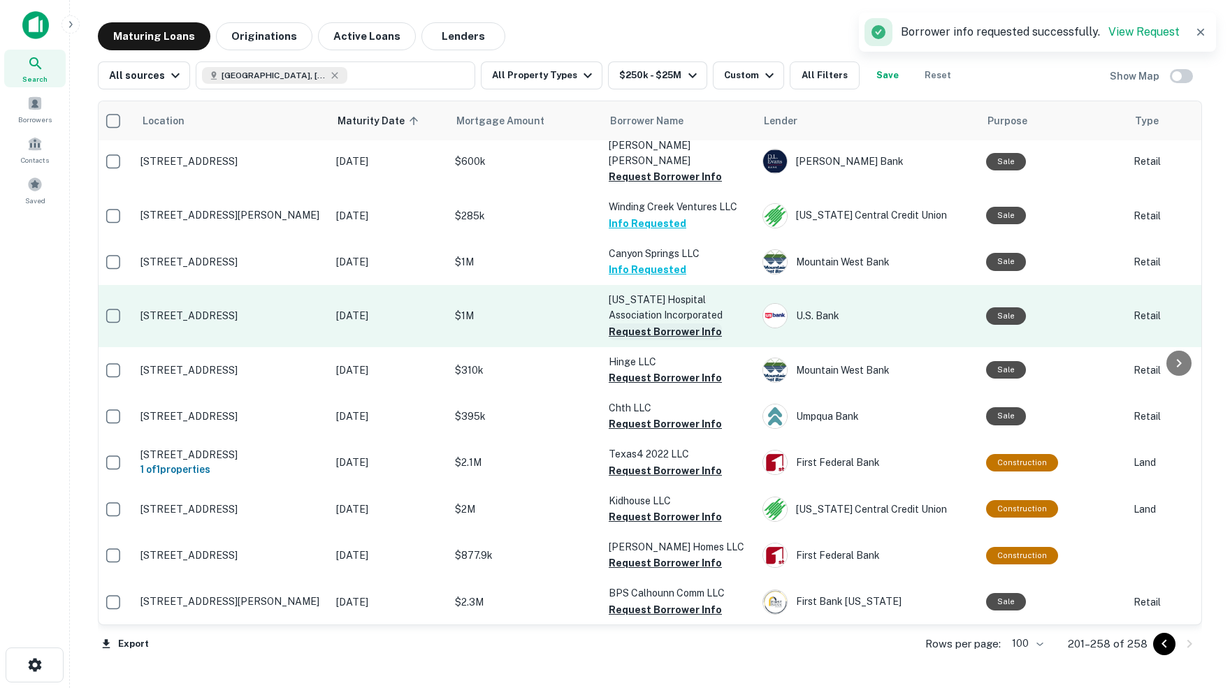
click at [679, 324] on button "Request Borrower Info" at bounding box center [665, 332] width 113 height 17
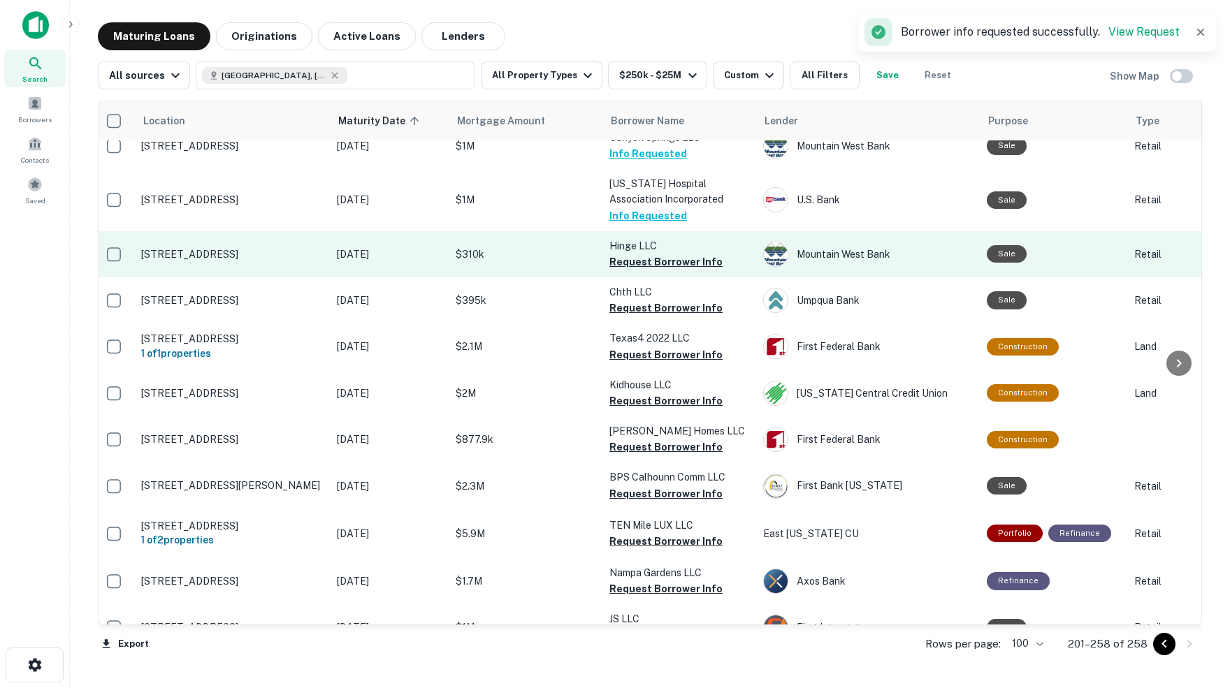
scroll to position [1519, 3]
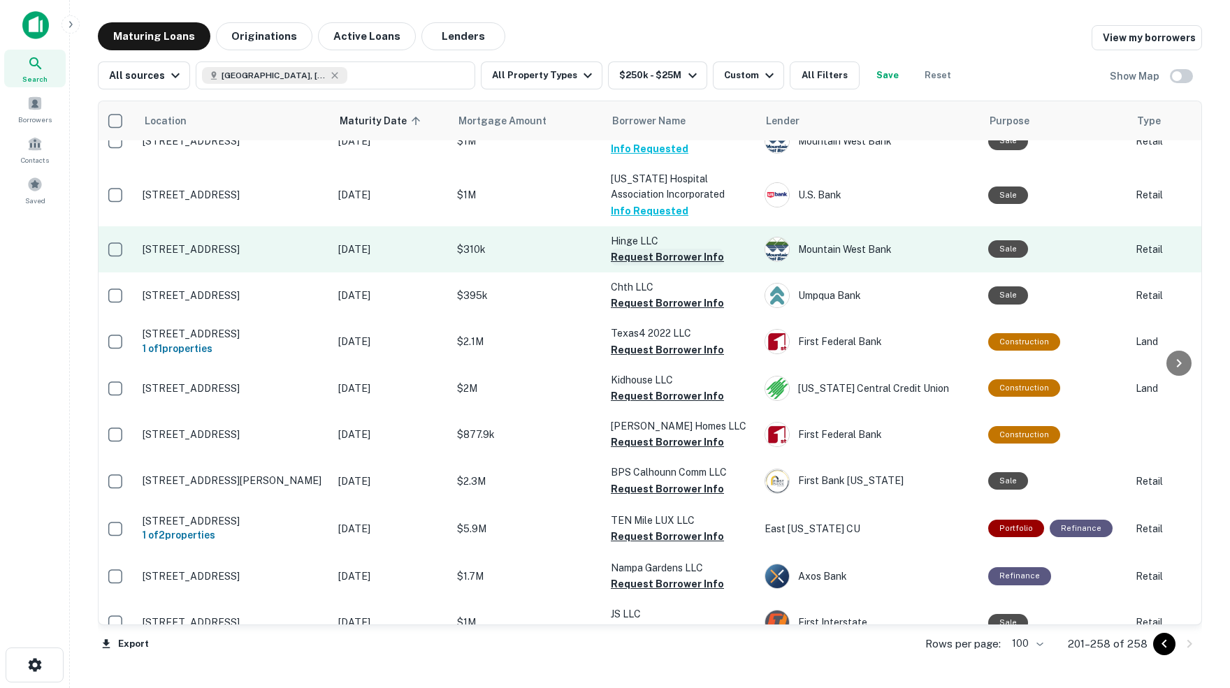
click at [664, 249] on button "Request Borrower Info" at bounding box center [667, 257] width 113 height 17
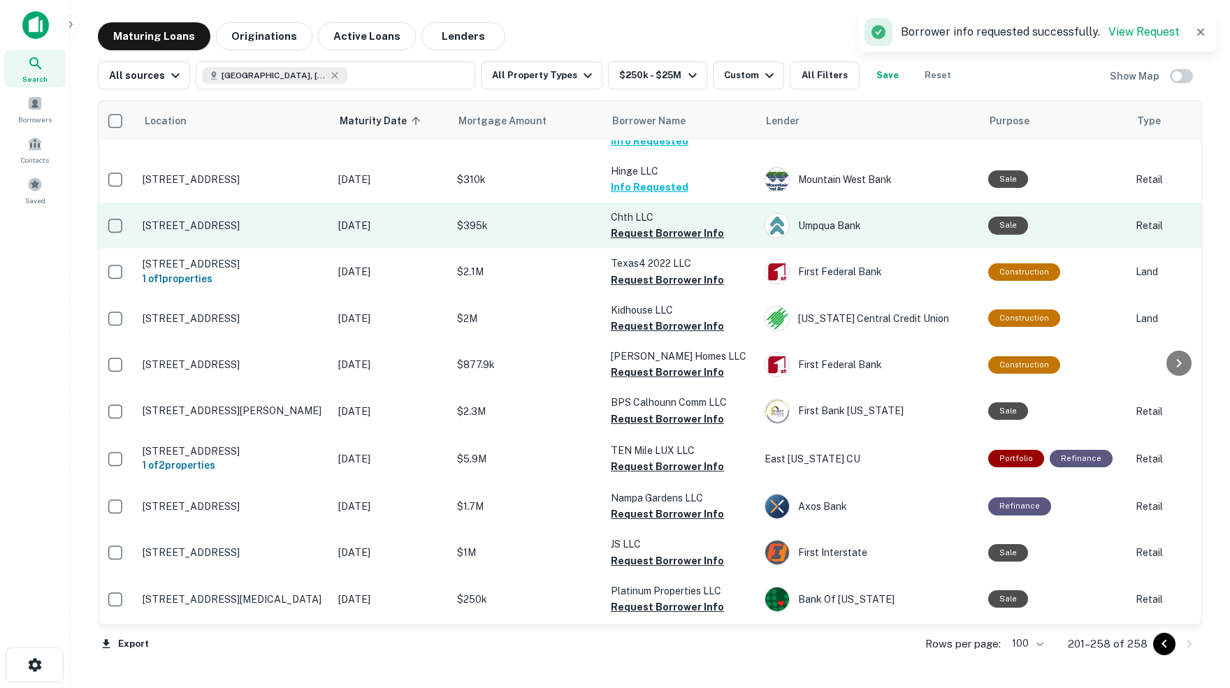
scroll to position [1590, 3]
click at [671, 224] on button "Request Borrower Info" at bounding box center [667, 232] width 113 height 17
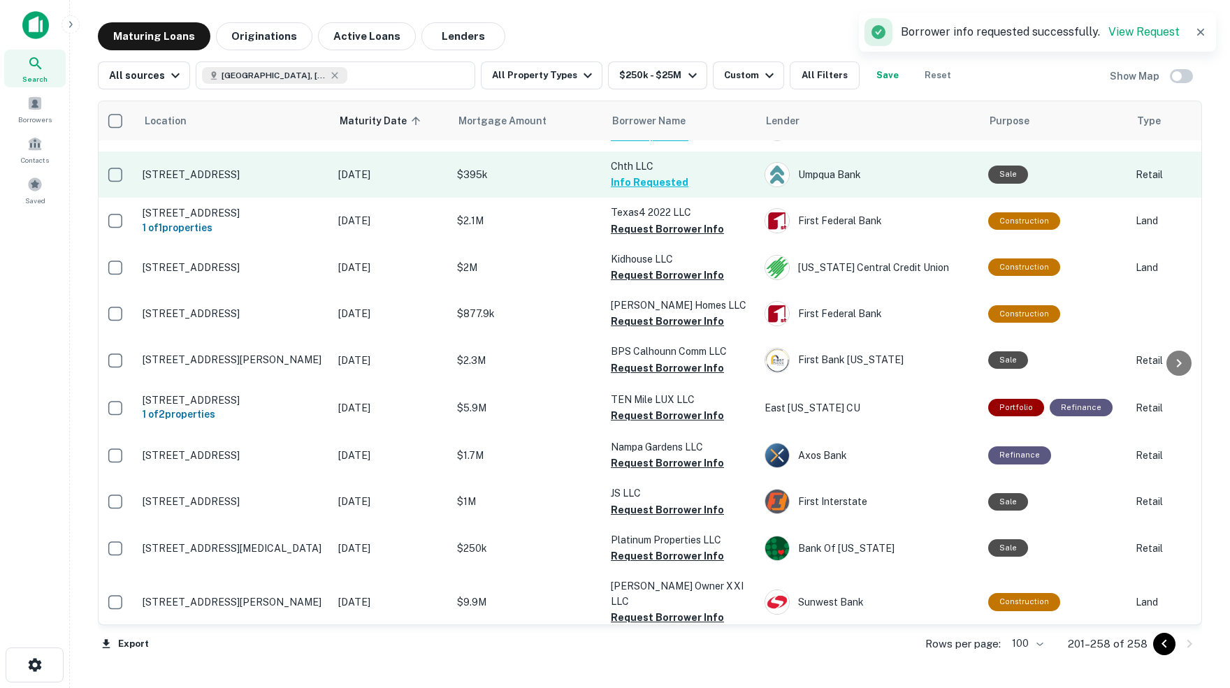
scroll to position [1641, 3]
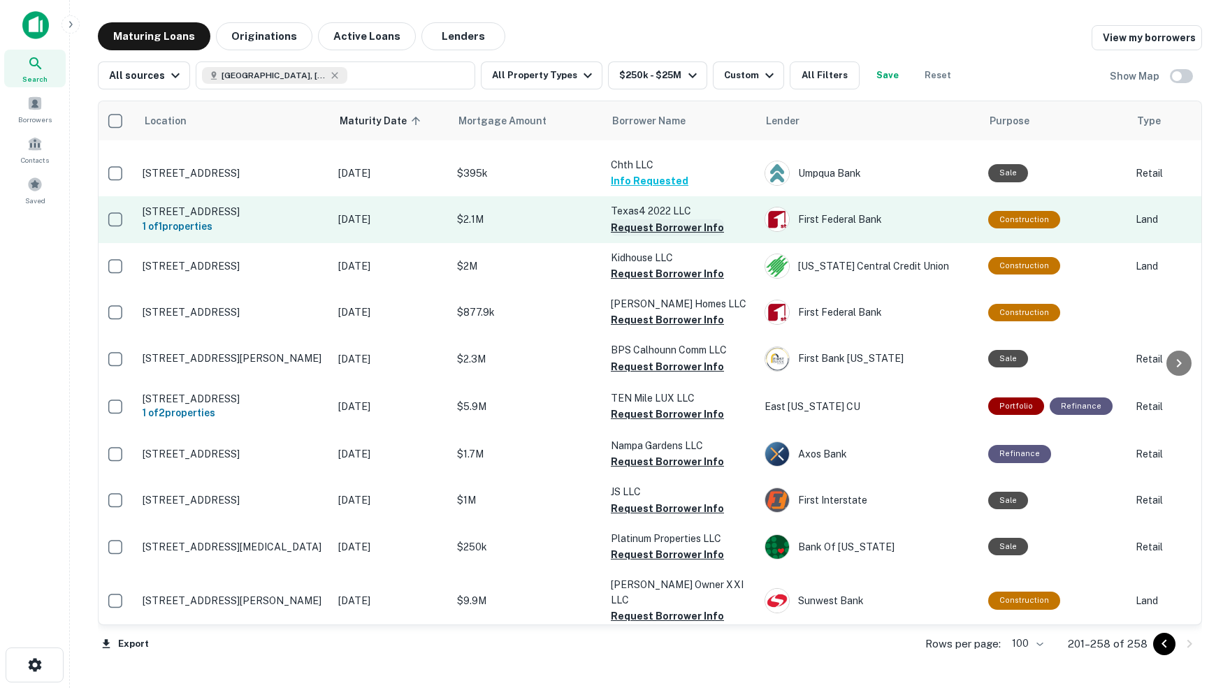
click at [655, 219] on button "Request Borrower Info" at bounding box center [667, 227] width 113 height 17
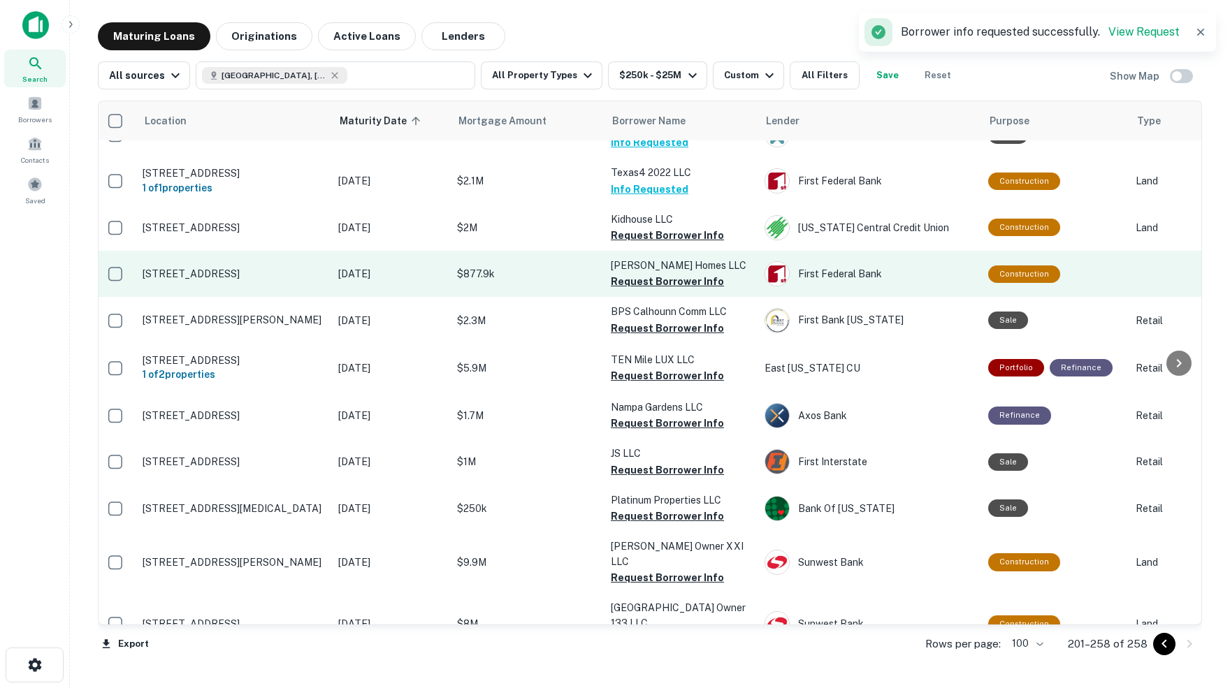
scroll to position [1682, 3]
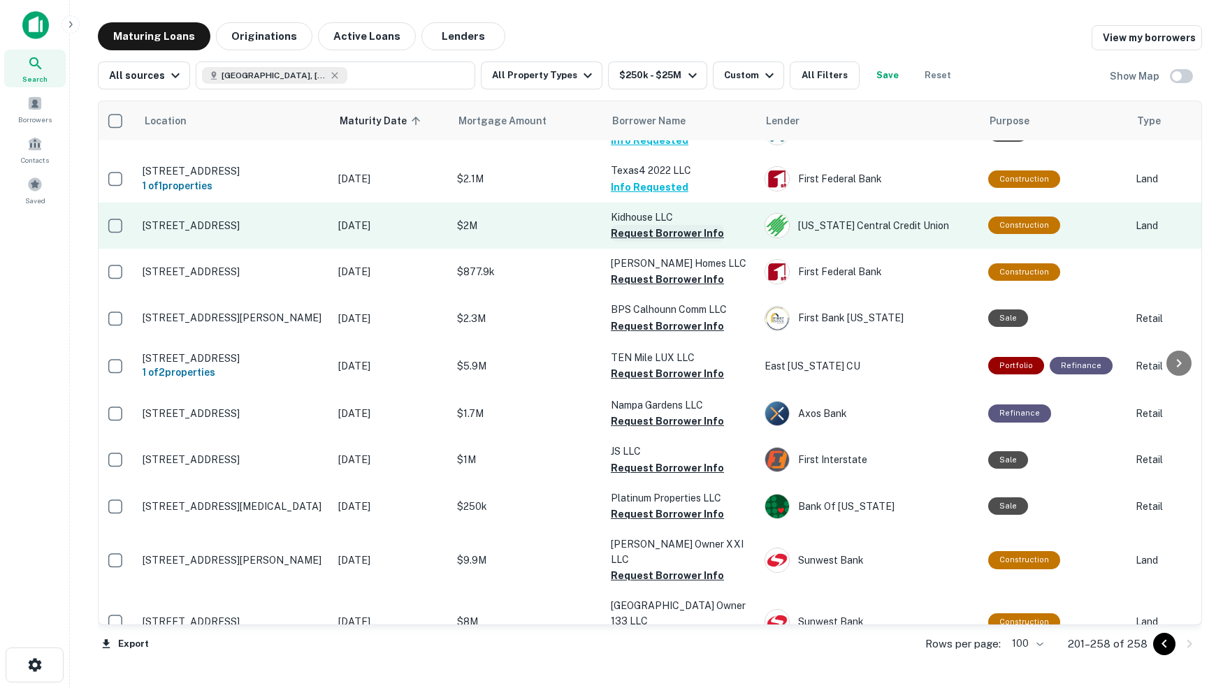
click at [674, 225] on button "Request Borrower Info" at bounding box center [667, 233] width 113 height 17
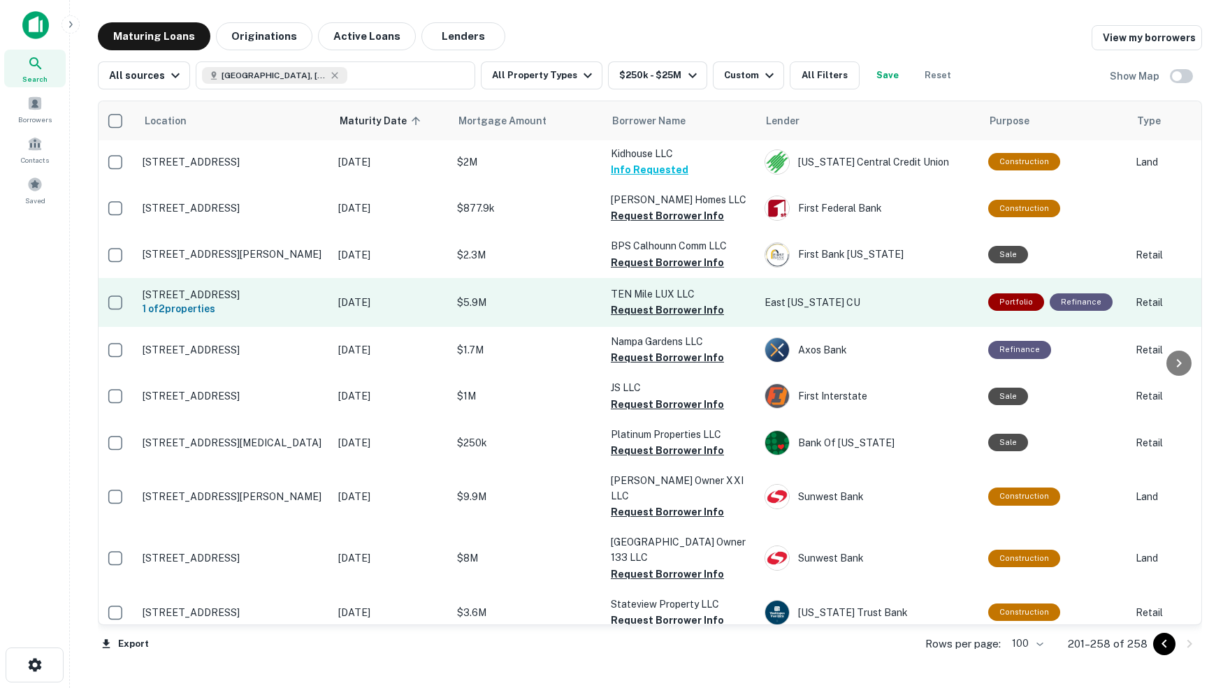
scroll to position [1749, 3]
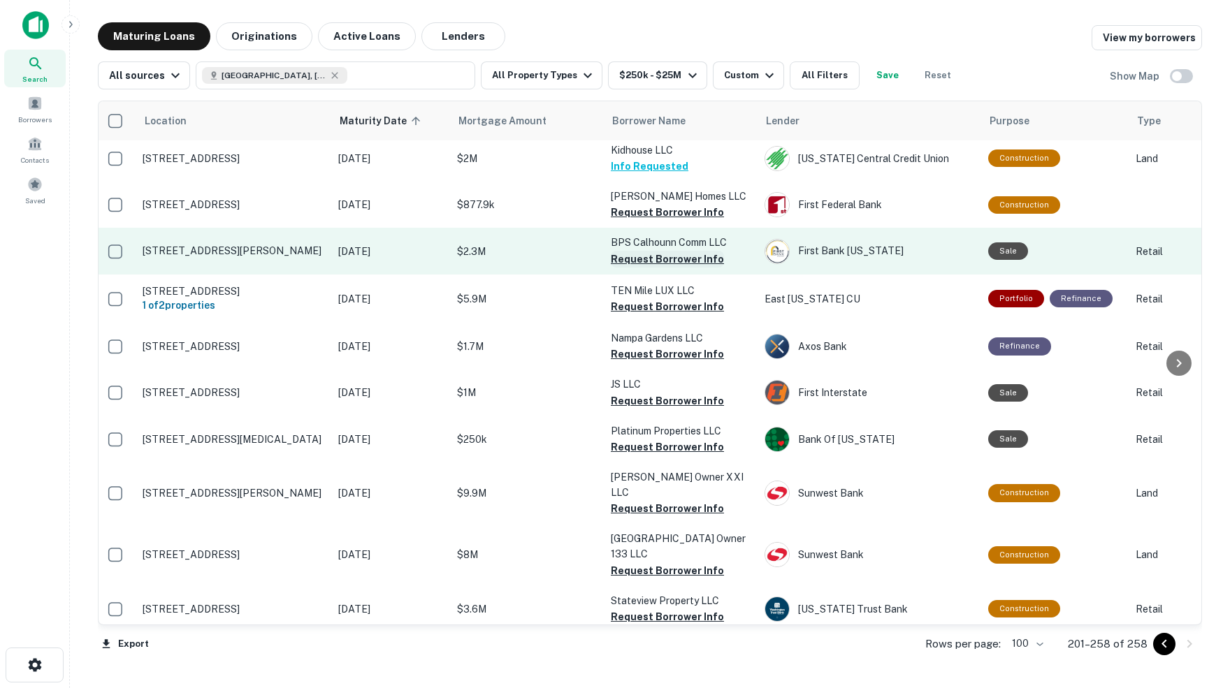
click at [648, 251] on button "Request Borrower Info" at bounding box center [667, 259] width 113 height 17
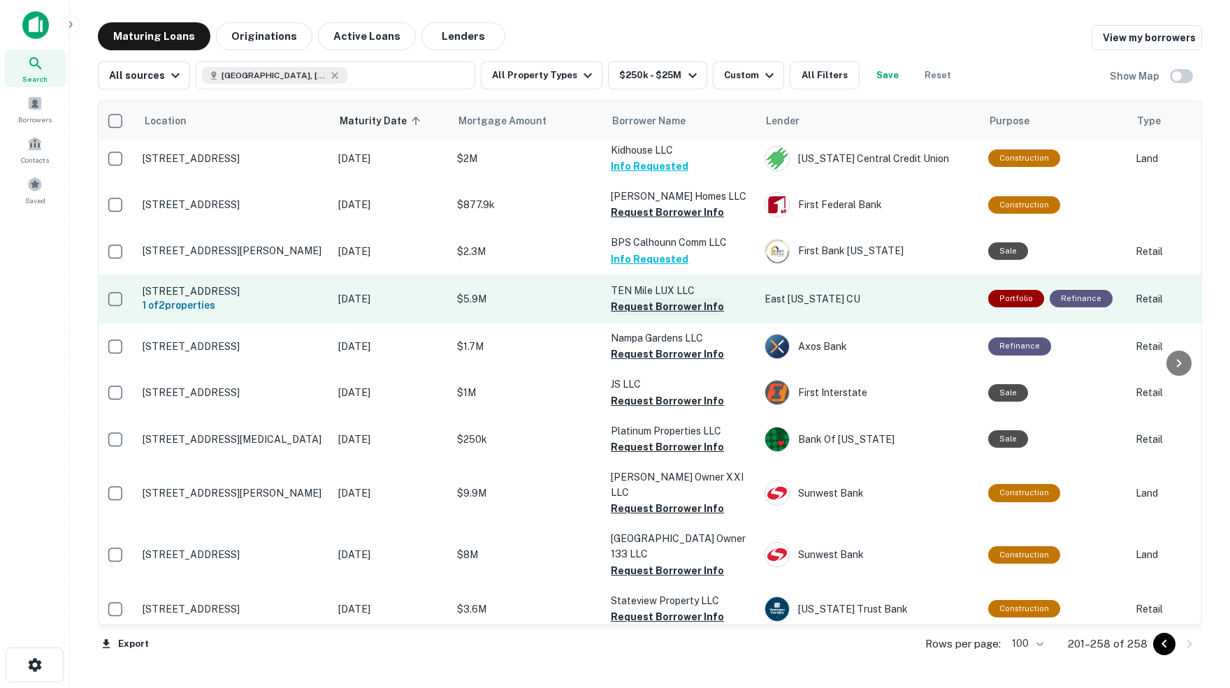
click at [673, 298] on button "Request Borrower Info" at bounding box center [667, 306] width 113 height 17
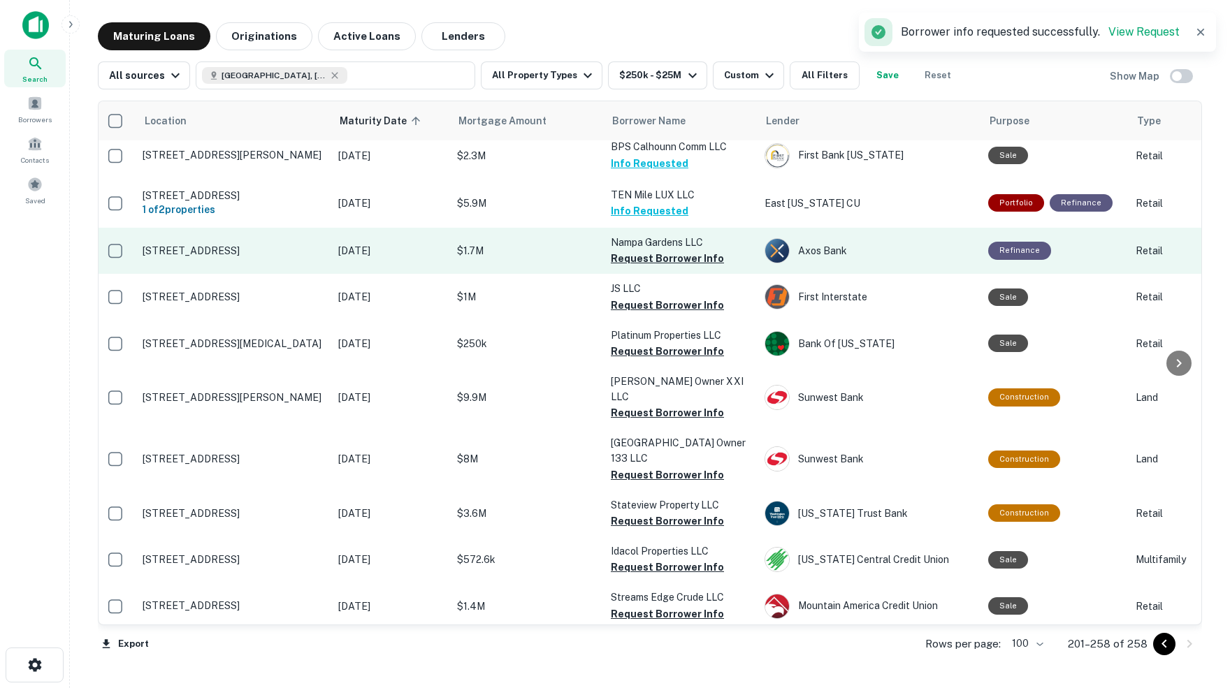
scroll to position [1856, 3]
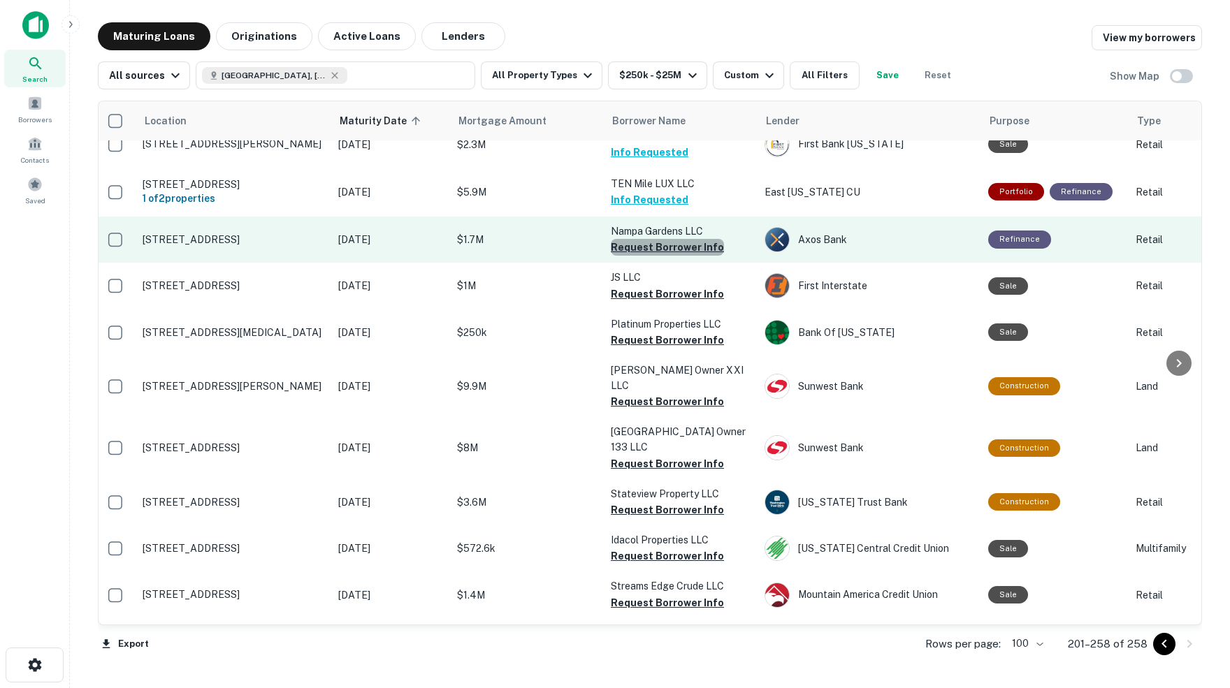
click at [673, 239] on button "Request Borrower Info" at bounding box center [667, 247] width 113 height 17
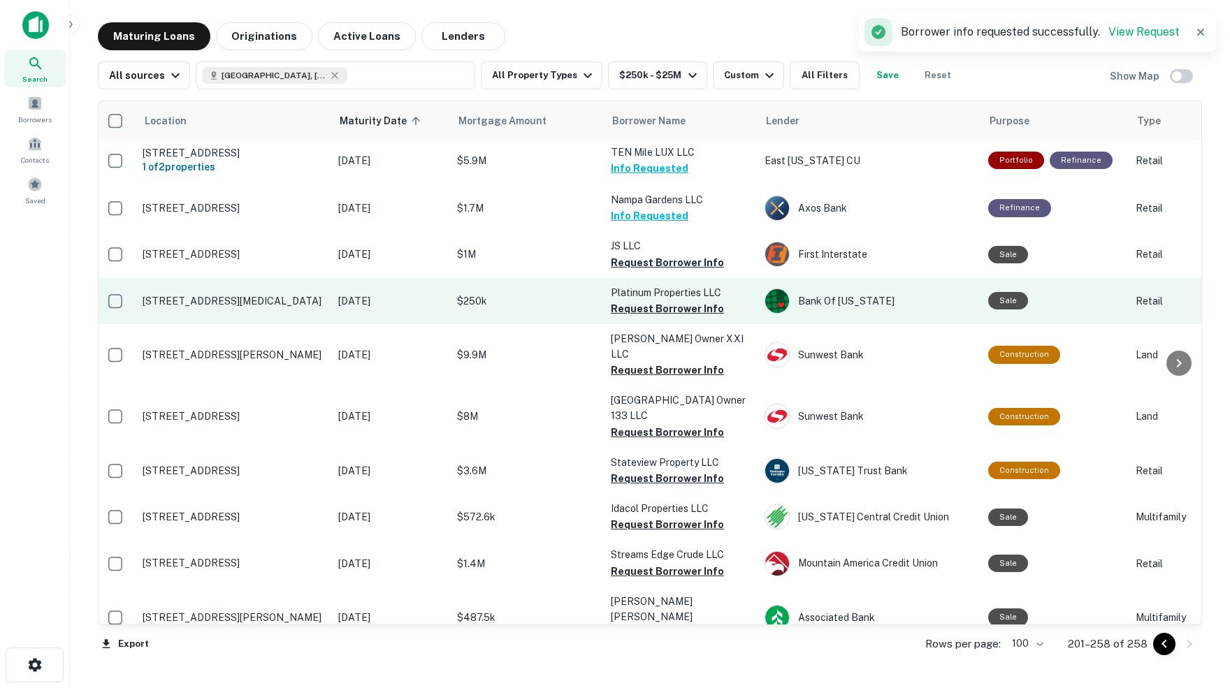
scroll to position [1892, 3]
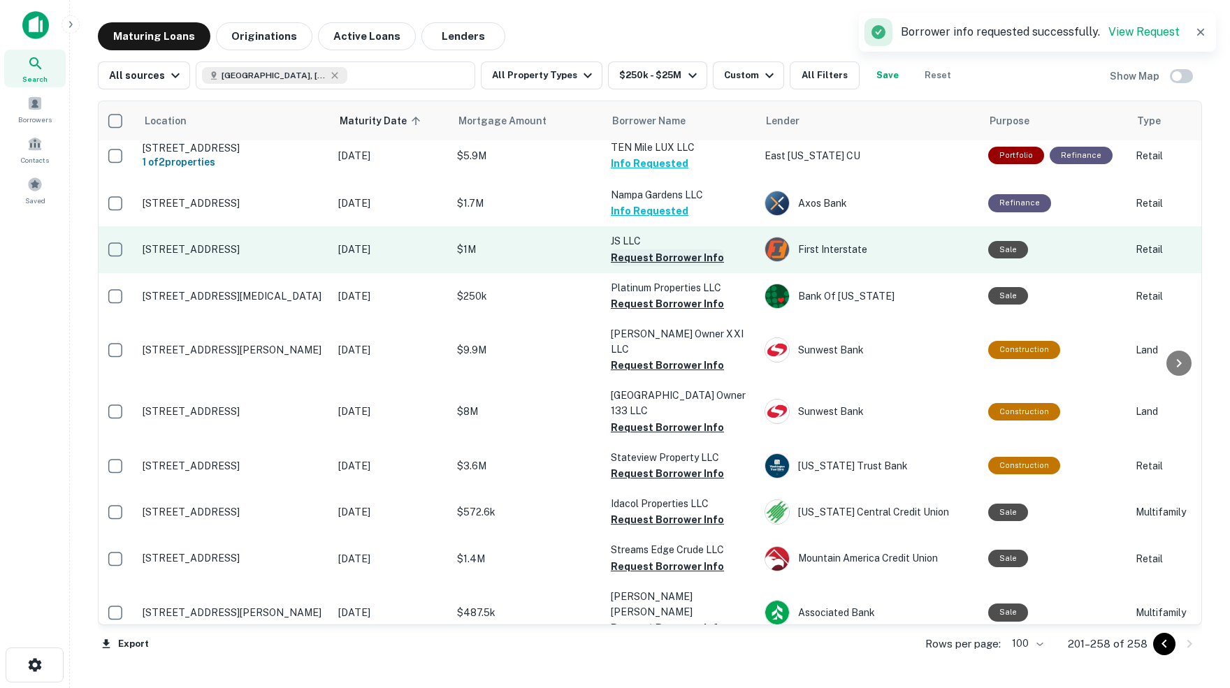
click at [665, 249] on button "Request Borrower Info" at bounding box center [667, 257] width 113 height 17
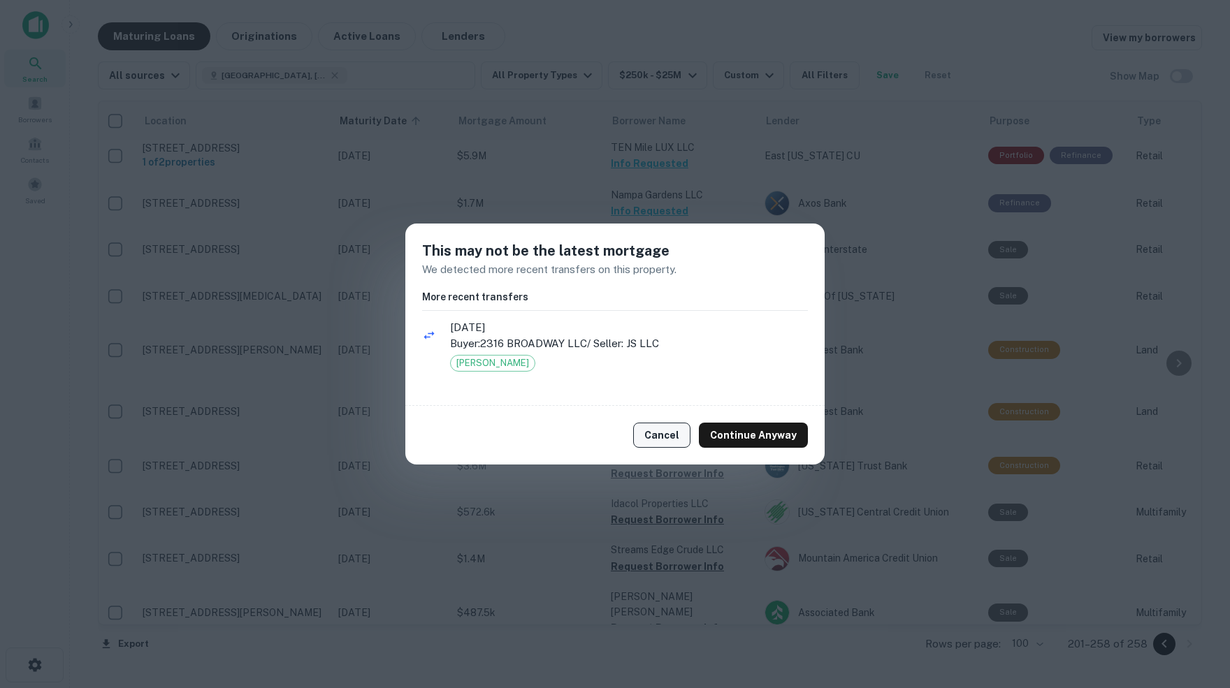
click at [670, 437] on button "Cancel" at bounding box center [661, 435] width 57 height 25
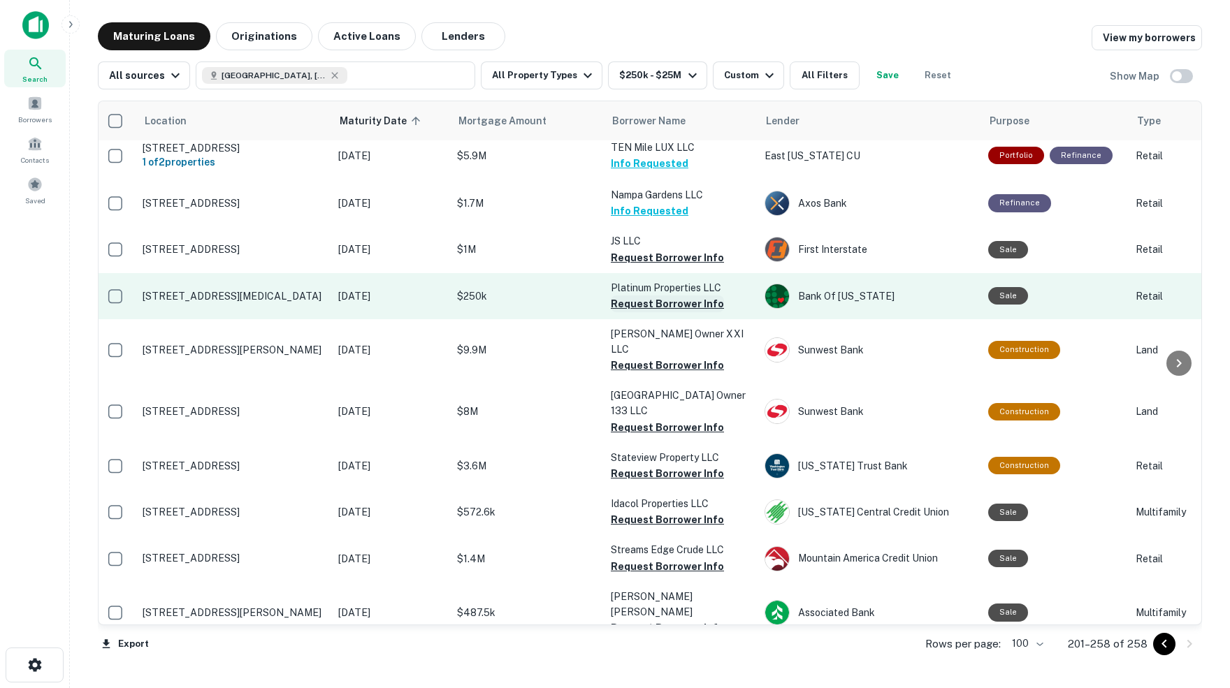
click at [670, 296] on button "Request Borrower Info" at bounding box center [667, 304] width 113 height 17
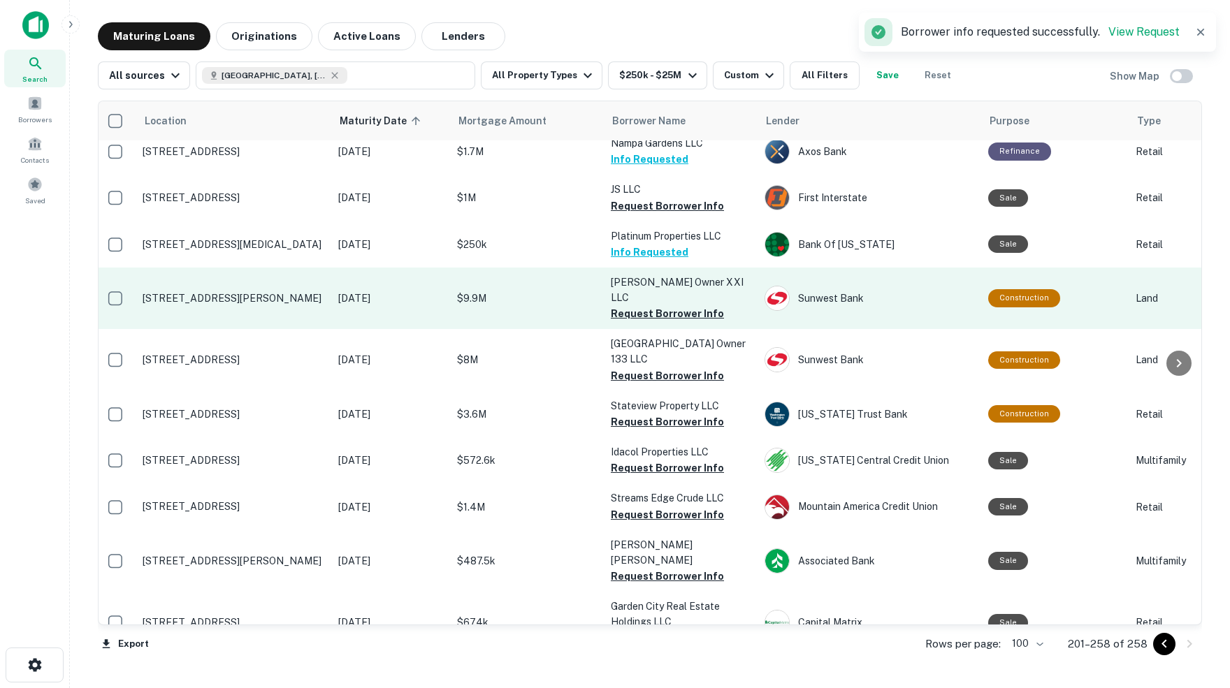
scroll to position [1954, 3]
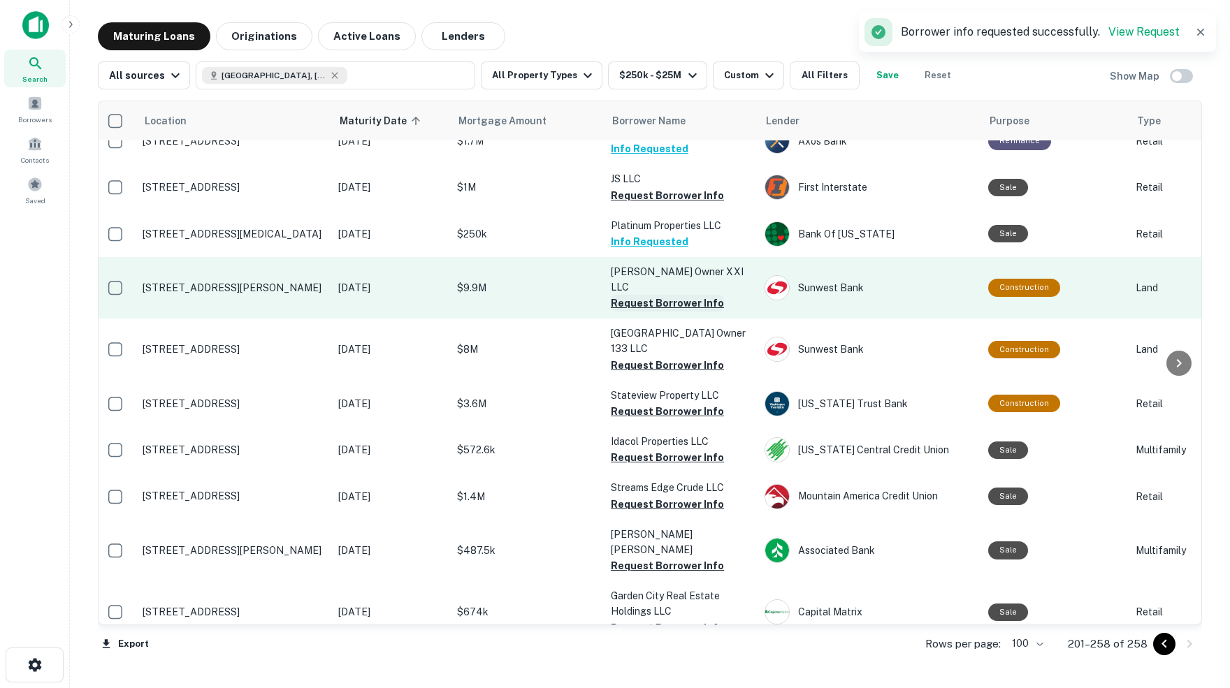
click at [667, 295] on button "Request Borrower Info" at bounding box center [667, 303] width 113 height 17
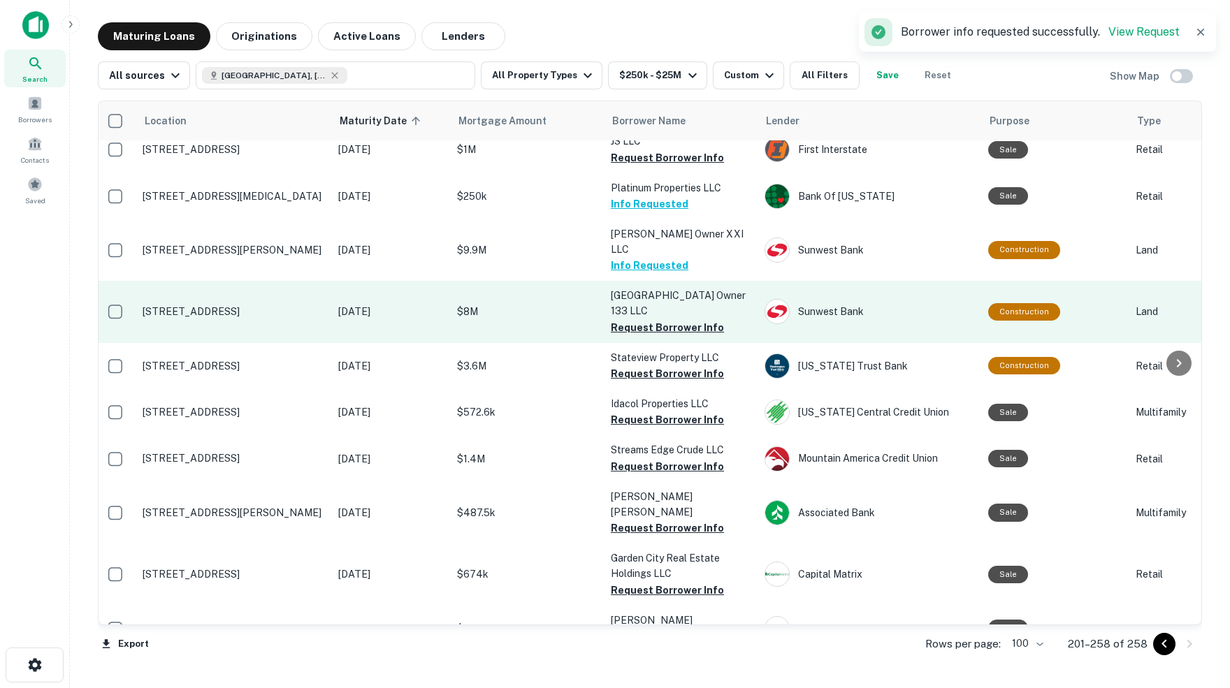
scroll to position [1994, 3]
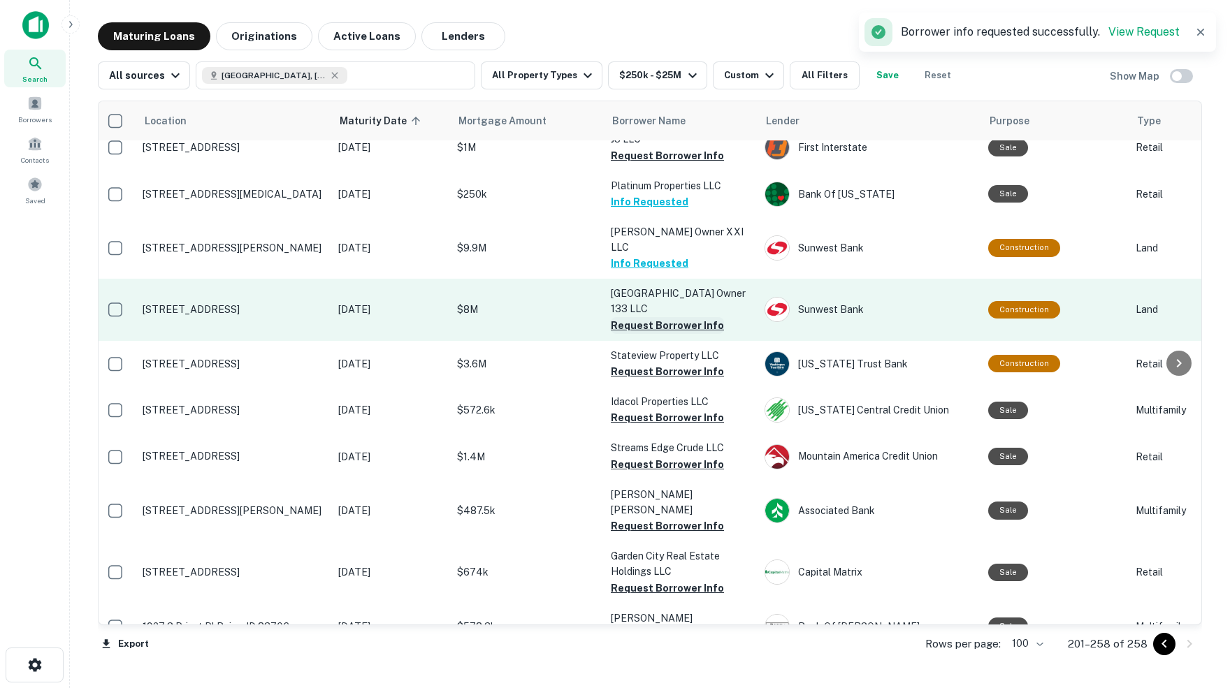
click at [653, 317] on button "Request Borrower Info" at bounding box center [667, 325] width 113 height 17
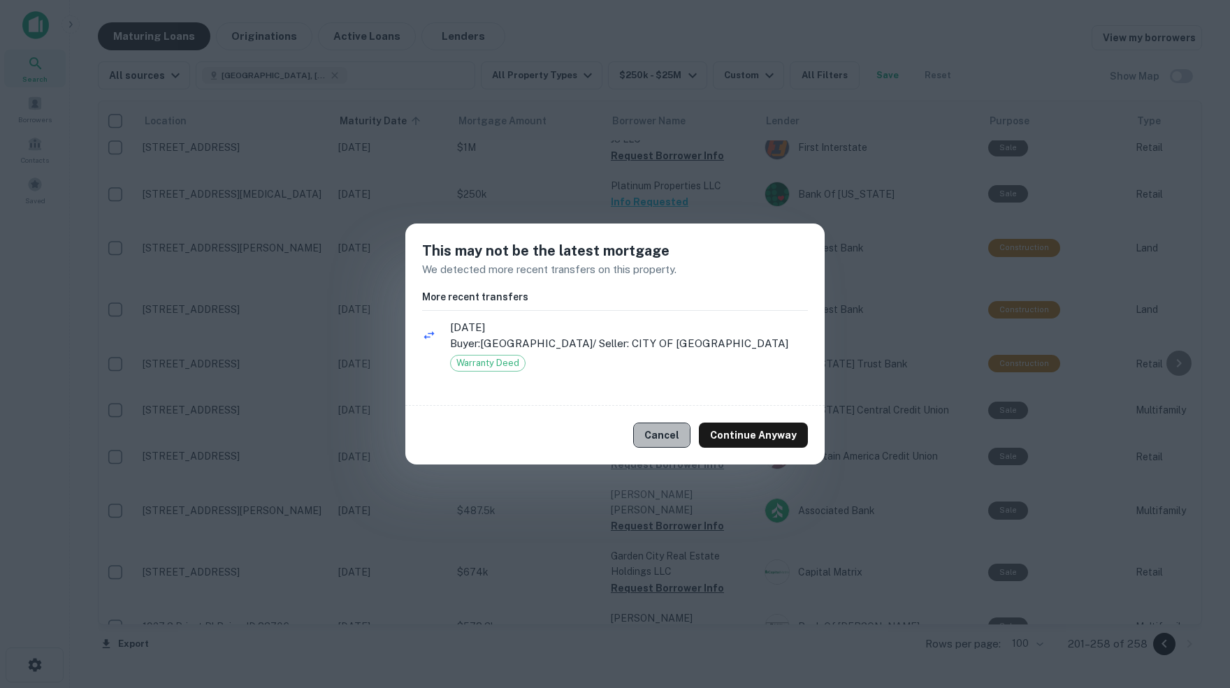
click at [667, 436] on button "Cancel" at bounding box center [661, 435] width 57 height 25
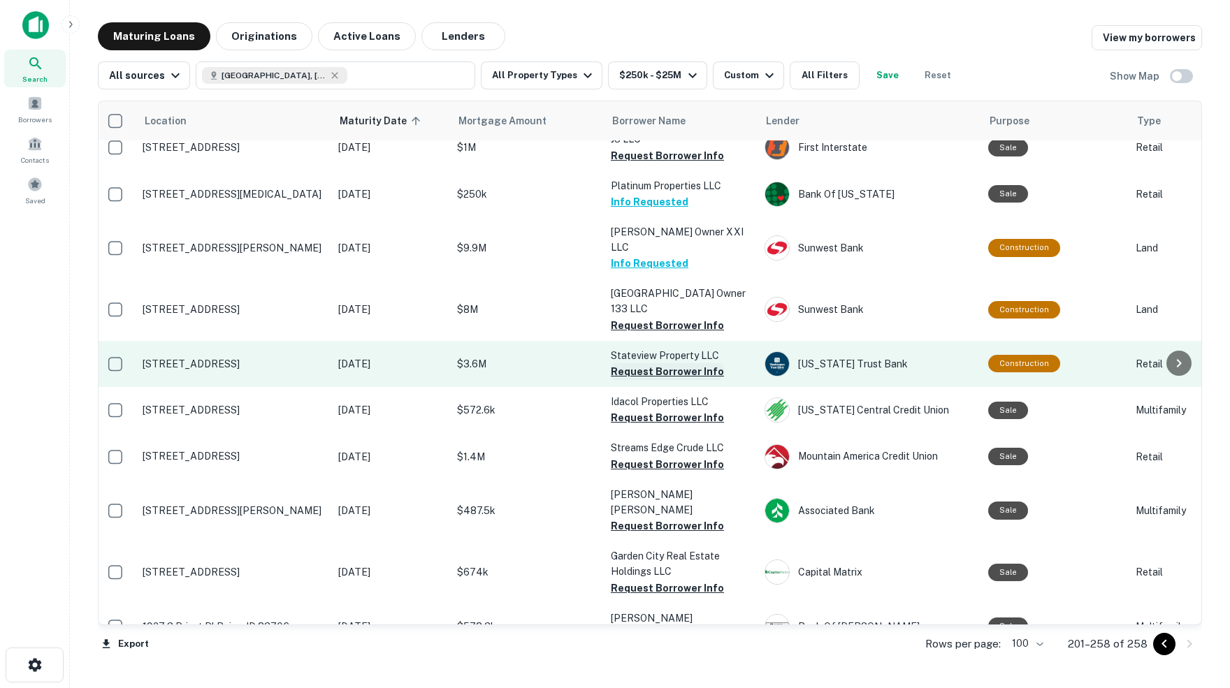
click at [630, 363] on button "Request Borrower Info" at bounding box center [667, 371] width 113 height 17
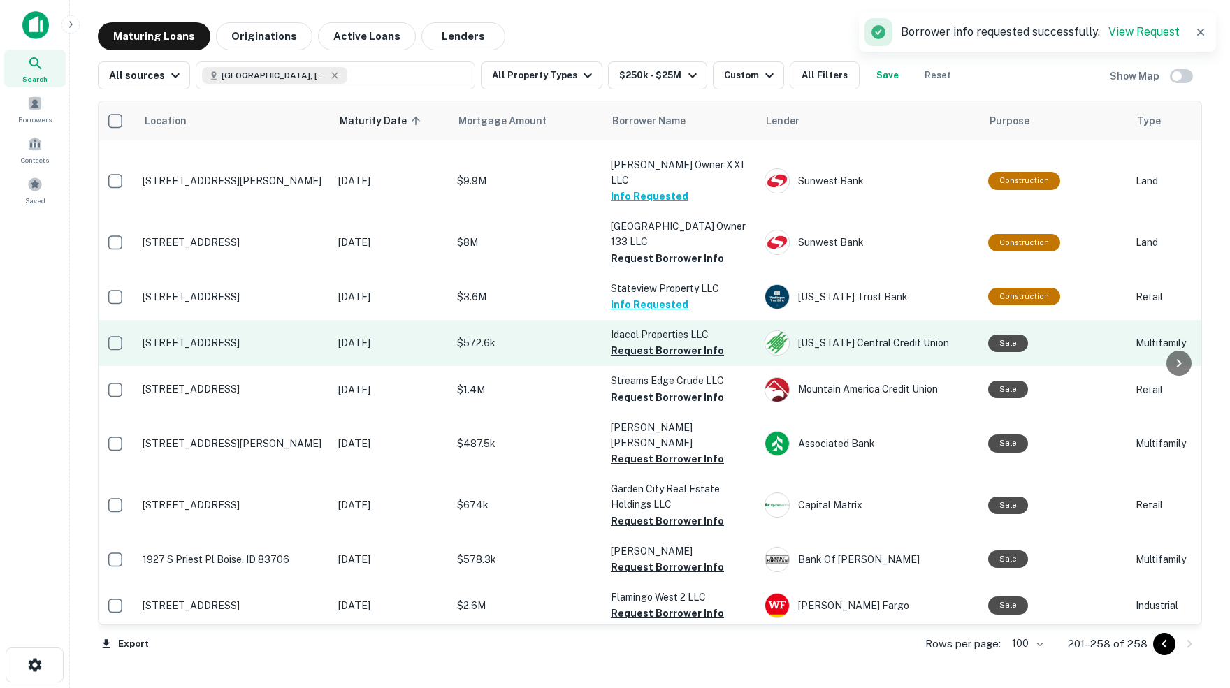
scroll to position [2062, 3]
click at [655, 342] on button "Request Borrower Info" at bounding box center [667, 350] width 113 height 17
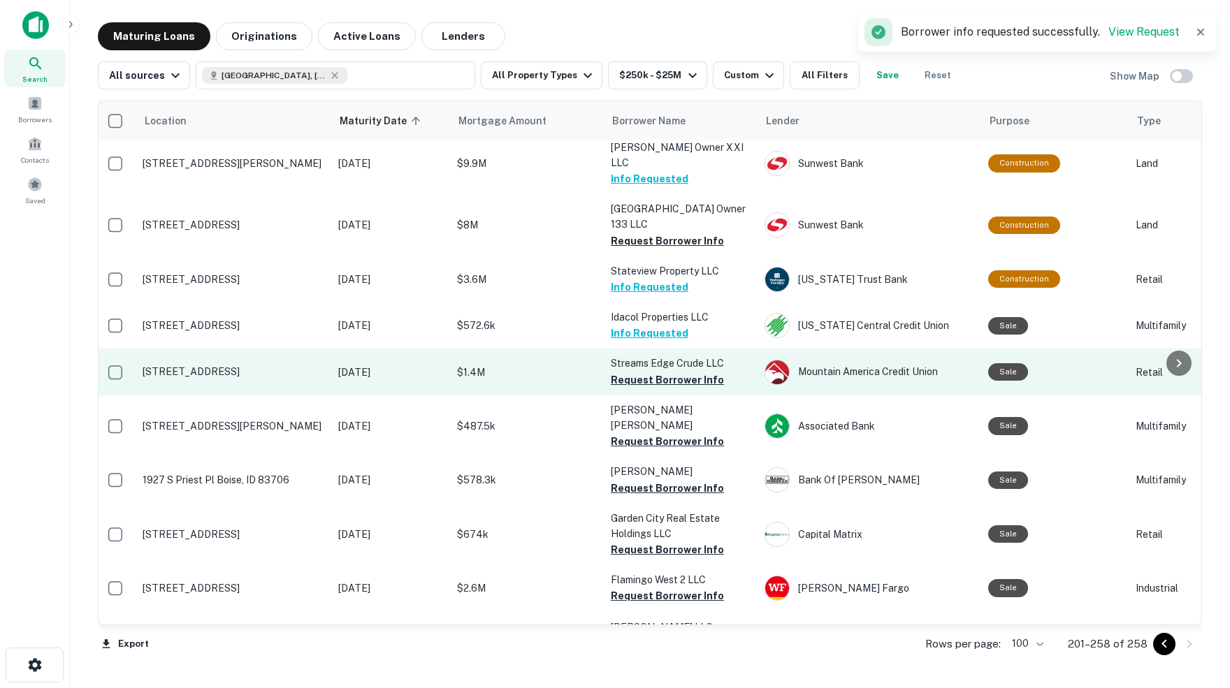
scroll to position [2092, 3]
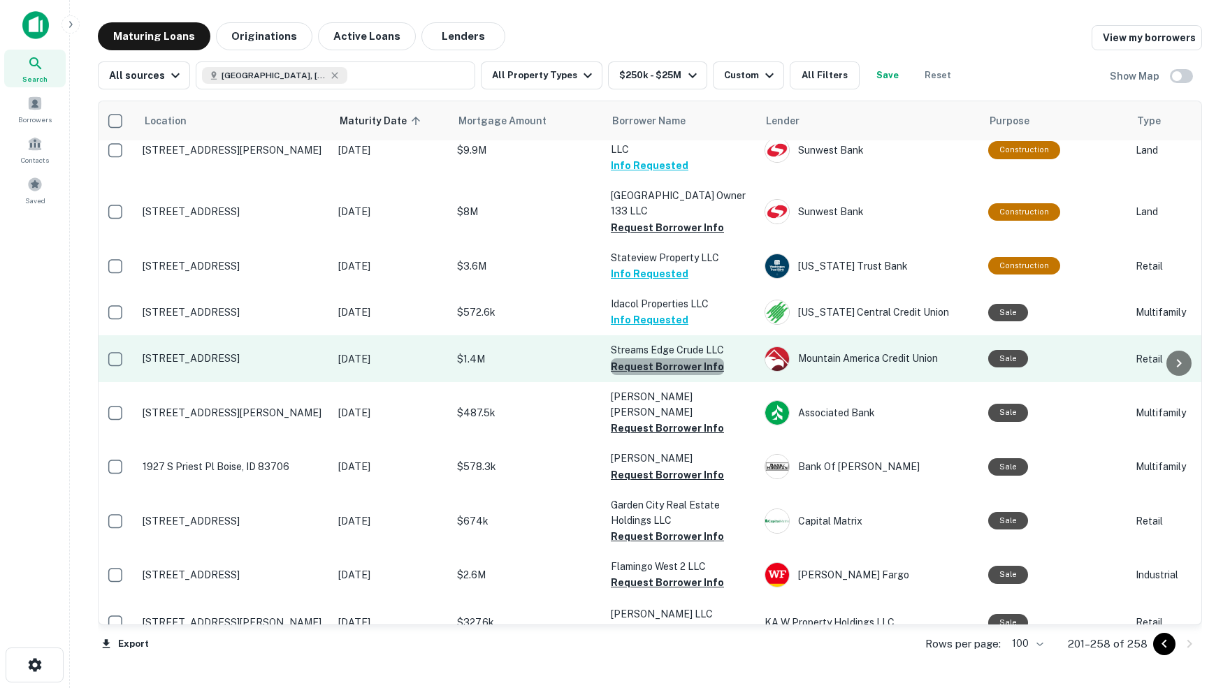
click at [669, 358] on button "Request Borrower Info" at bounding box center [667, 366] width 113 height 17
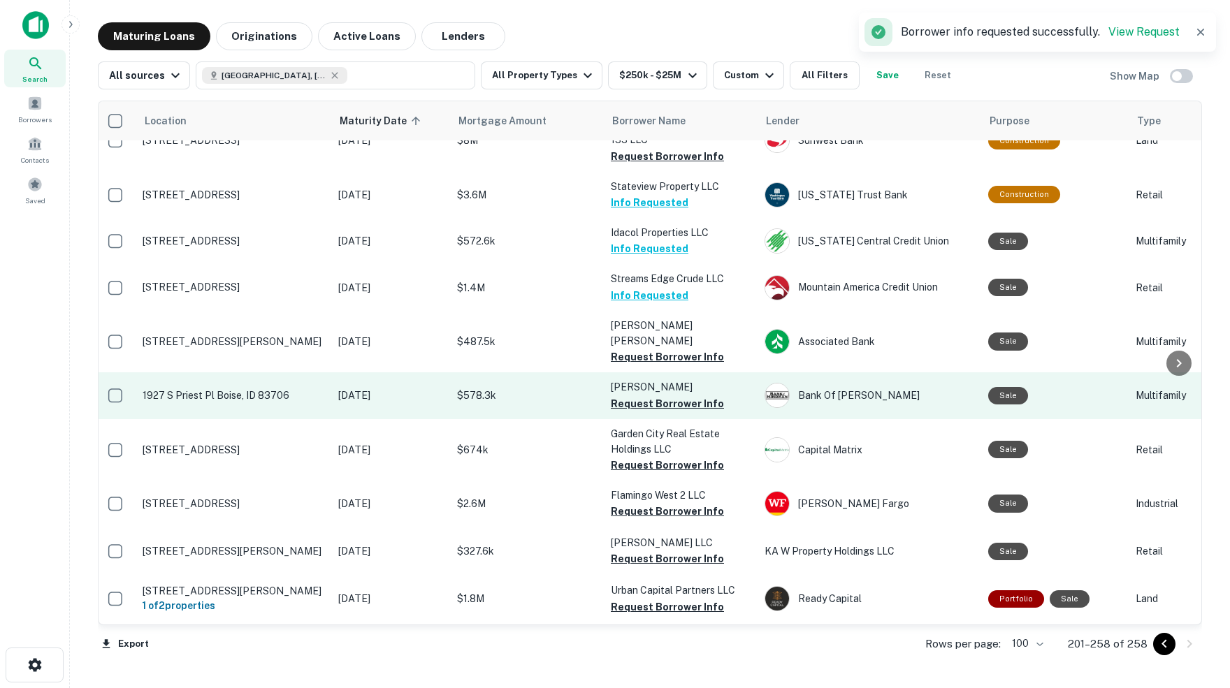
scroll to position [2171, 3]
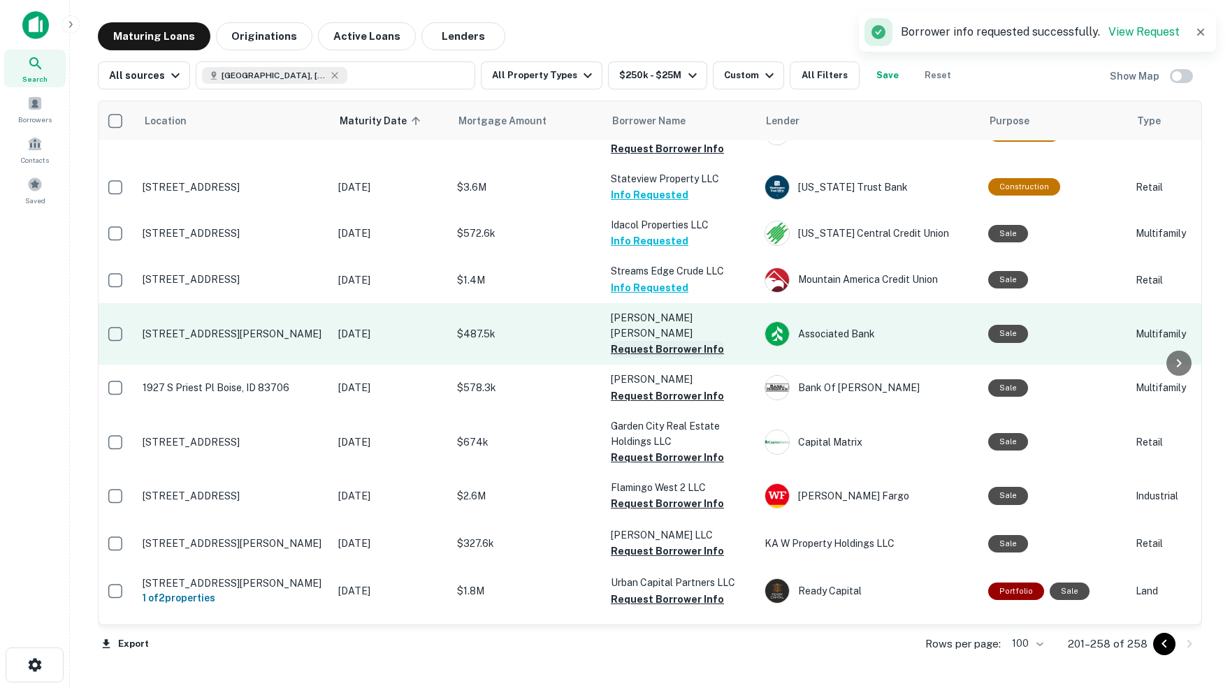
click at [667, 341] on button "Request Borrower Info" at bounding box center [667, 349] width 113 height 17
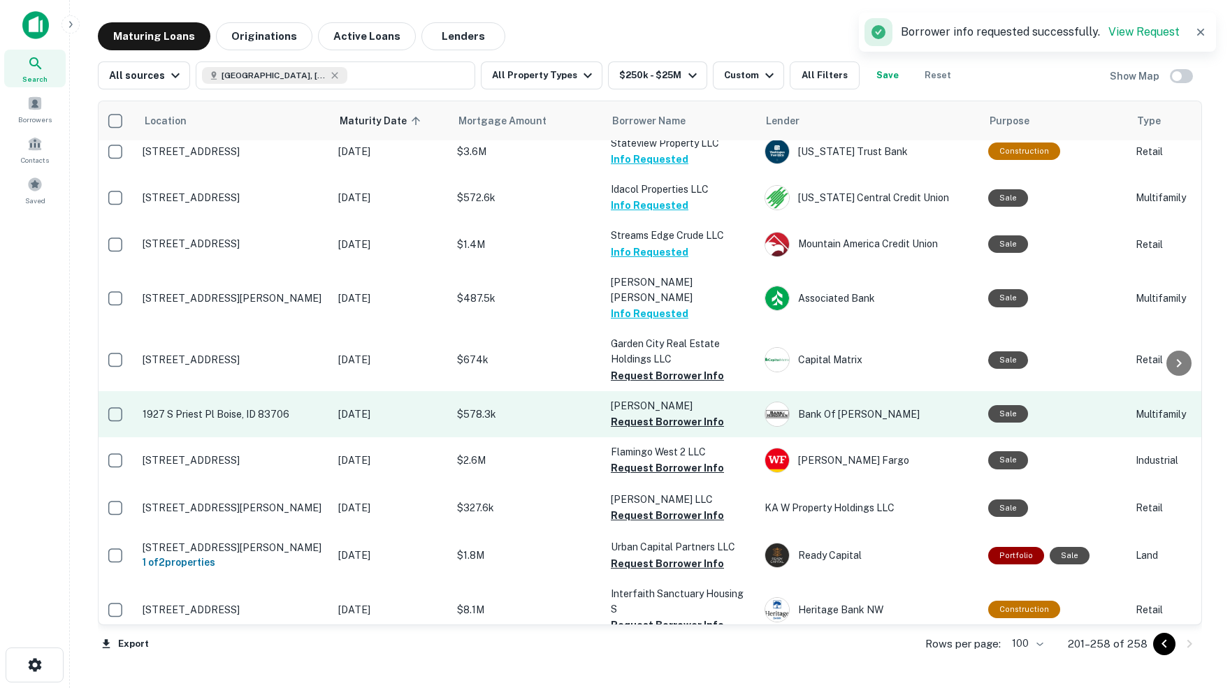
scroll to position [2208, 2]
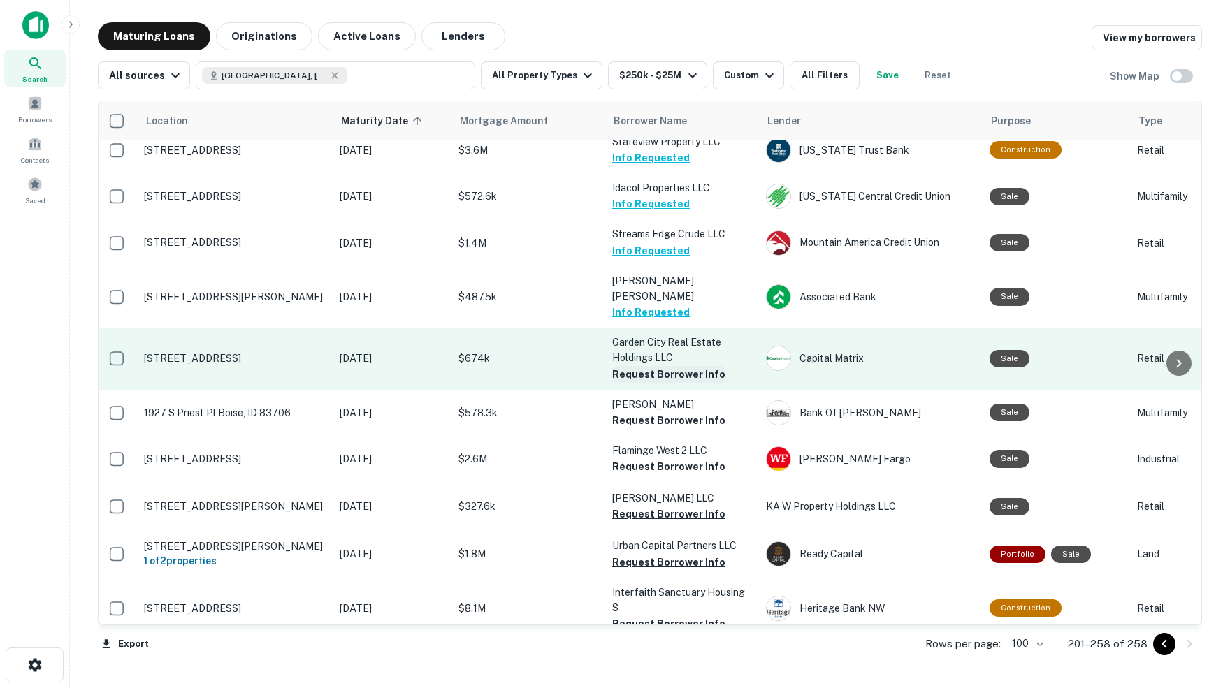
click at [679, 366] on button "Request Borrower Info" at bounding box center [668, 374] width 113 height 17
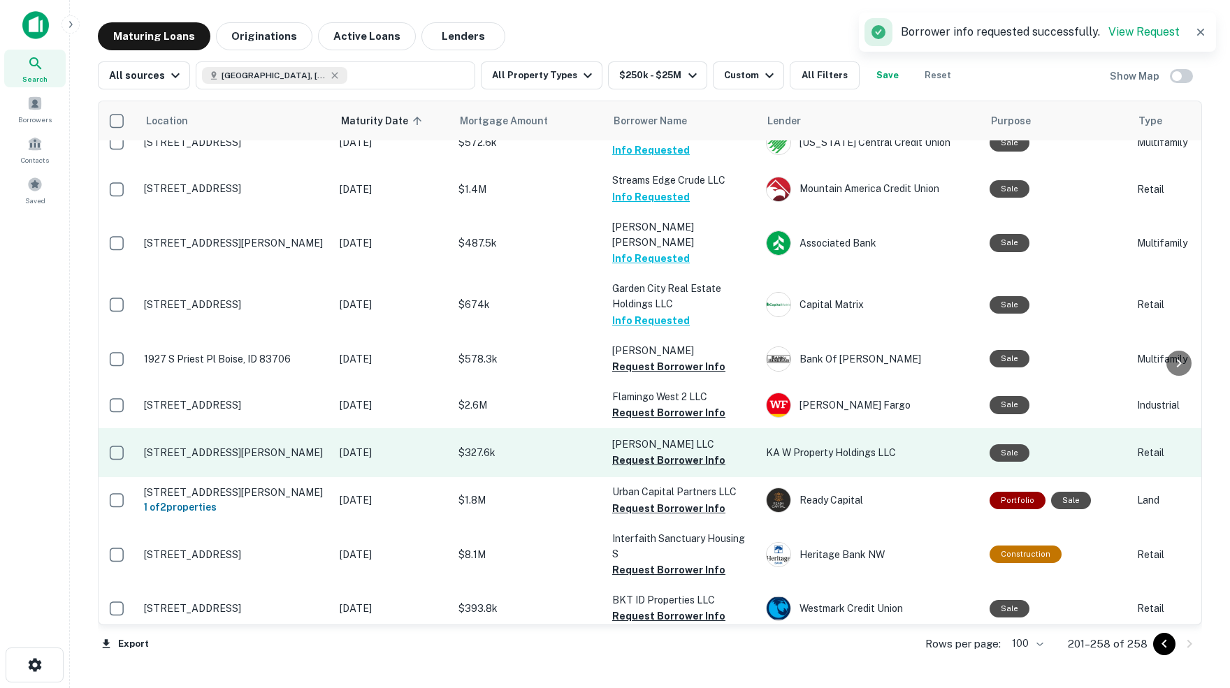
scroll to position [2263, 6]
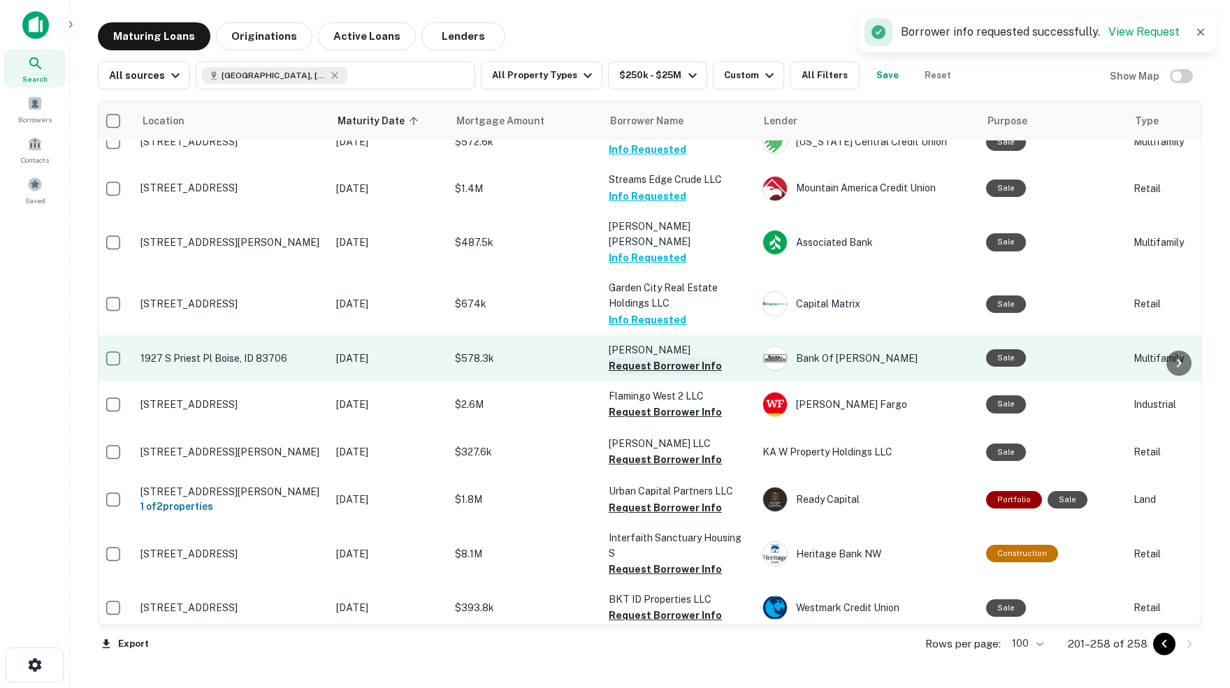
click at [667, 358] on button "Request Borrower Info" at bounding box center [665, 366] width 113 height 17
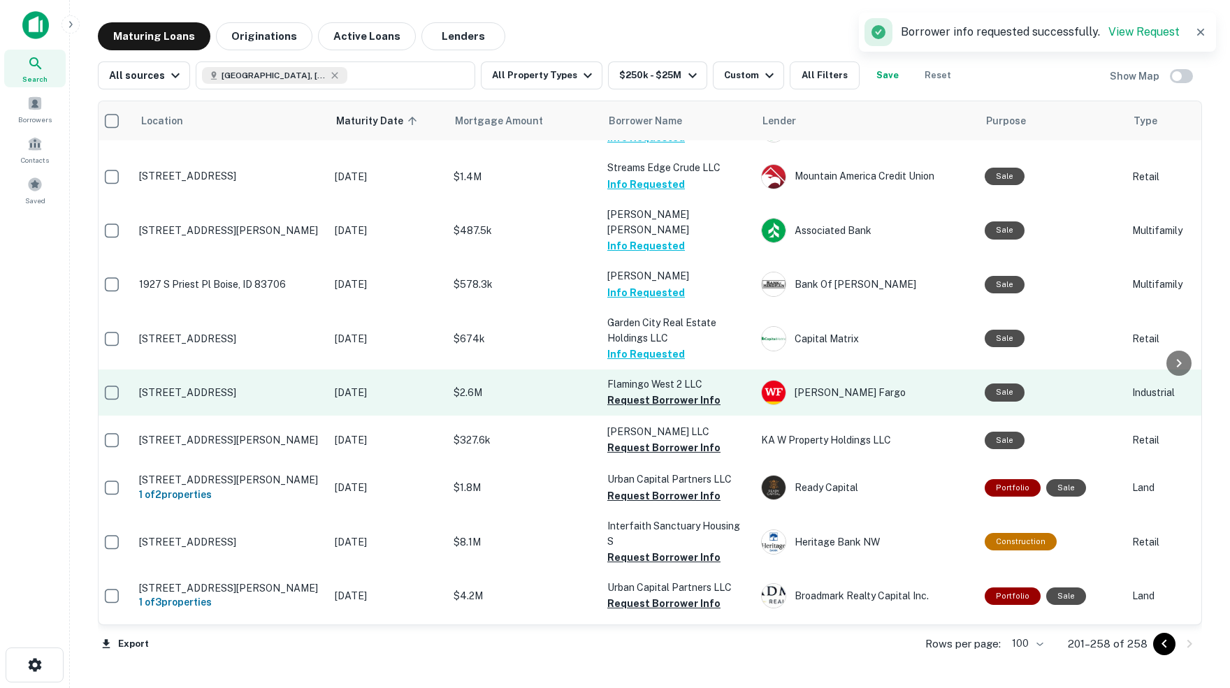
scroll to position [0, 0]
click at [637, 392] on button "Request Borrower Info" at bounding box center [663, 400] width 113 height 17
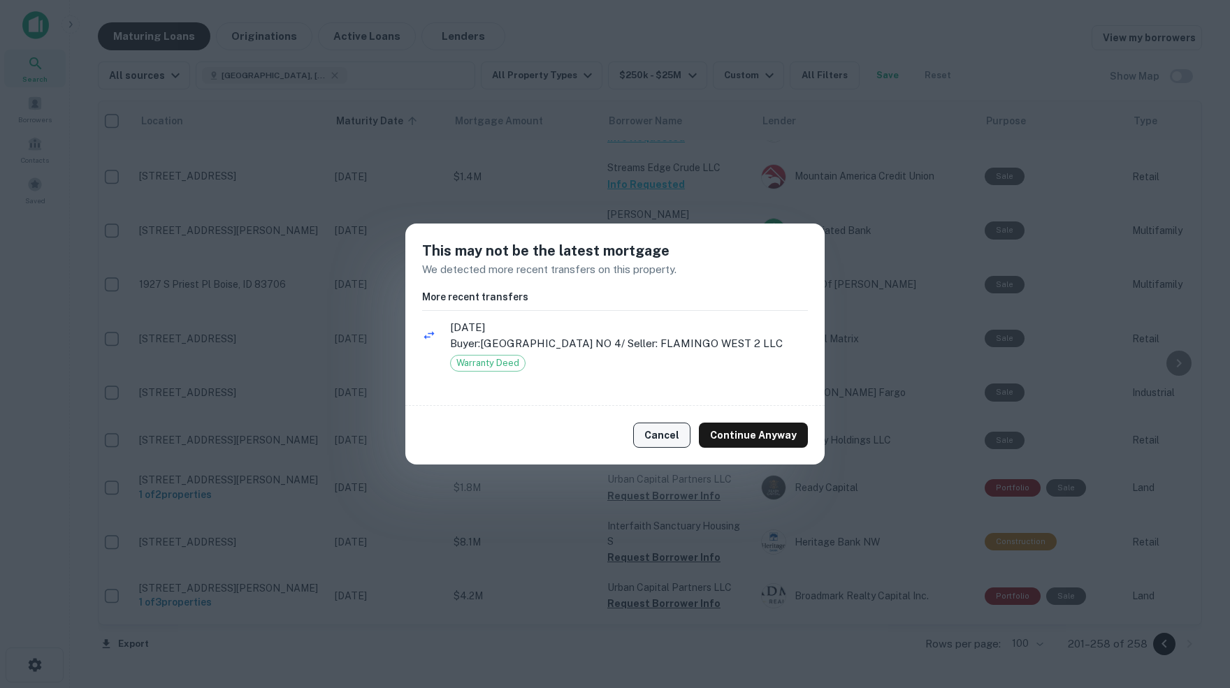
click at [660, 444] on button "Cancel" at bounding box center [661, 435] width 57 height 25
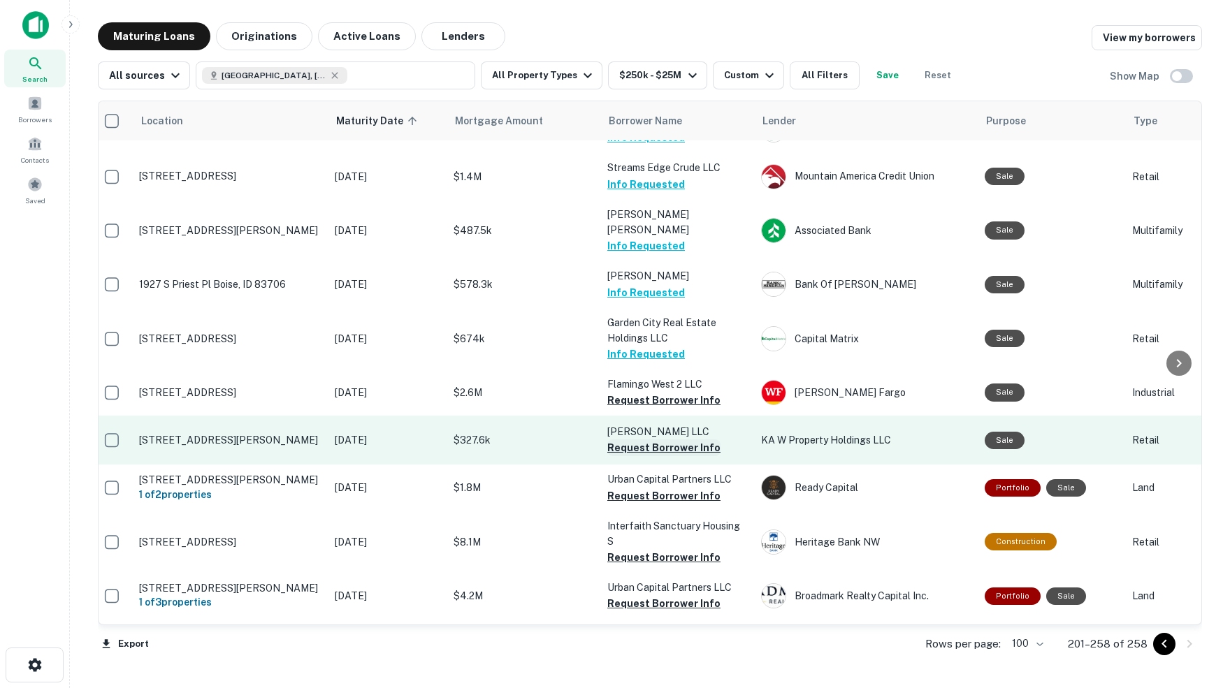
click at [637, 440] on button "Request Borrower Info" at bounding box center [663, 448] width 113 height 17
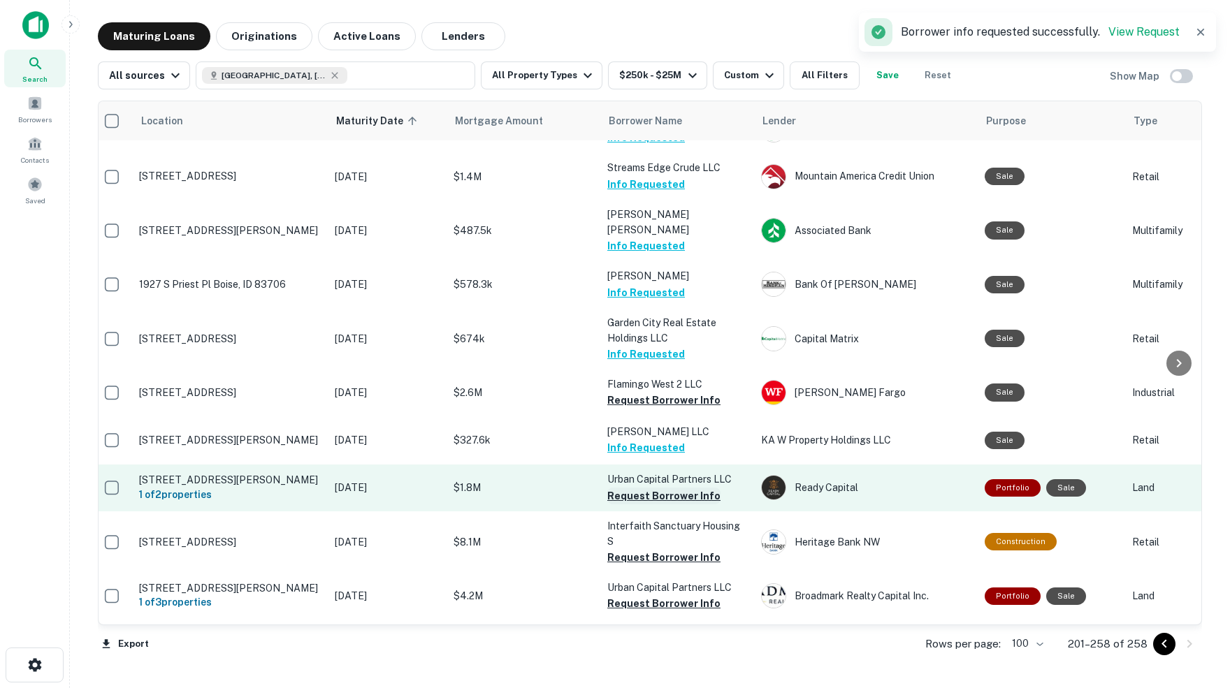
click at [634, 488] on button "Request Borrower Info" at bounding box center [663, 496] width 113 height 17
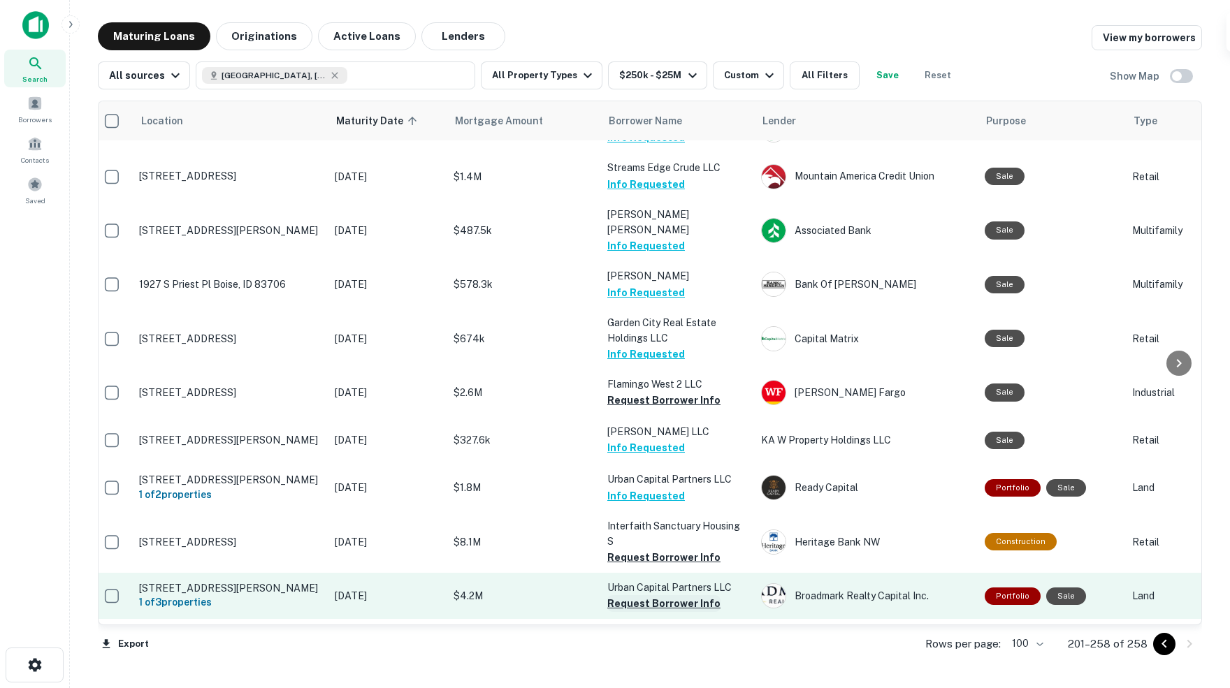
click at [654, 595] on button "Request Borrower Info" at bounding box center [663, 603] width 113 height 17
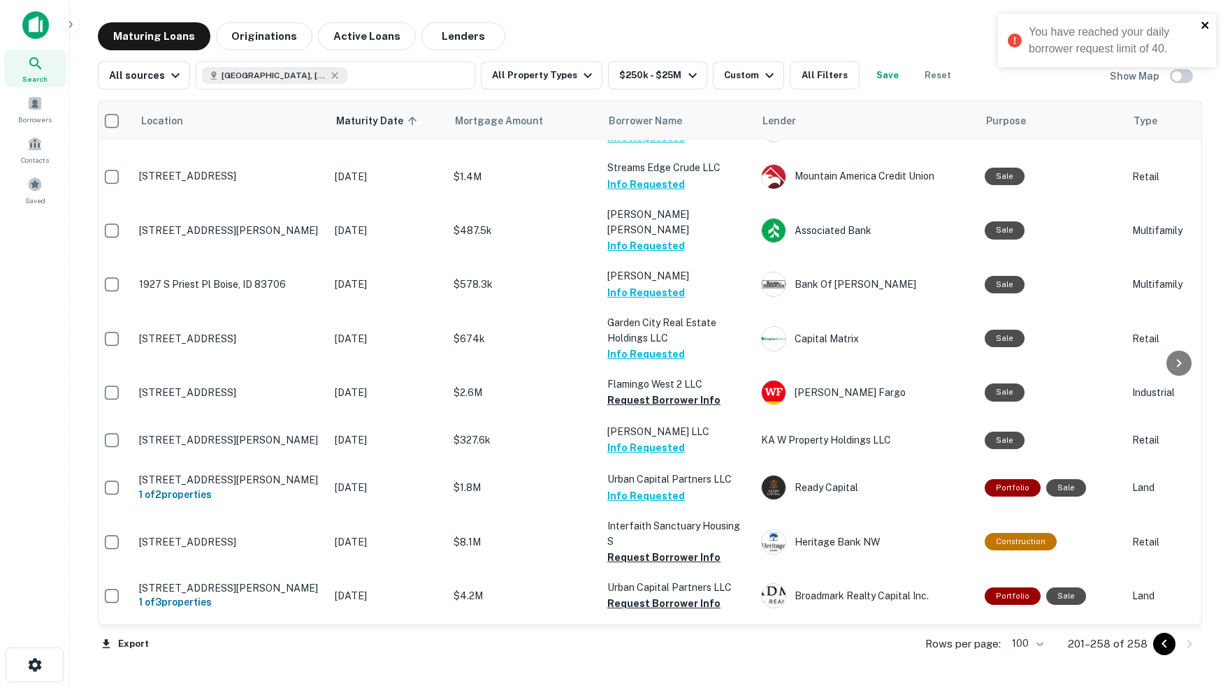
click at [1203, 27] on icon "close" at bounding box center [1204, 25] width 7 height 7
